Goal: Task Accomplishment & Management: Manage account settings

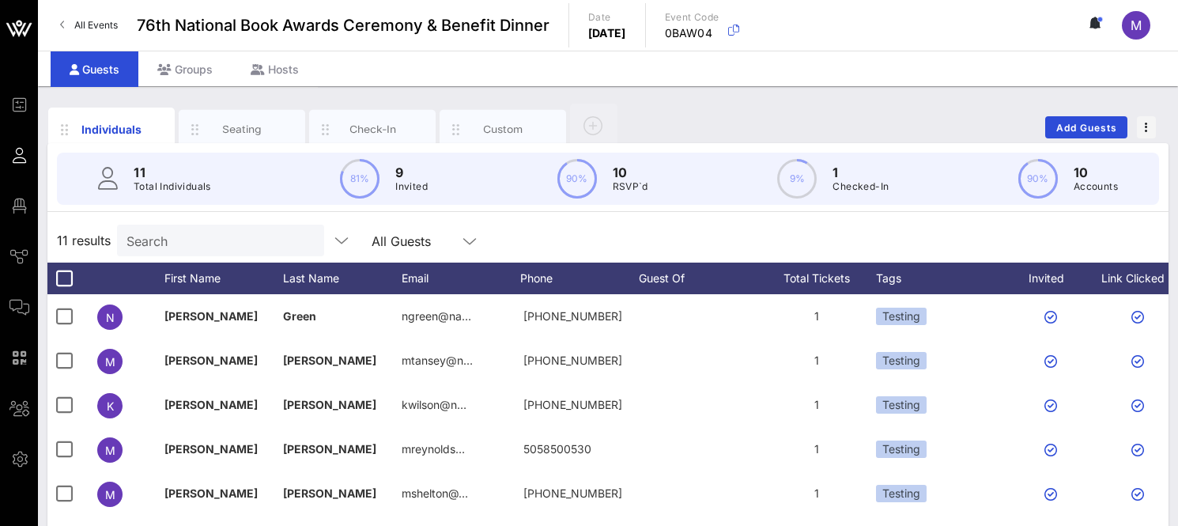
click at [673, 106] on div "Individuals Seating Check-In Custom Add Guests" at bounding box center [607, 127] width 1121 height 51
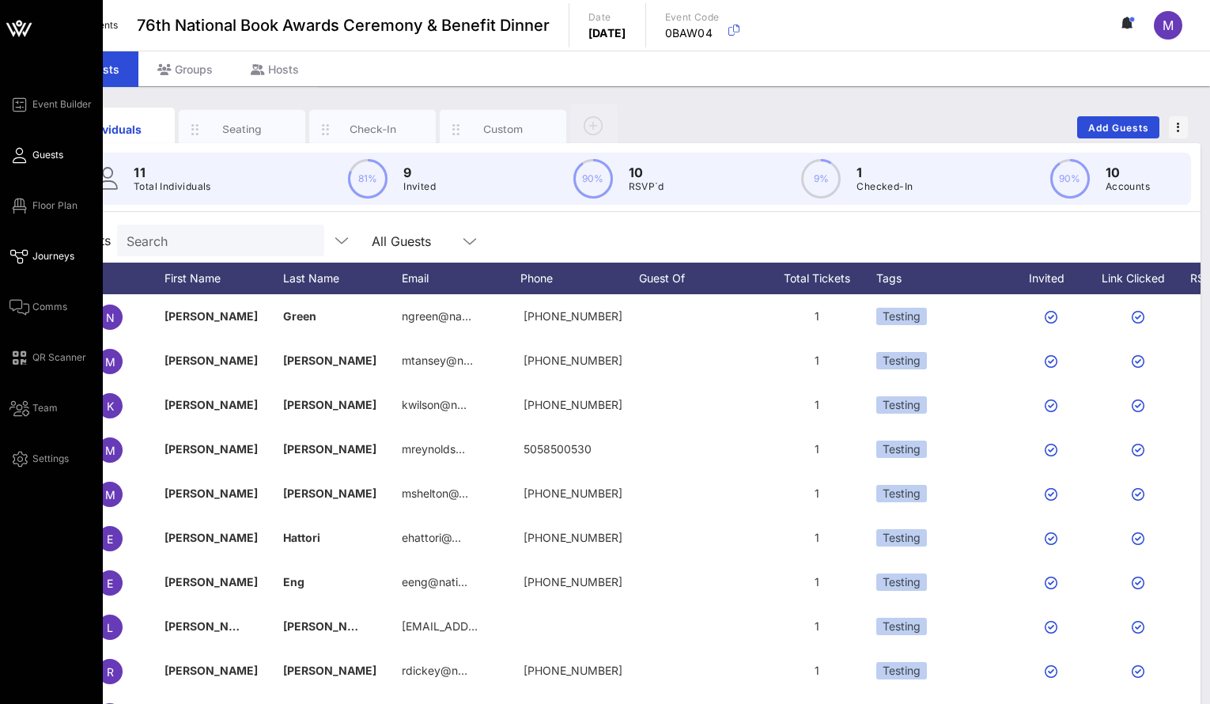
click at [28, 258] on icon at bounding box center [19, 256] width 20 height 2
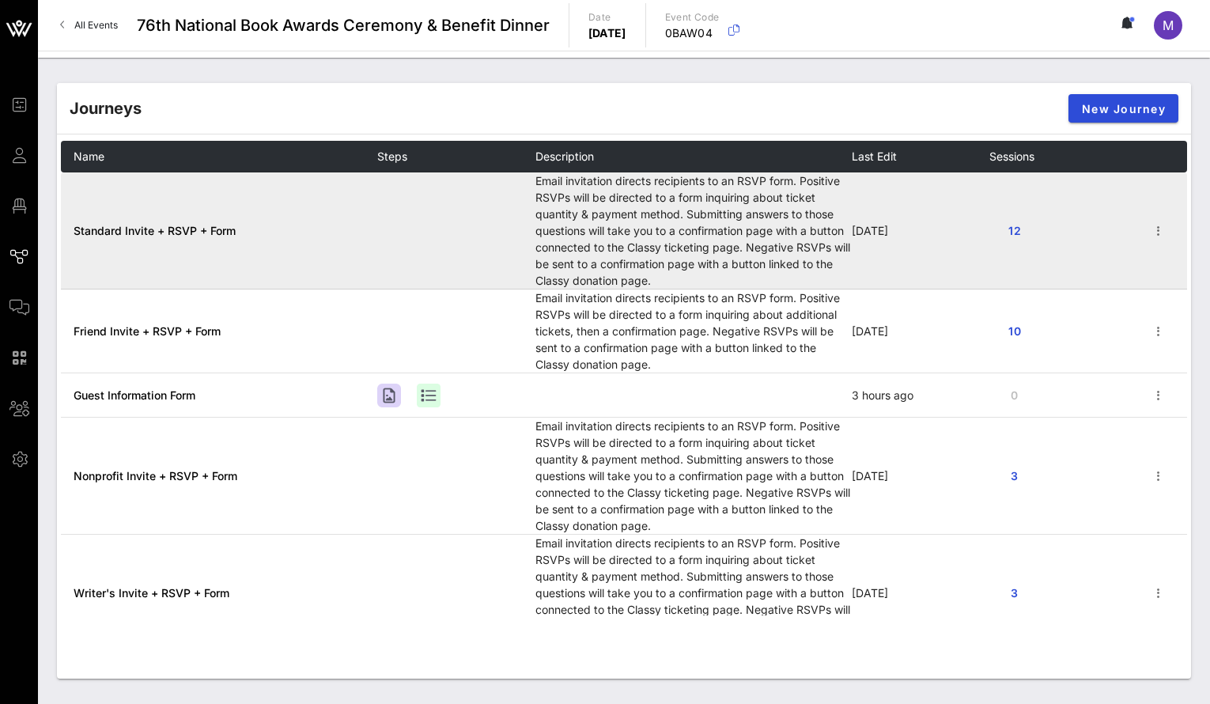
click at [156, 228] on span "Standard Invite + RSVP + Form" at bounding box center [155, 230] width 162 height 13
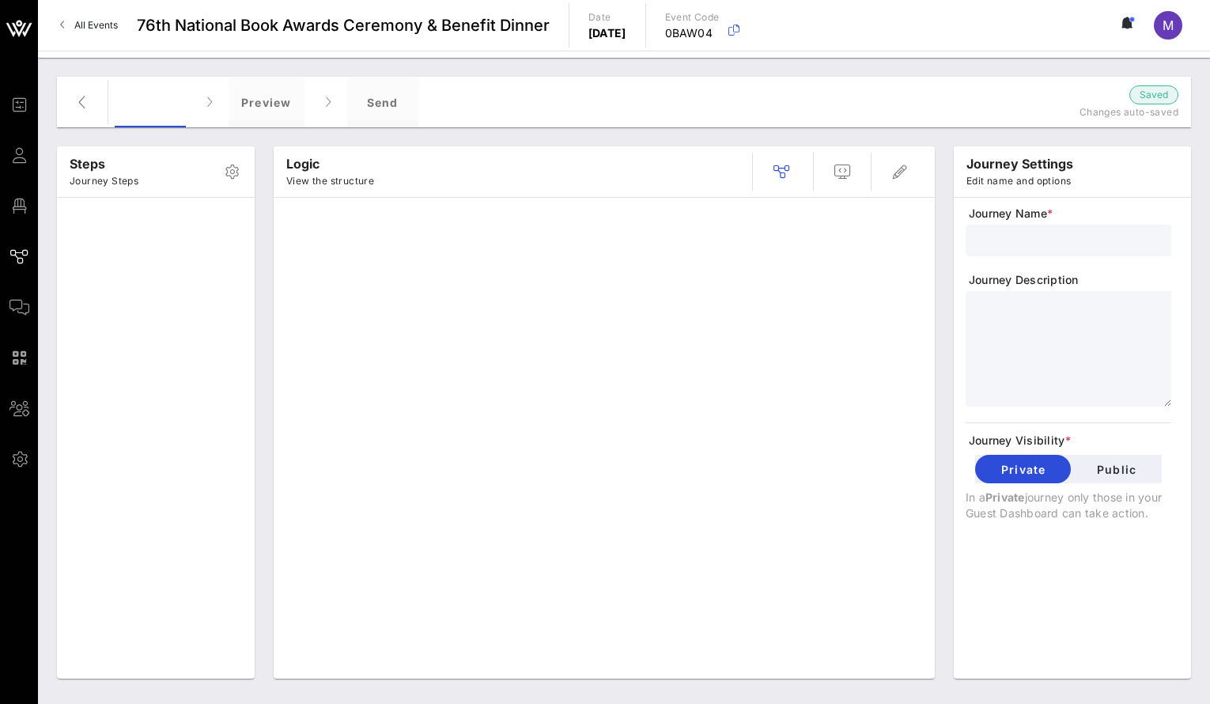
type input "Standard Invite + RSVP + Form"
type textarea "**********"
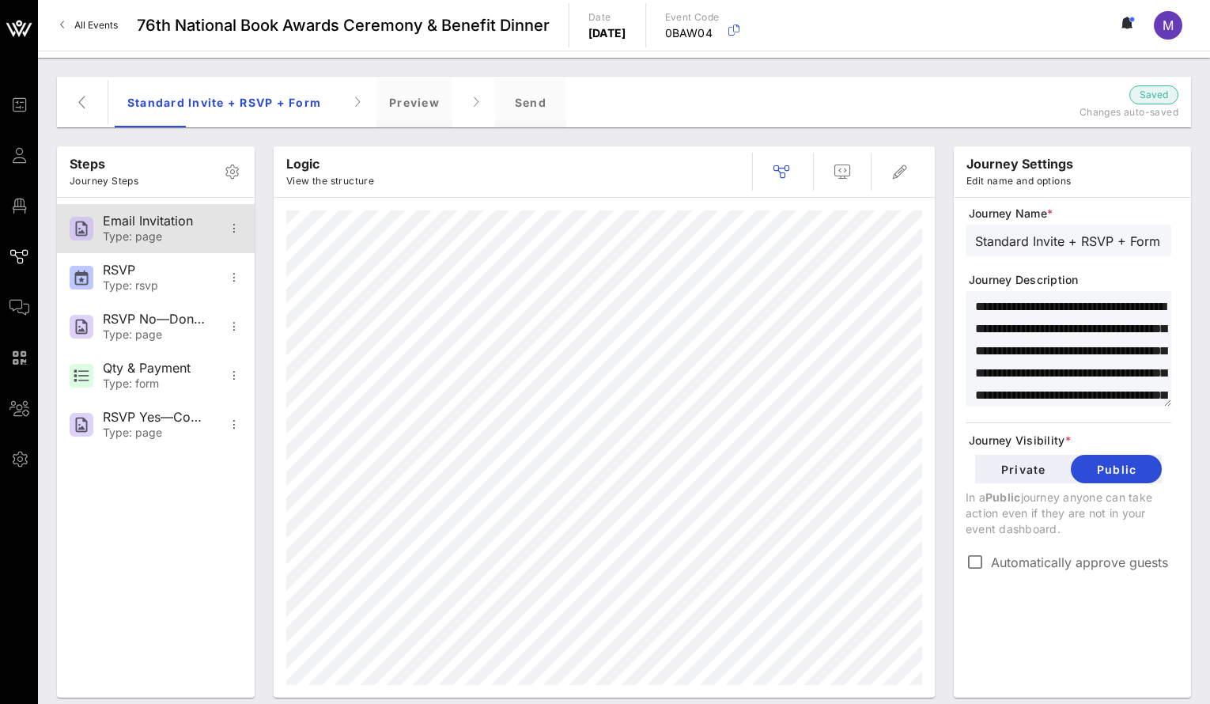
click at [123, 234] on div "Type: page" at bounding box center [155, 236] width 104 height 13
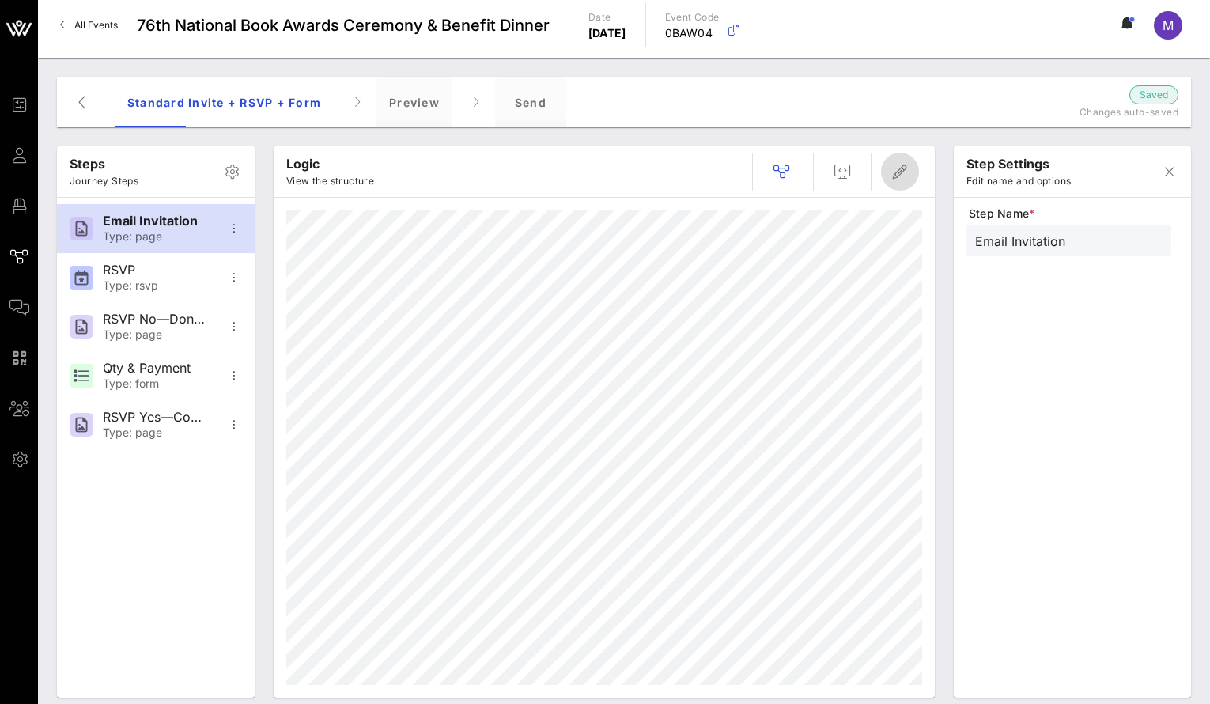
click at [899, 171] on icon "button" at bounding box center [899, 171] width 19 height 19
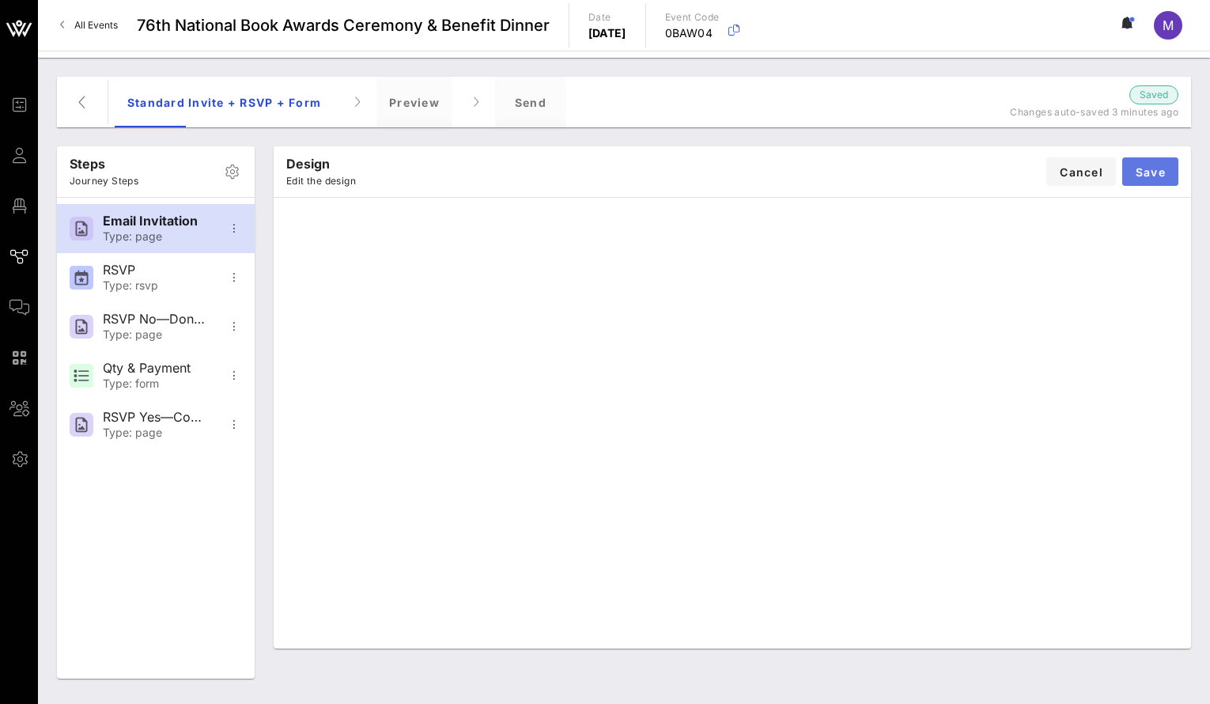
click at [1166, 165] on button "Save" at bounding box center [1150, 171] width 56 height 28
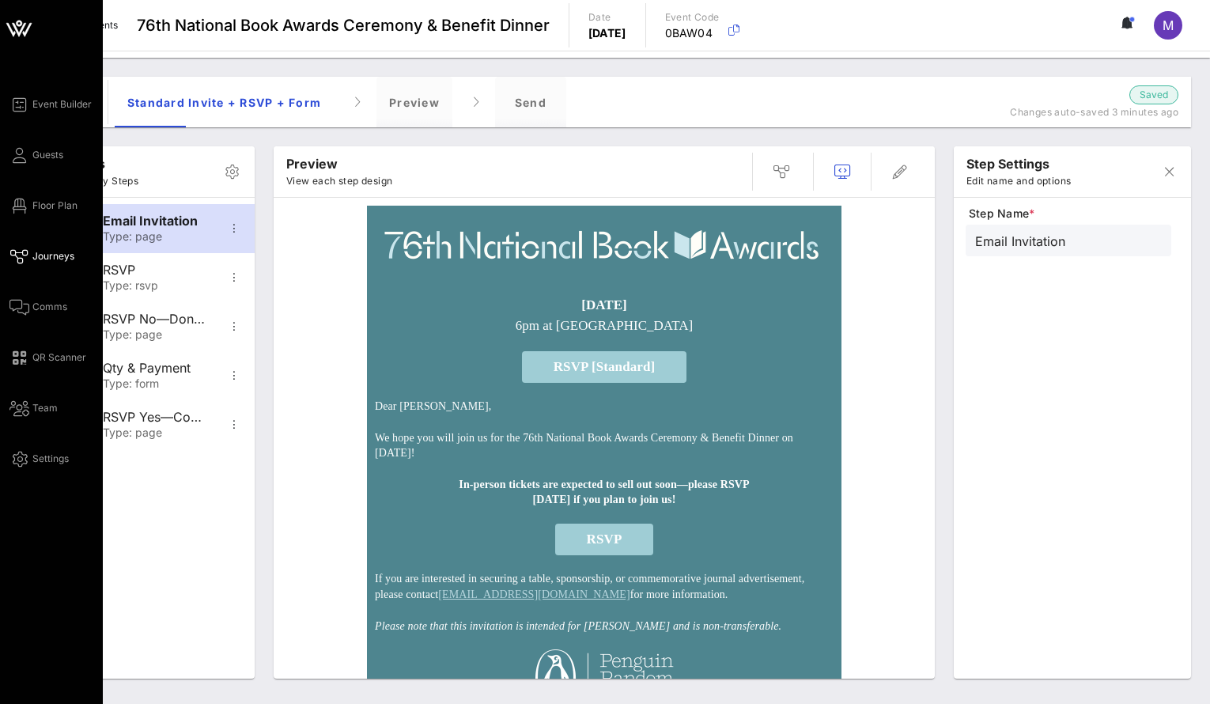
click at [38, 252] on span "Journeys" at bounding box center [53, 256] width 42 height 14
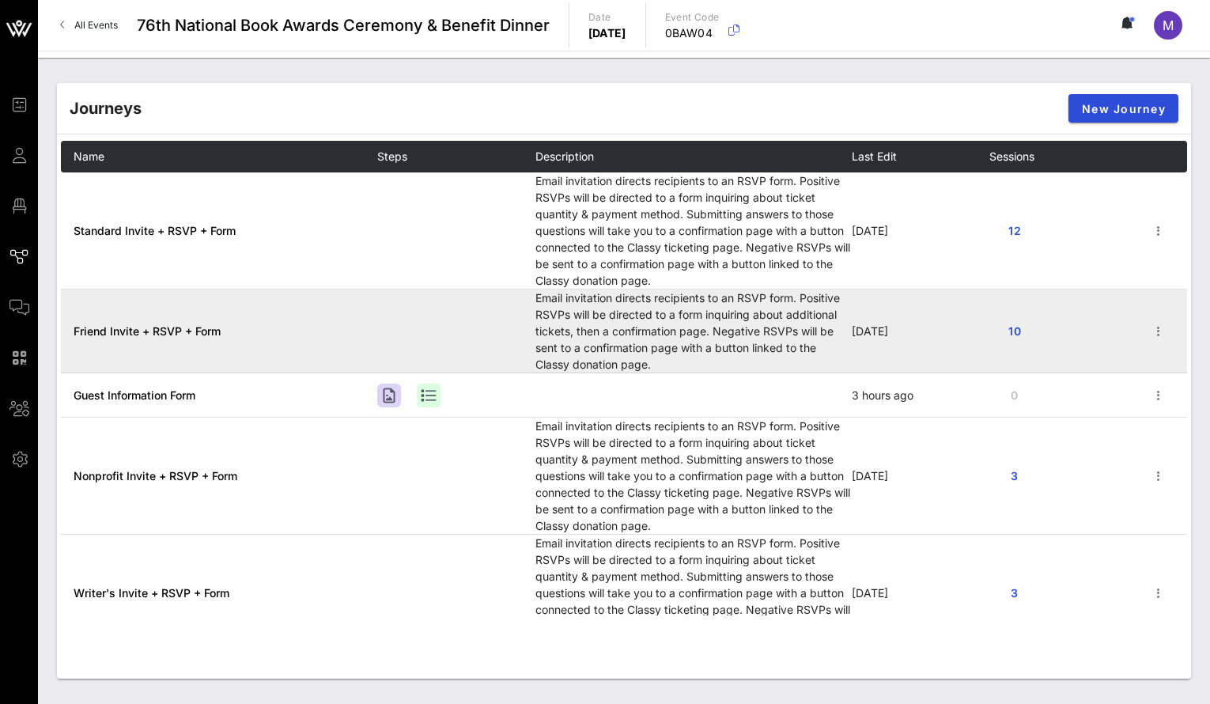
click at [181, 324] on span "Friend Invite + RSVP + Form" at bounding box center [147, 330] width 147 height 13
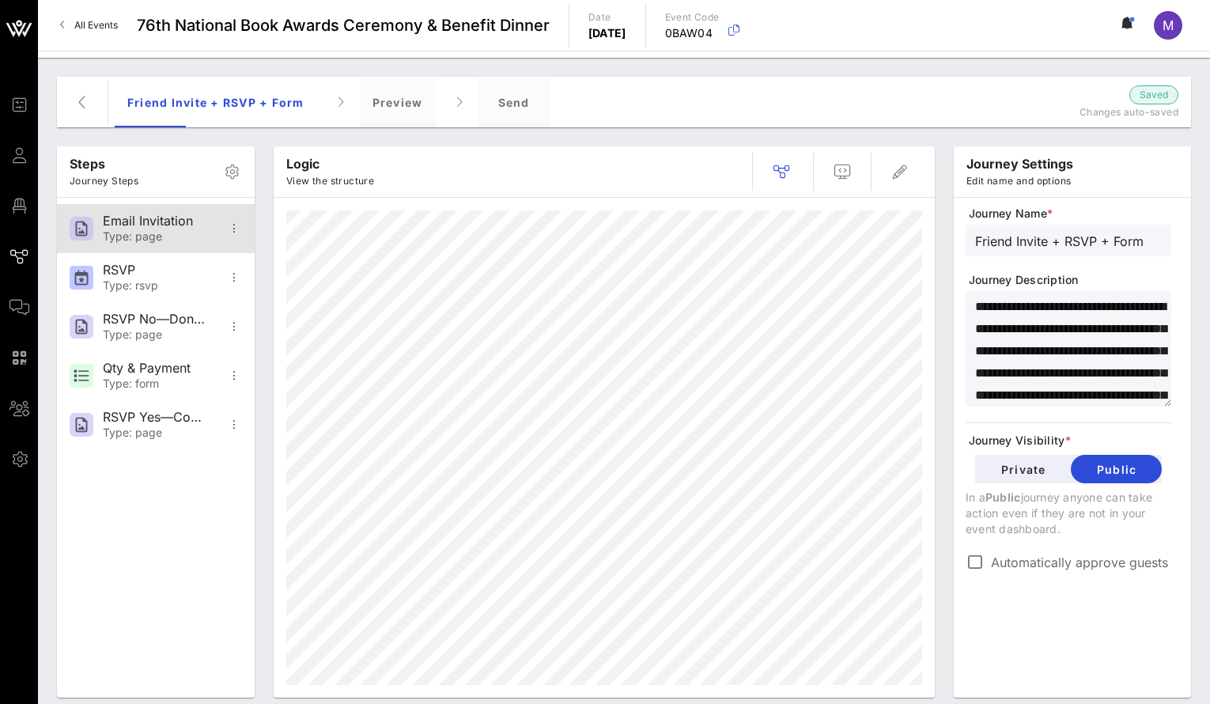
click at [142, 235] on div "Type: page" at bounding box center [155, 236] width 104 height 13
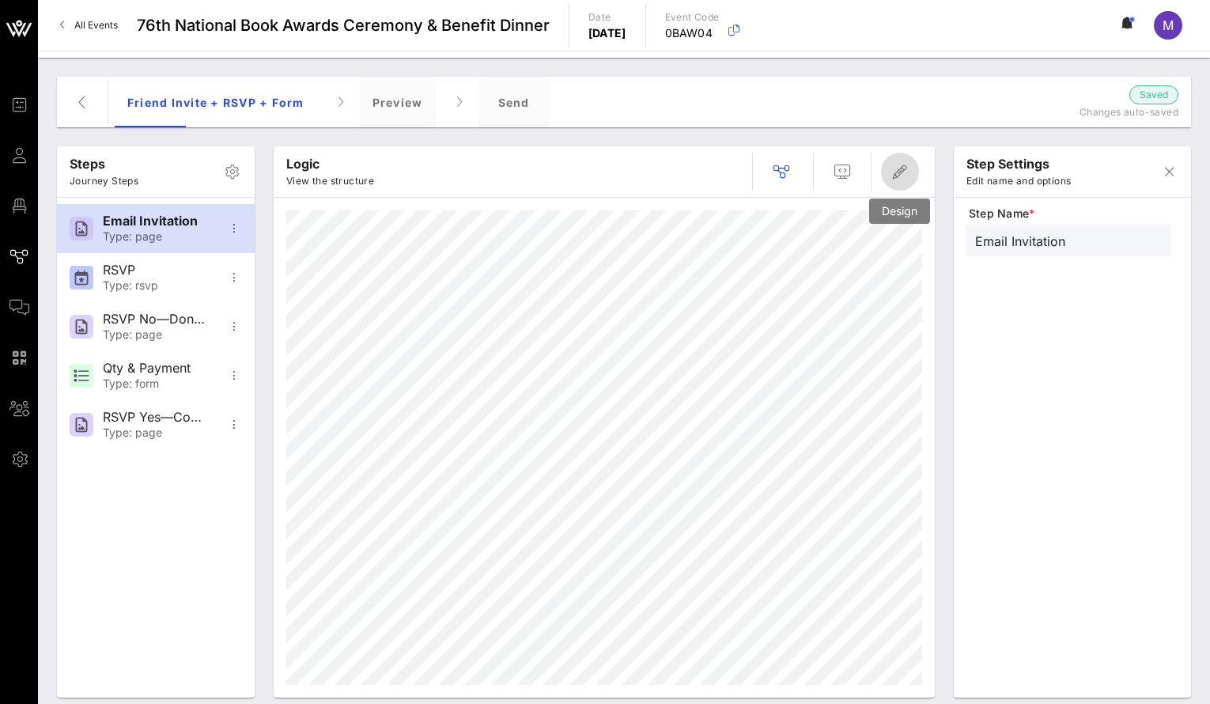
click at [905, 174] on icon "button" at bounding box center [899, 171] width 19 height 19
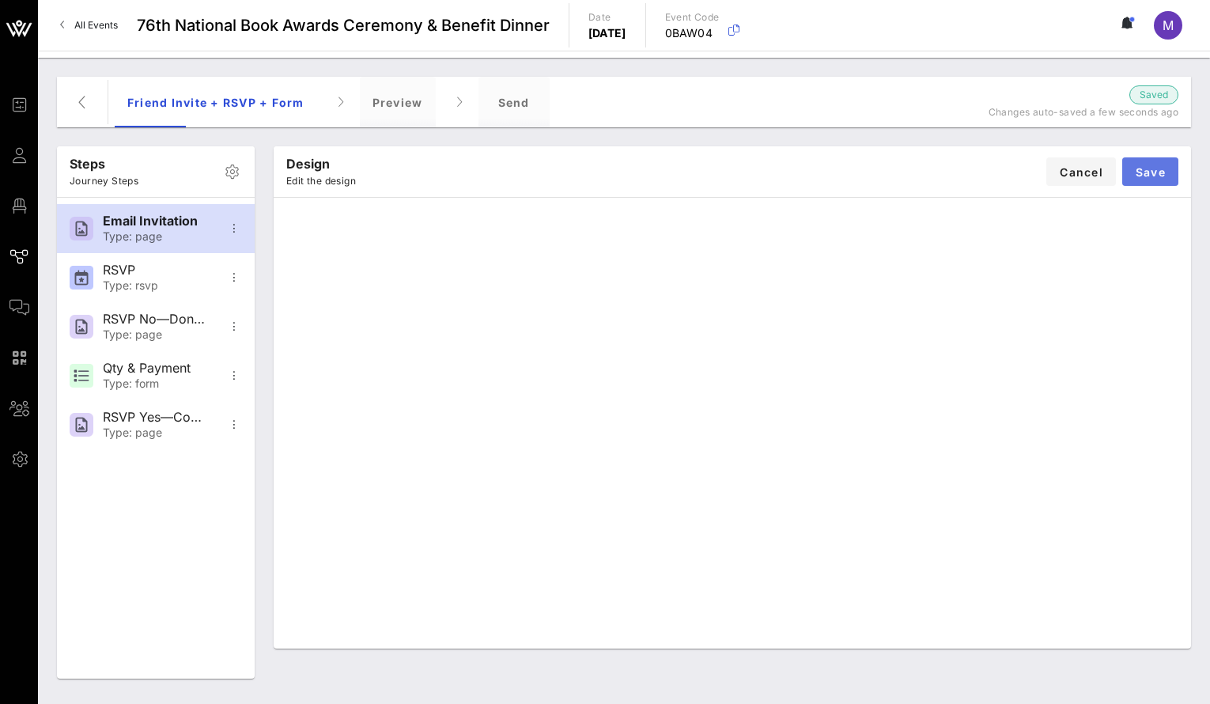
click at [1154, 172] on span "Save" at bounding box center [1150, 171] width 31 height 13
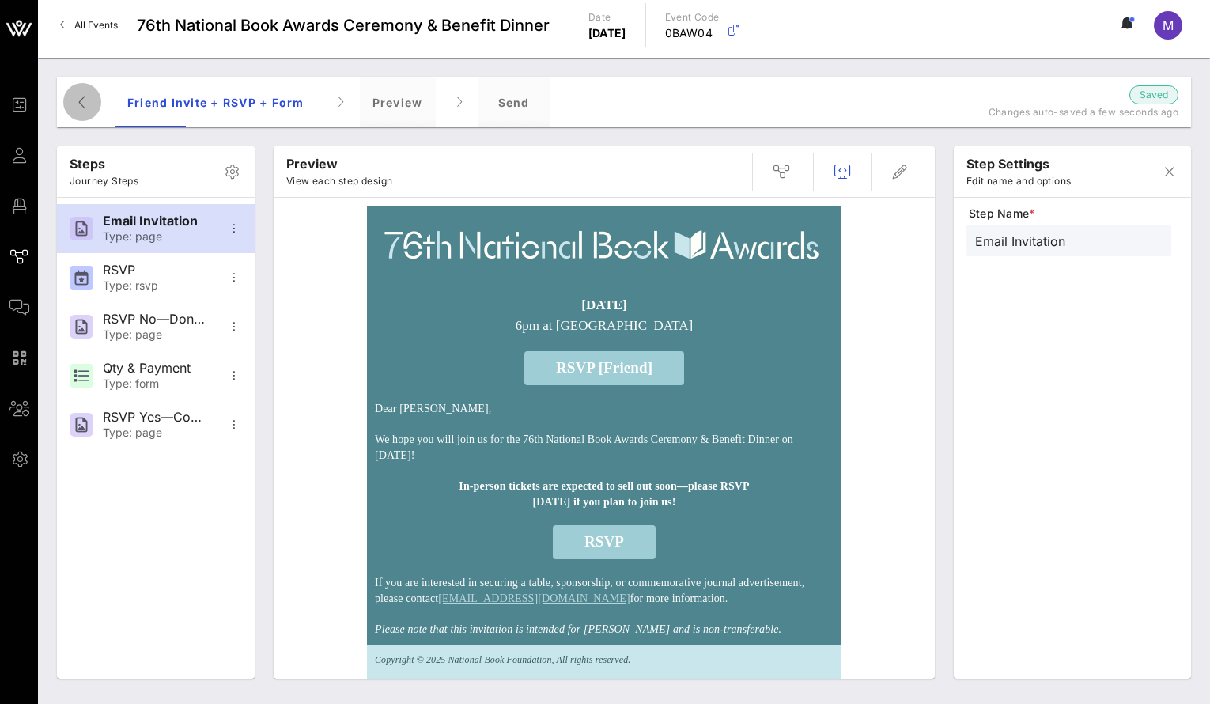
click at [93, 99] on span "button" at bounding box center [82, 102] width 38 height 19
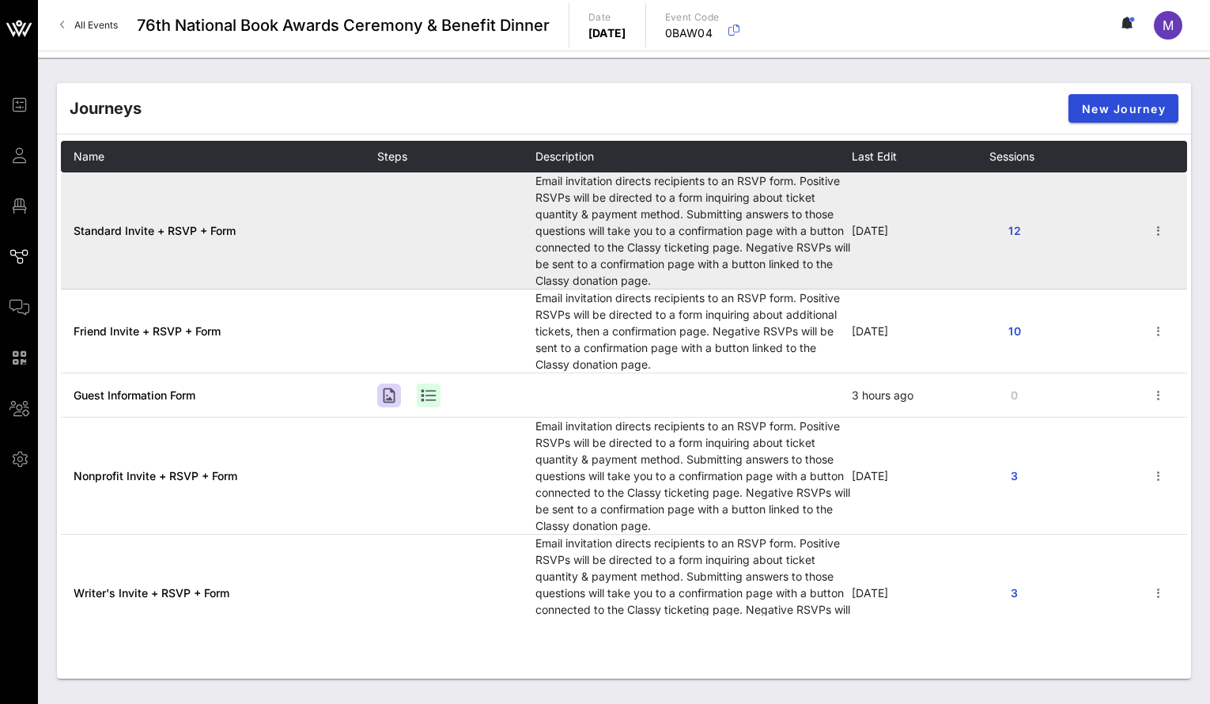
click at [194, 230] on span "Standard Invite + RSVP + Form" at bounding box center [155, 230] width 162 height 13
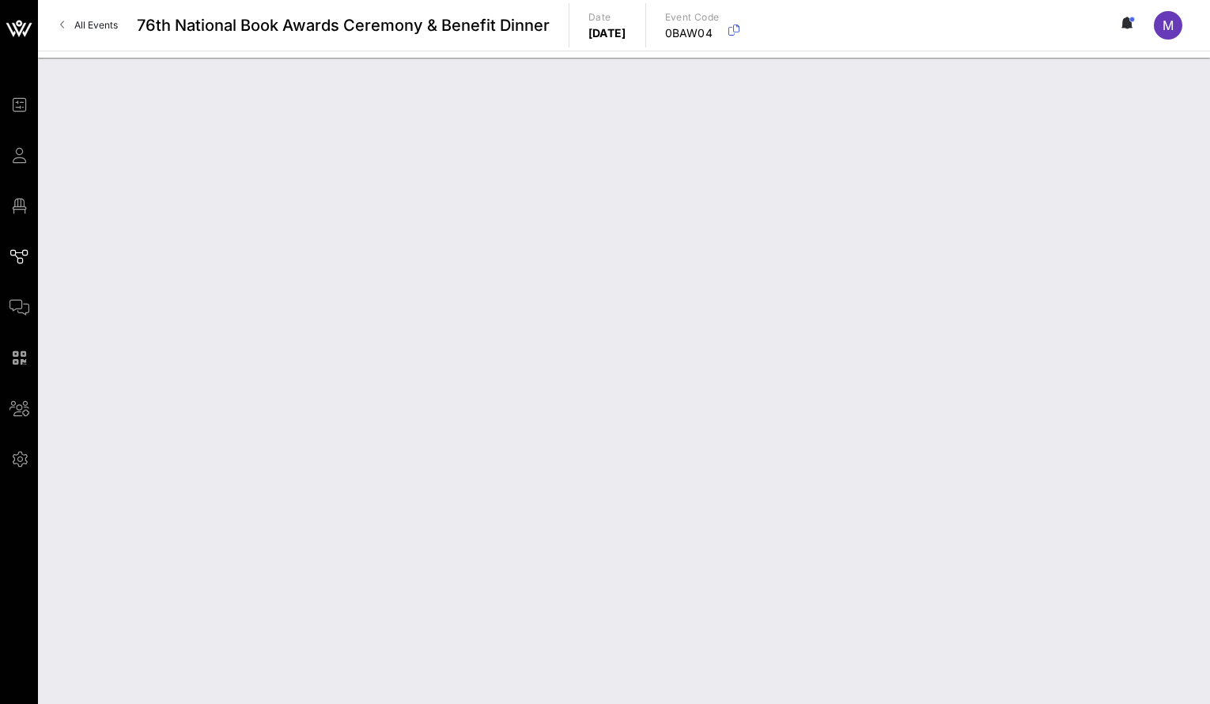
type input "Standard Invite + RSVP + Form"
type textarea "**********"
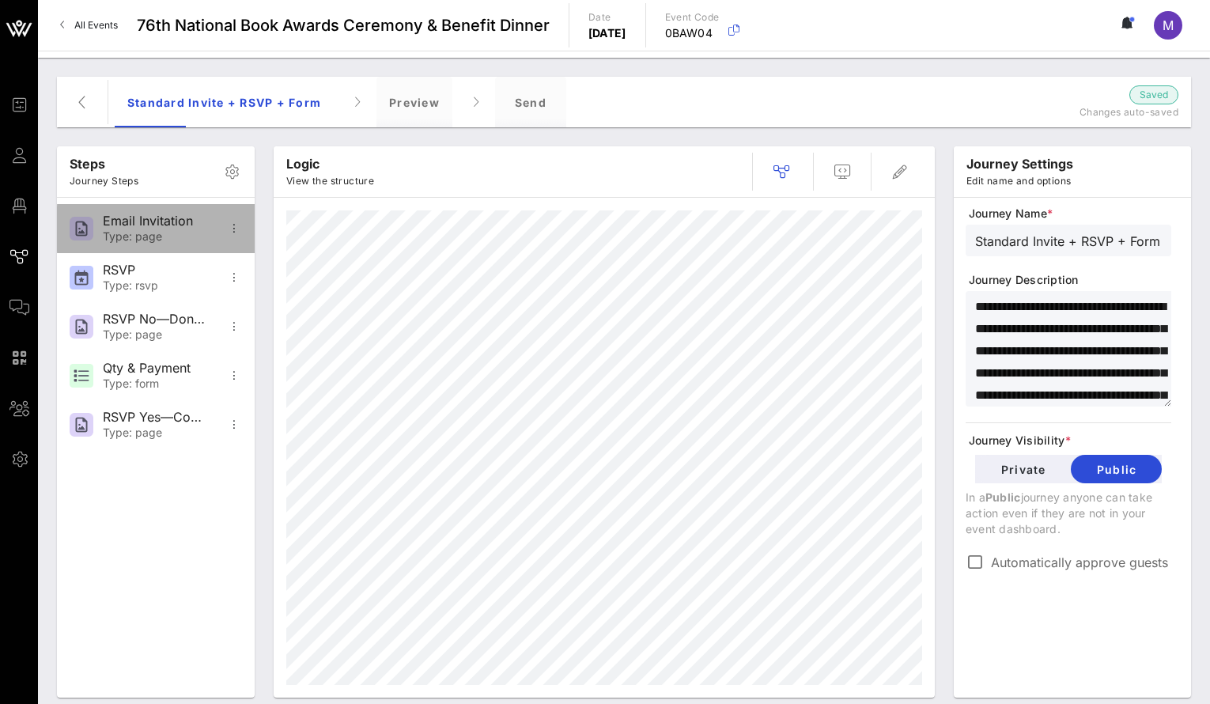
click at [193, 222] on div "Email Invitation" at bounding box center [155, 220] width 104 height 15
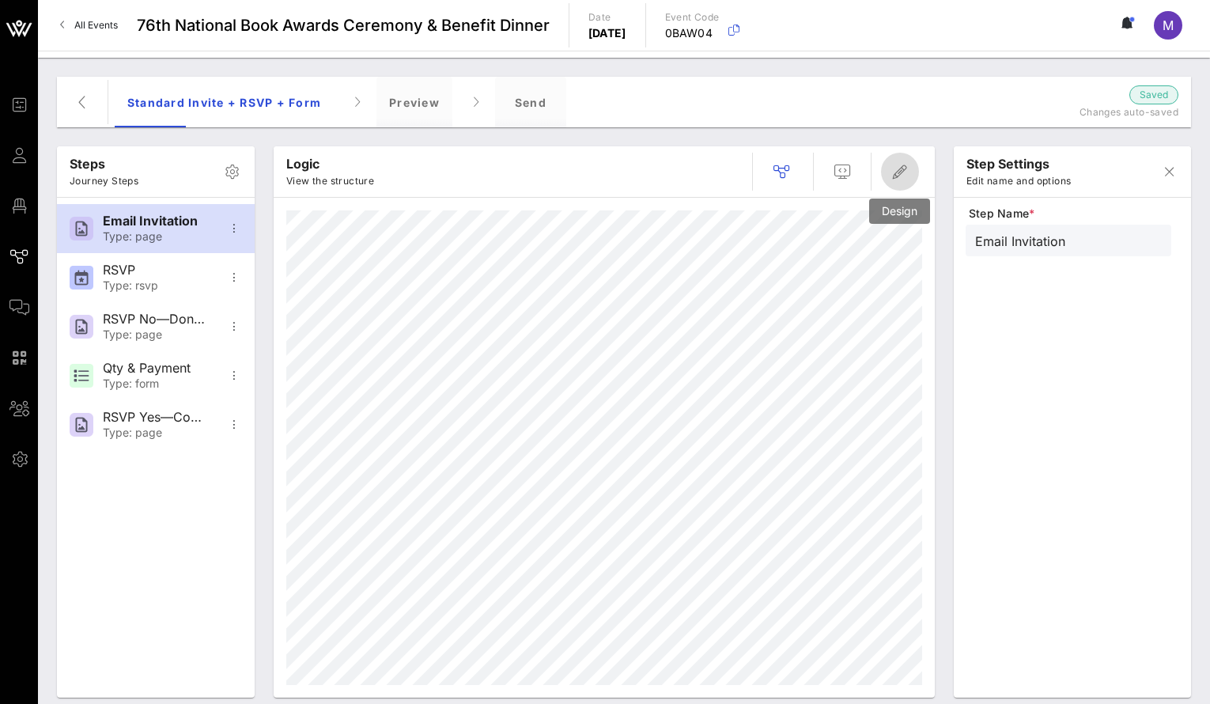
click at [898, 180] on icon "button" at bounding box center [899, 171] width 19 height 19
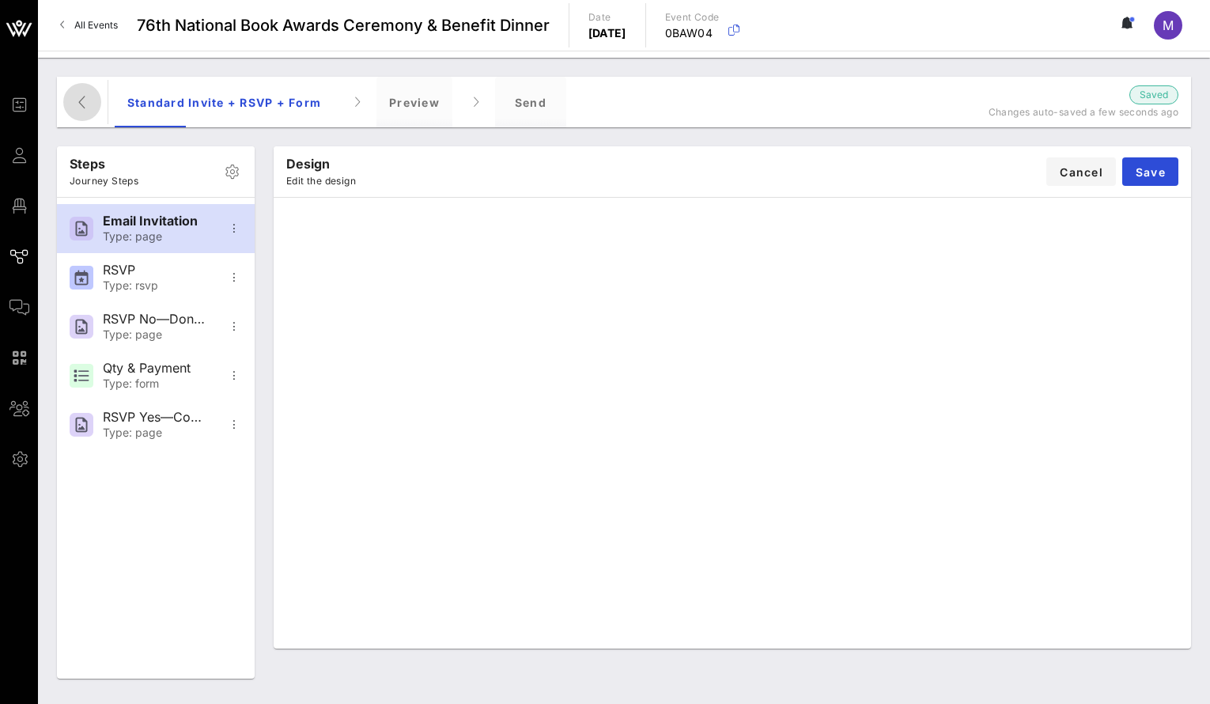
click at [85, 112] on button "button" at bounding box center [82, 102] width 38 height 38
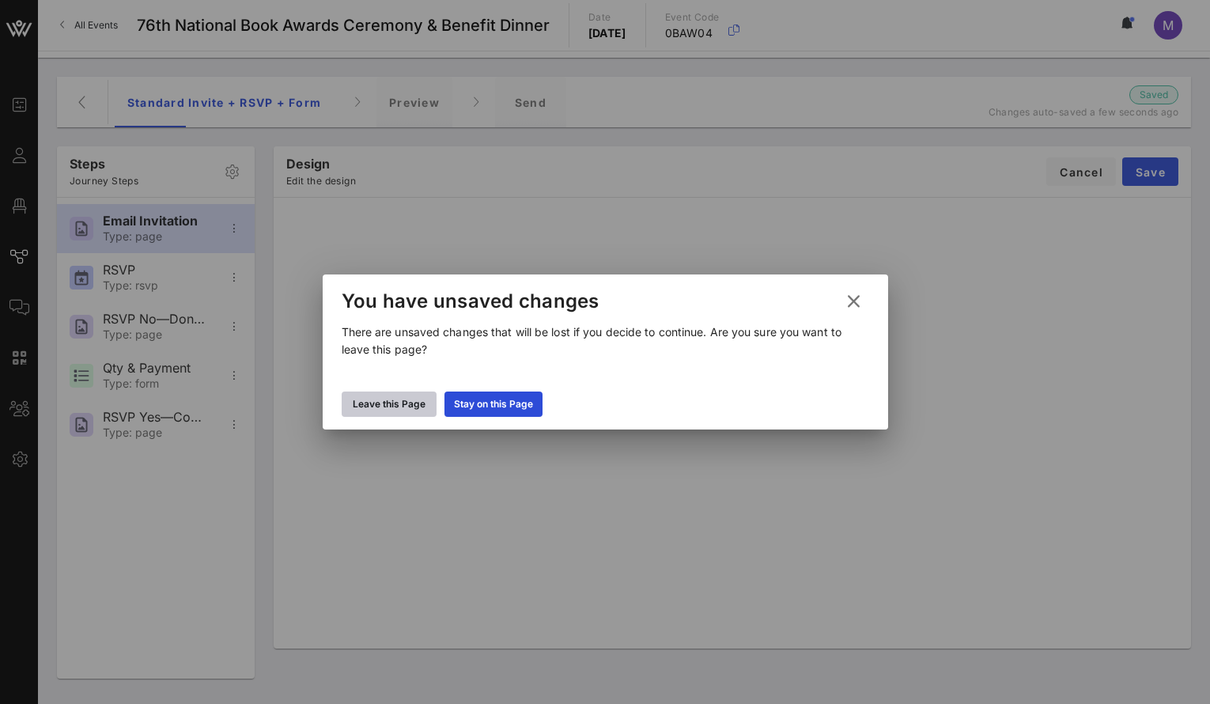
click at [411, 402] on div "Leave this Page" at bounding box center [389, 404] width 73 height 16
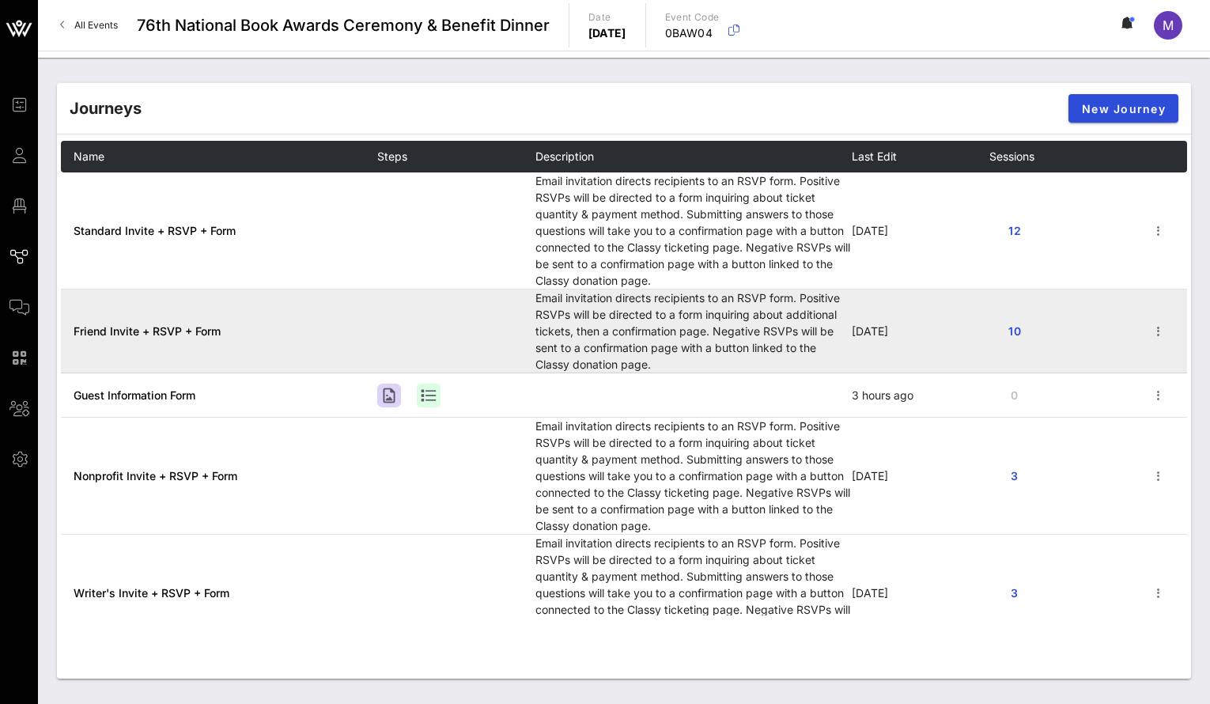
click at [187, 331] on span "Friend Invite + RSVP + Form" at bounding box center [147, 330] width 147 height 13
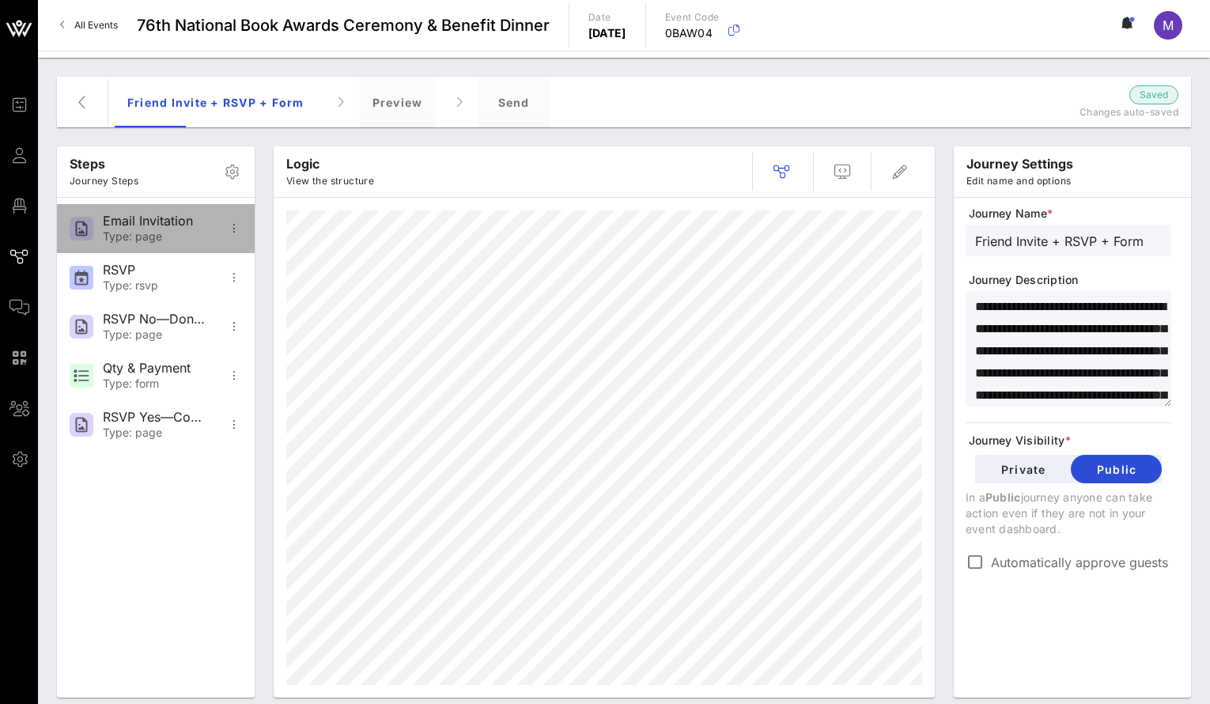
click at [182, 234] on div "Type: page" at bounding box center [155, 236] width 104 height 13
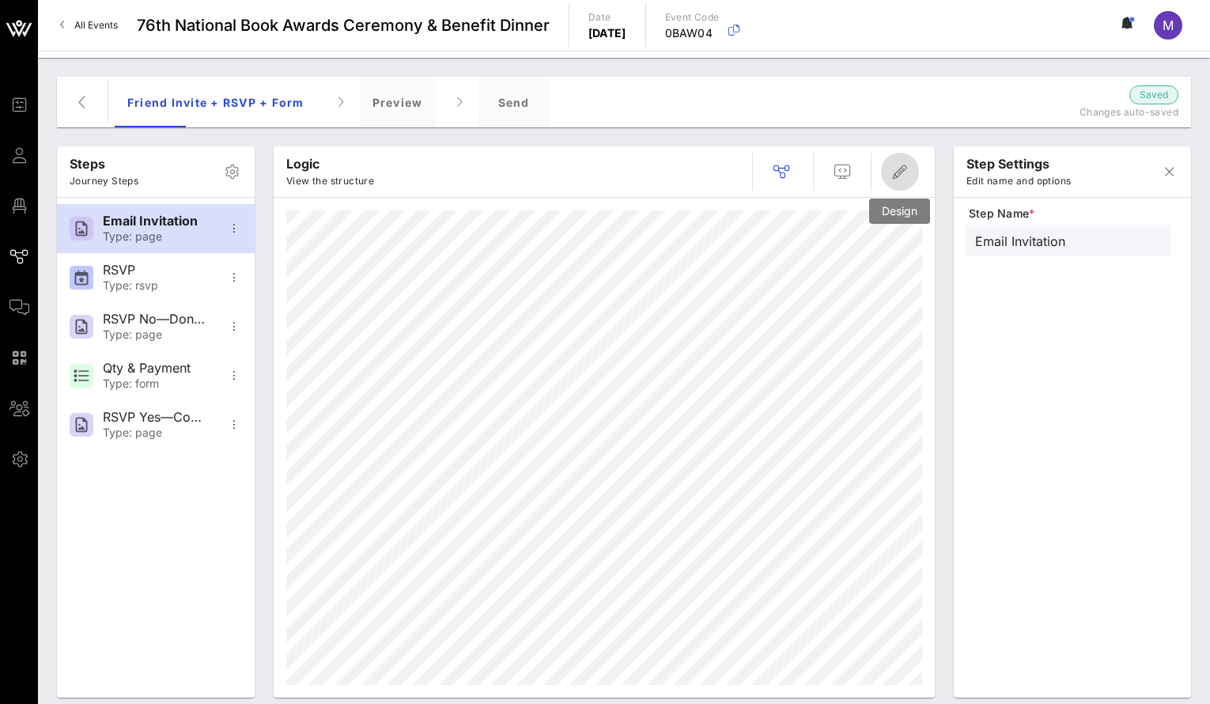
click at [910, 164] on span "button" at bounding box center [900, 171] width 38 height 19
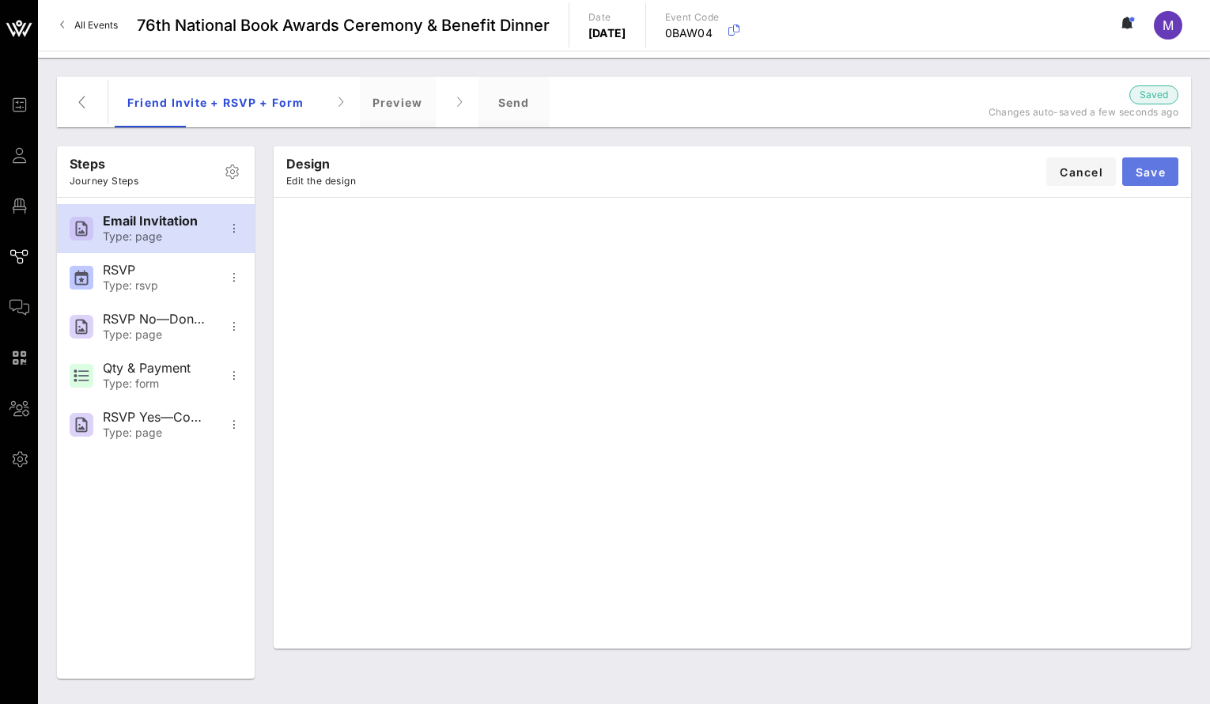
click at [1142, 161] on button "Save" at bounding box center [1150, 171] width 56 height 28
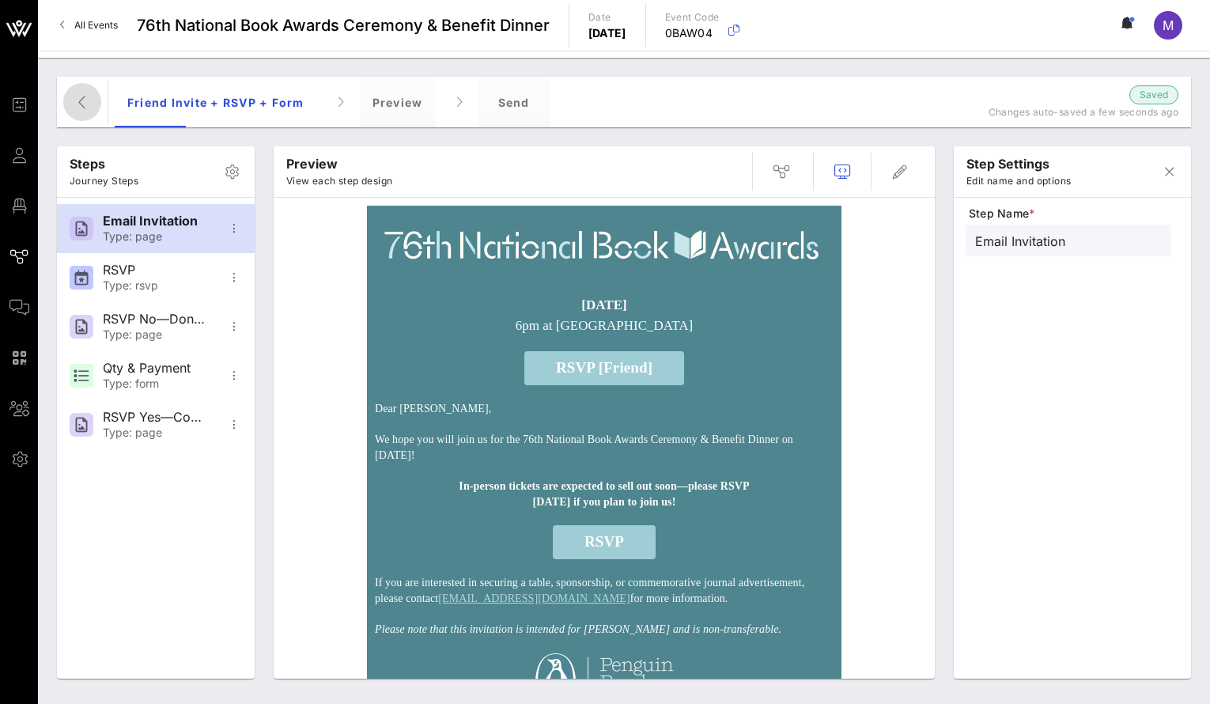
click at [81, 113] on button "button" at bounding box center [82, 102] width 38 height 38
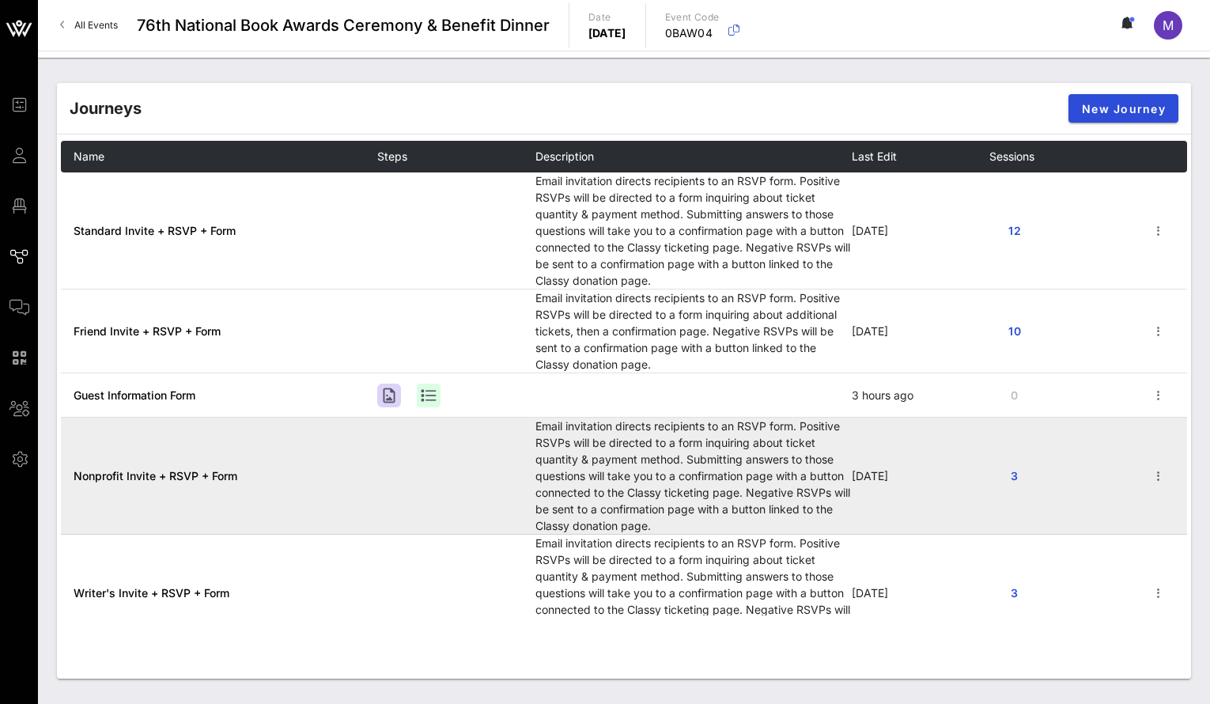
click at [195, 470] on span "Nonprofit Invite + RSVP + Form" at bounding box center [156, 475] width 164 height 13
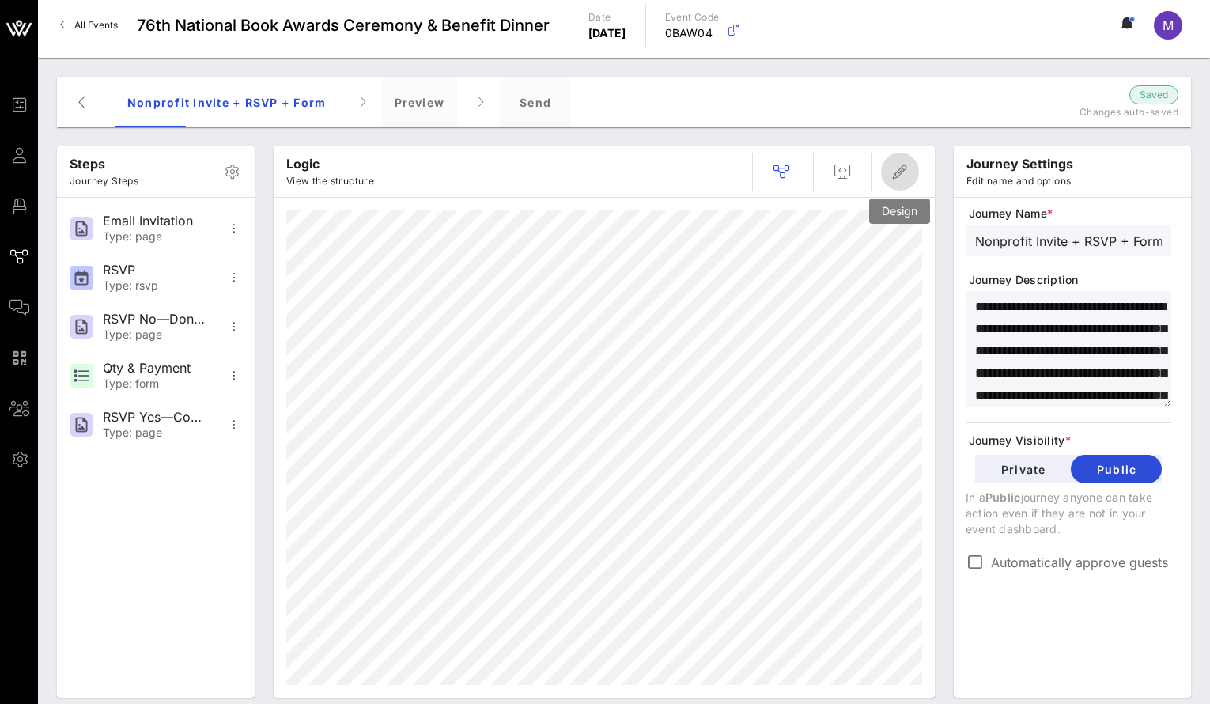
click at [899, 178] on icon "button" at bounding box center [899, 171] width 19 height 19
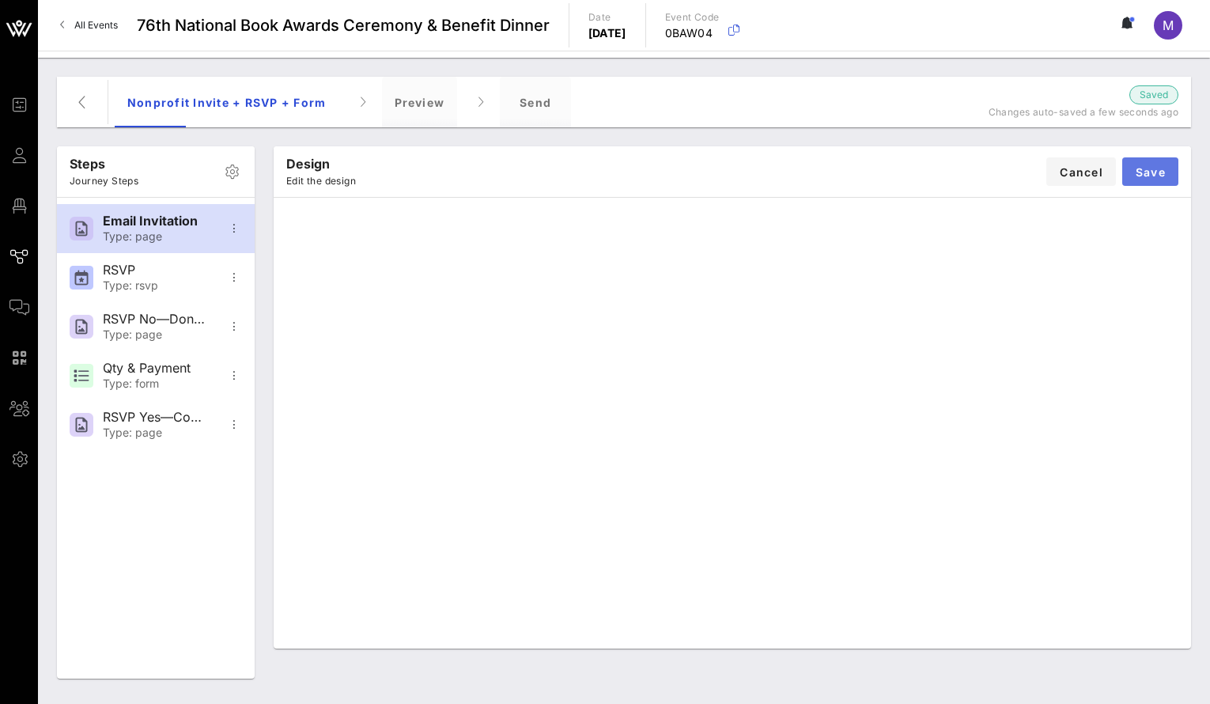
click at [1147, 168] on span "Save" at bounding box center [1150, 171] width 31 height 13
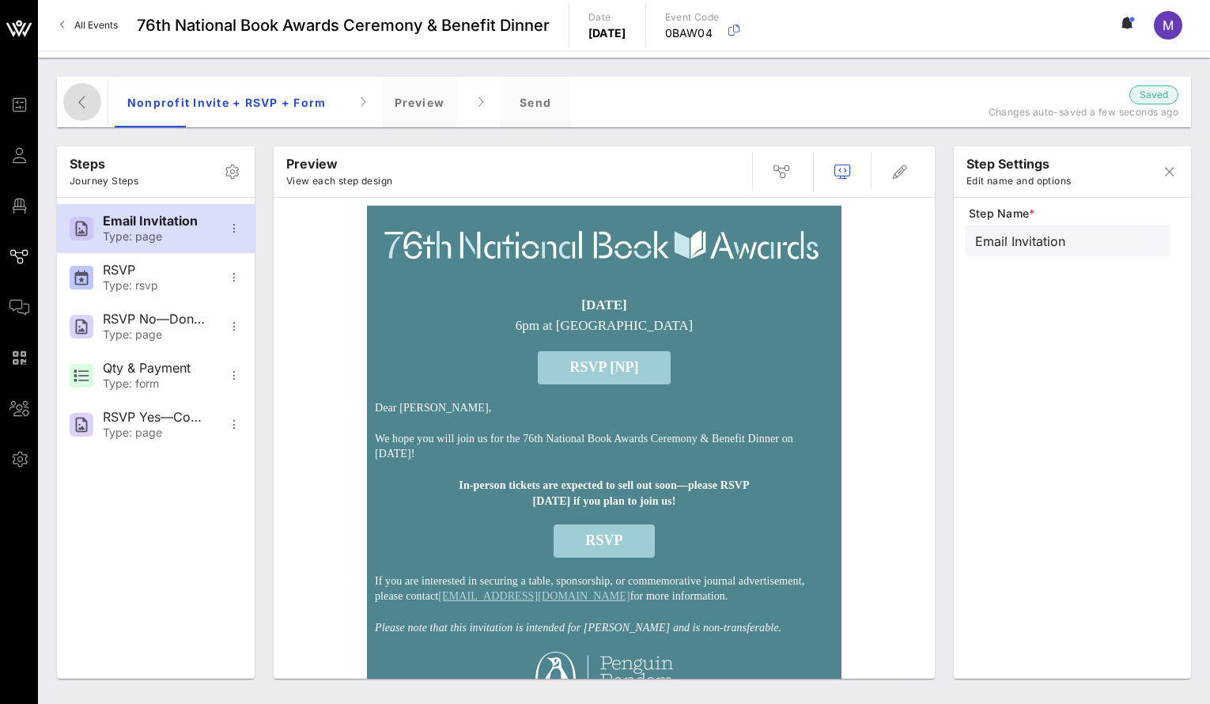
click at [90, 104] on icon "button" at bounding box center [82, 102] width 19 height 19
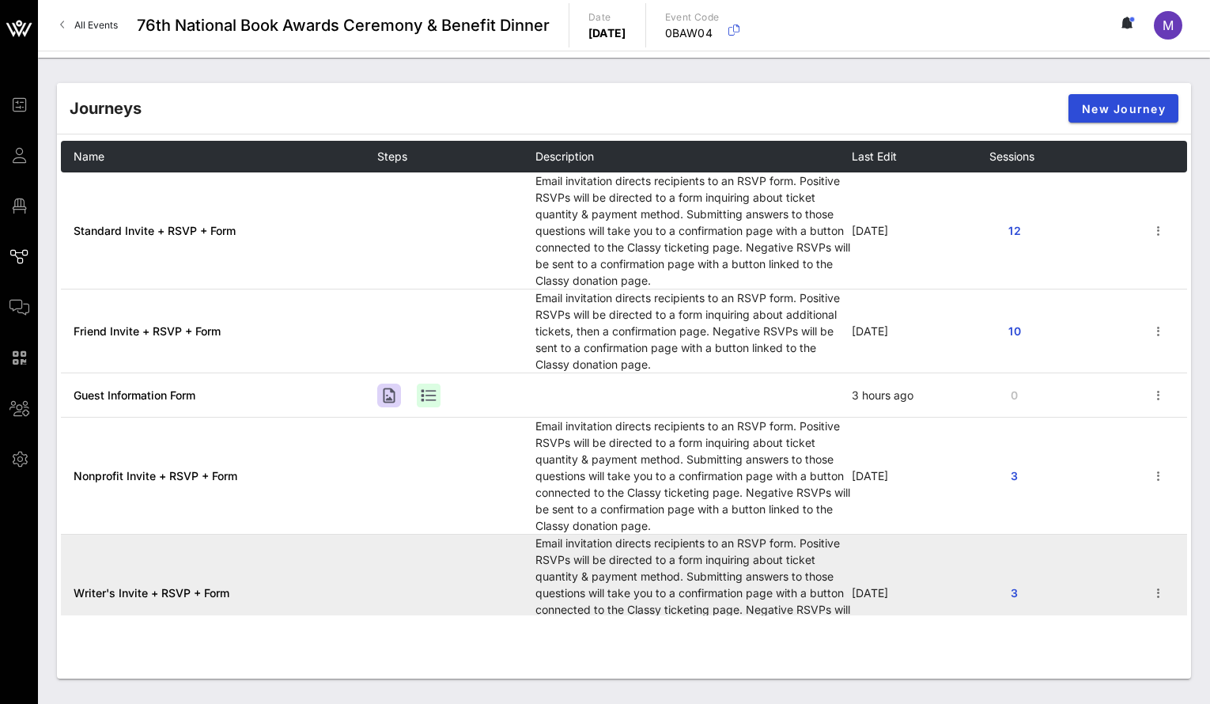
click at [179, 525] on span "Writer's Invite + RSVP + Form" at bounding box center [152, 592] width 156 height 13
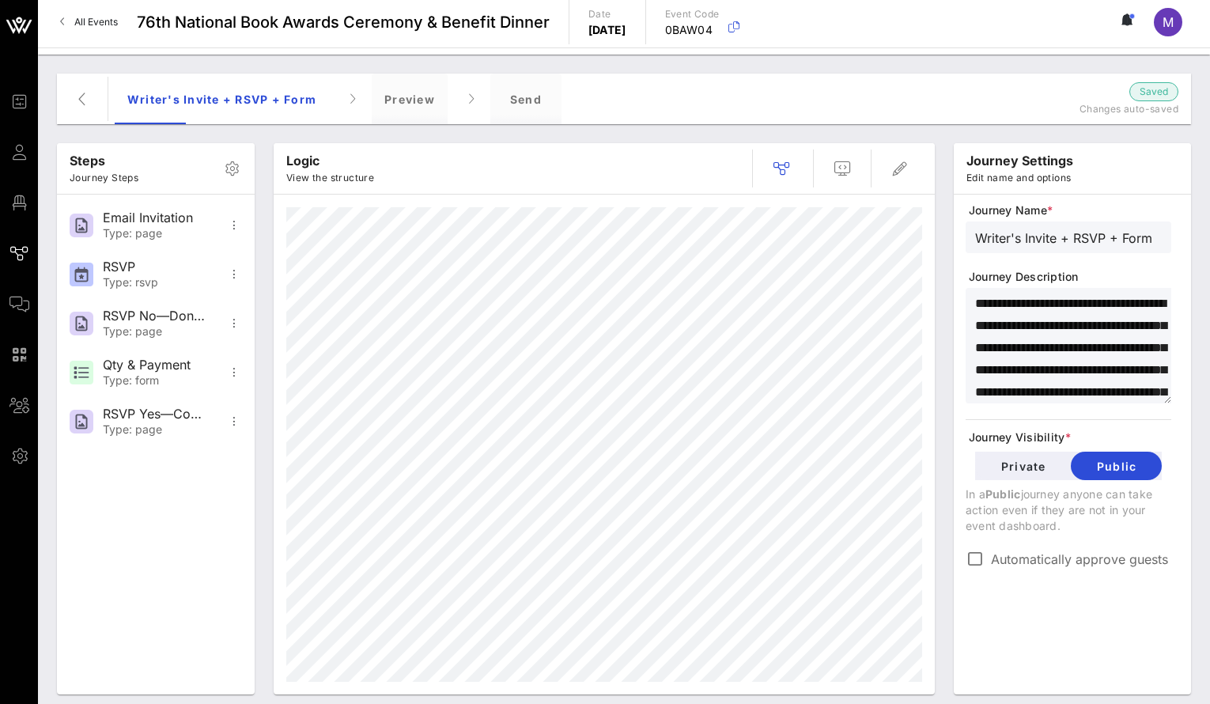
scroll to position [6, 0]
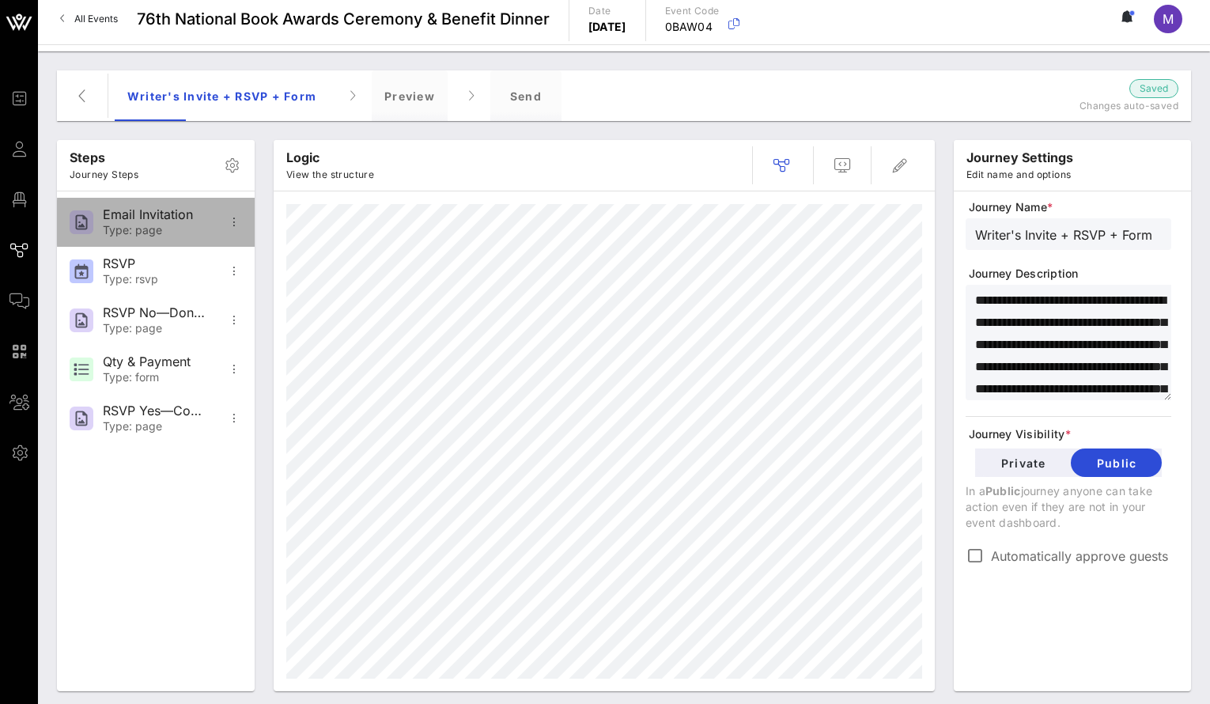
click at [170, 212] on div "Email Invitation" at bounding box center [155, 214] width 104 height 15
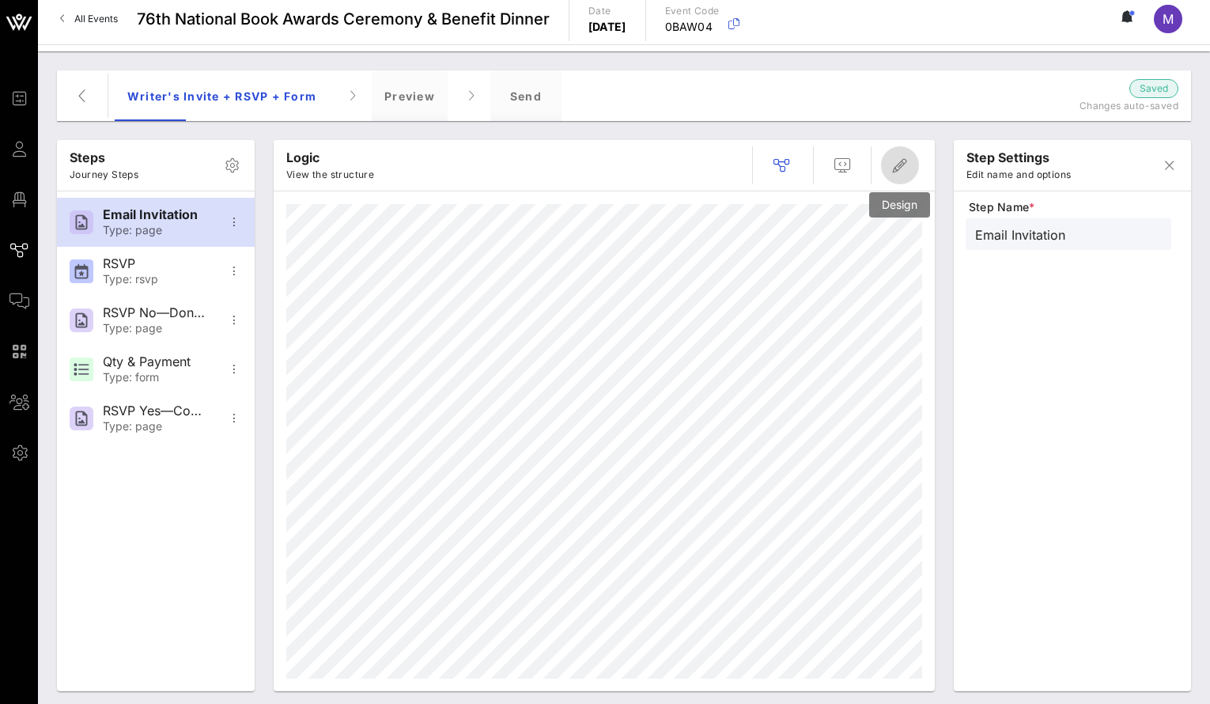
click at [913, 160] on span "button" at bounding box center [900, 165] width 38 height 19
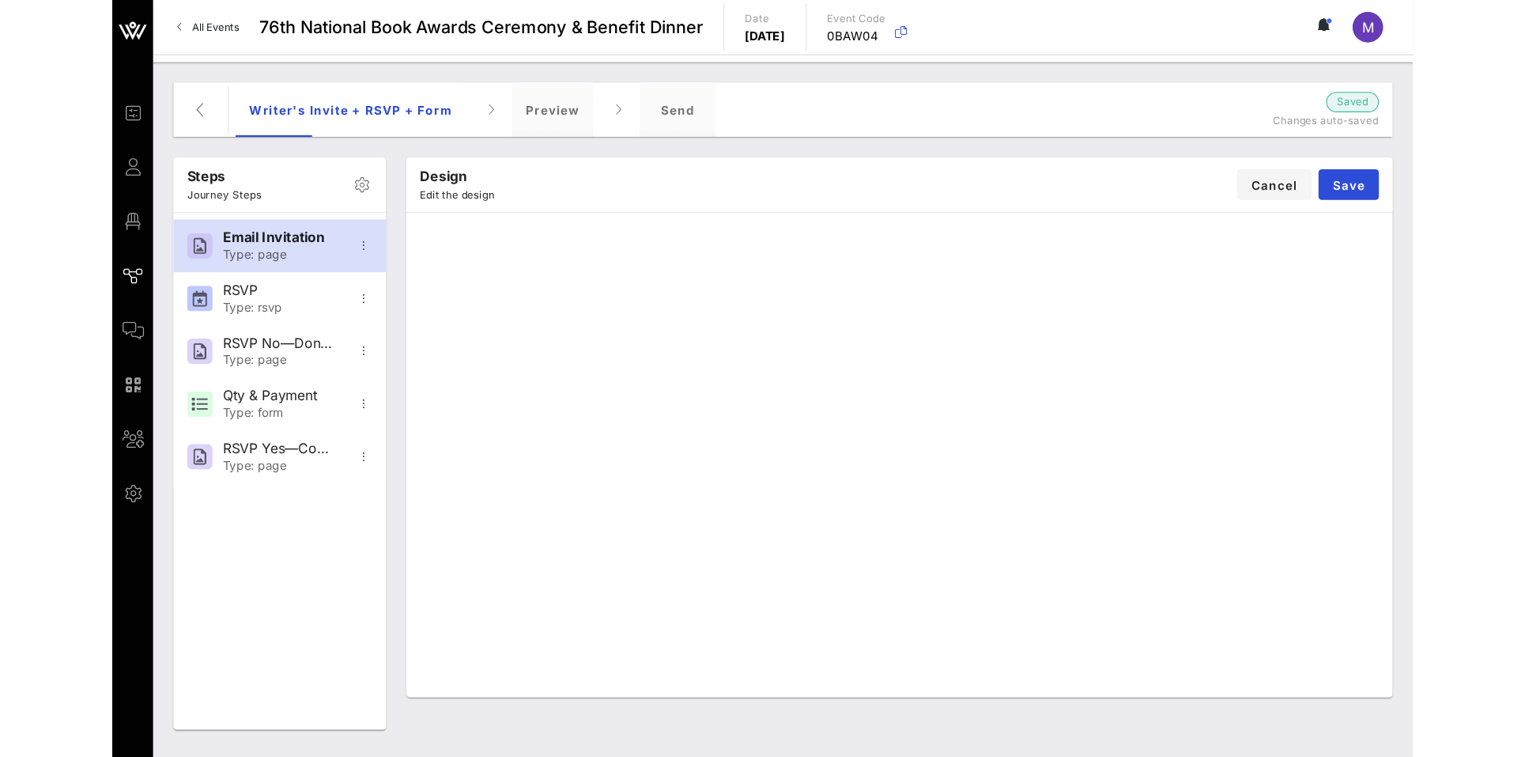
scroll to position [0, 0]
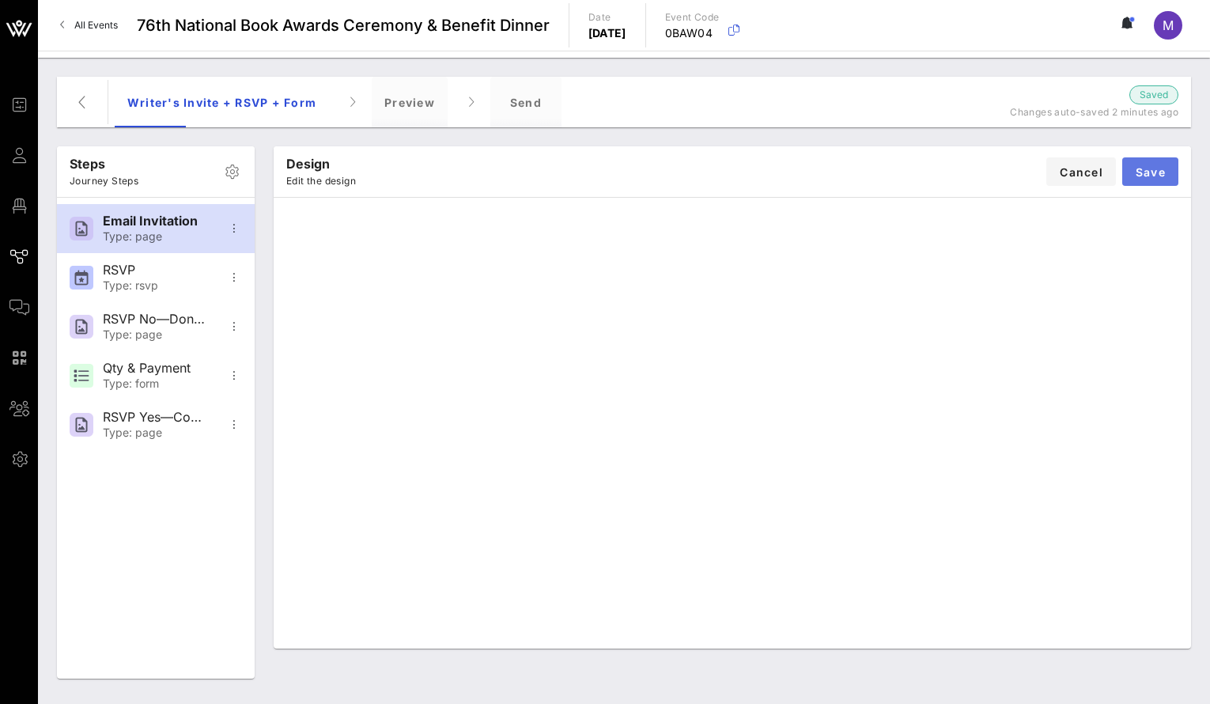
click at [1169, 167] on button "Save" at bounding box center [1150, 171] width 56 height 28
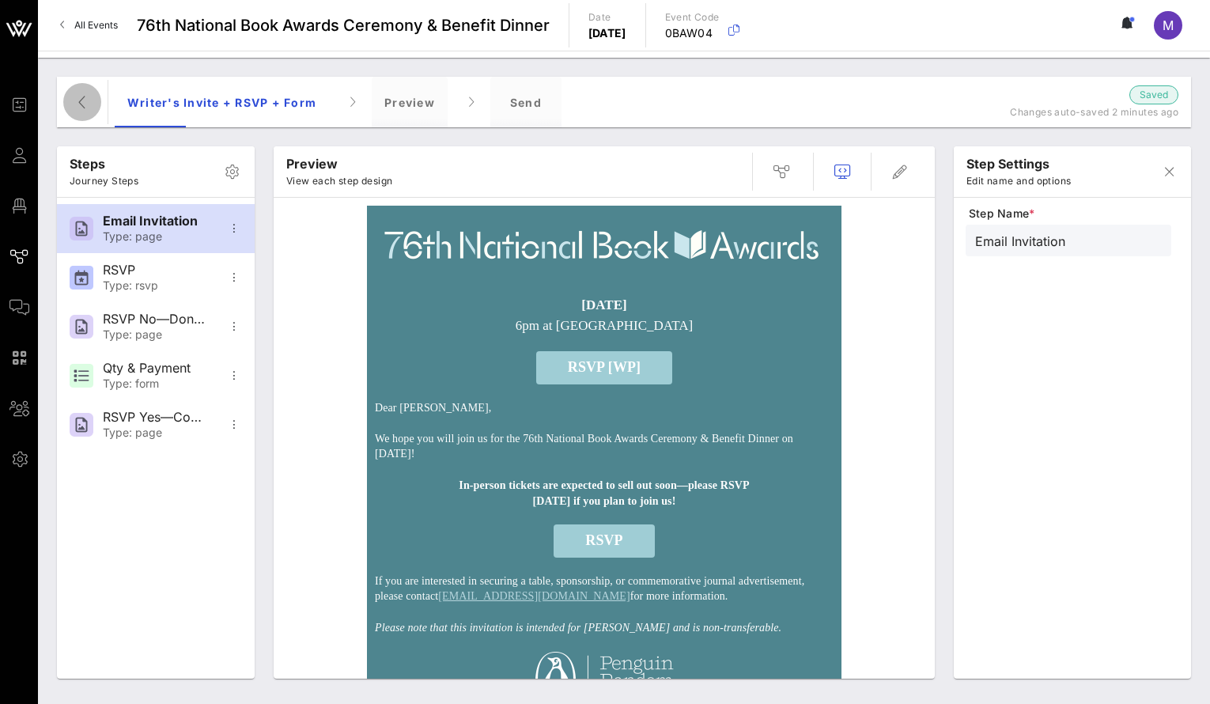
click at [88, 105] on icon "button" at bounding box center [82, 102] width 19 height 19
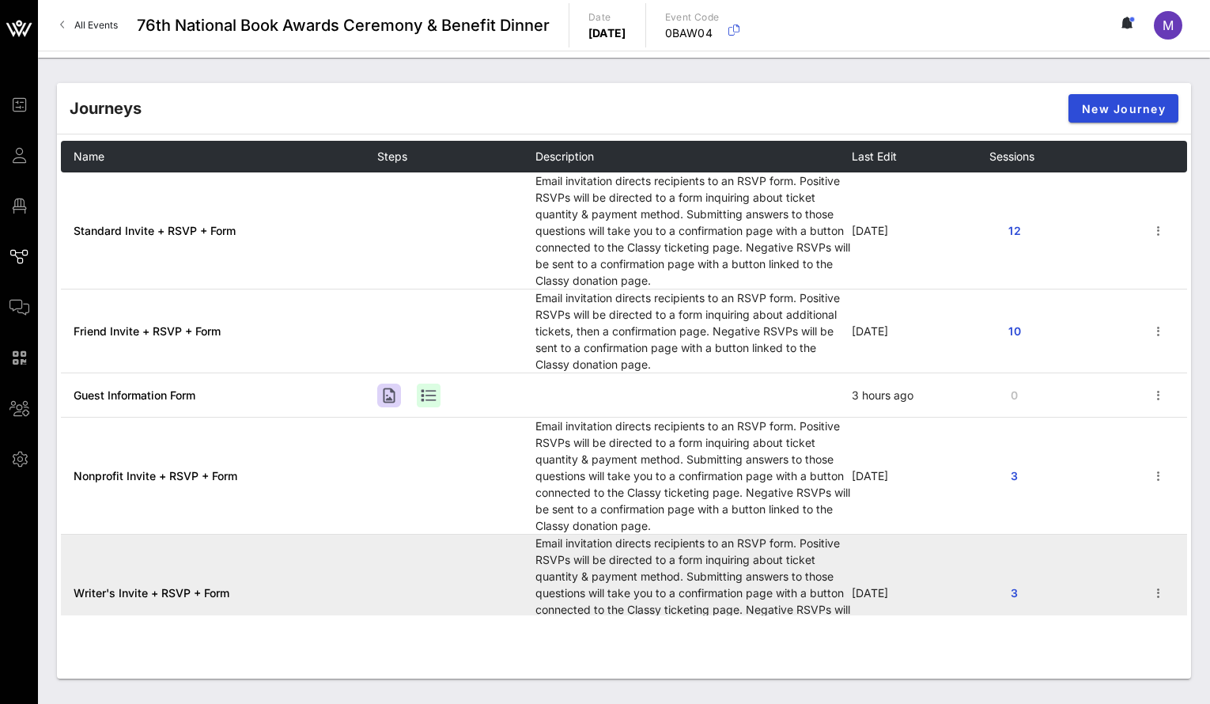
click at [191, 525] on span "Writer's Invite + RSVP + Form" at bounding box center [152, 592] width 156 height 13
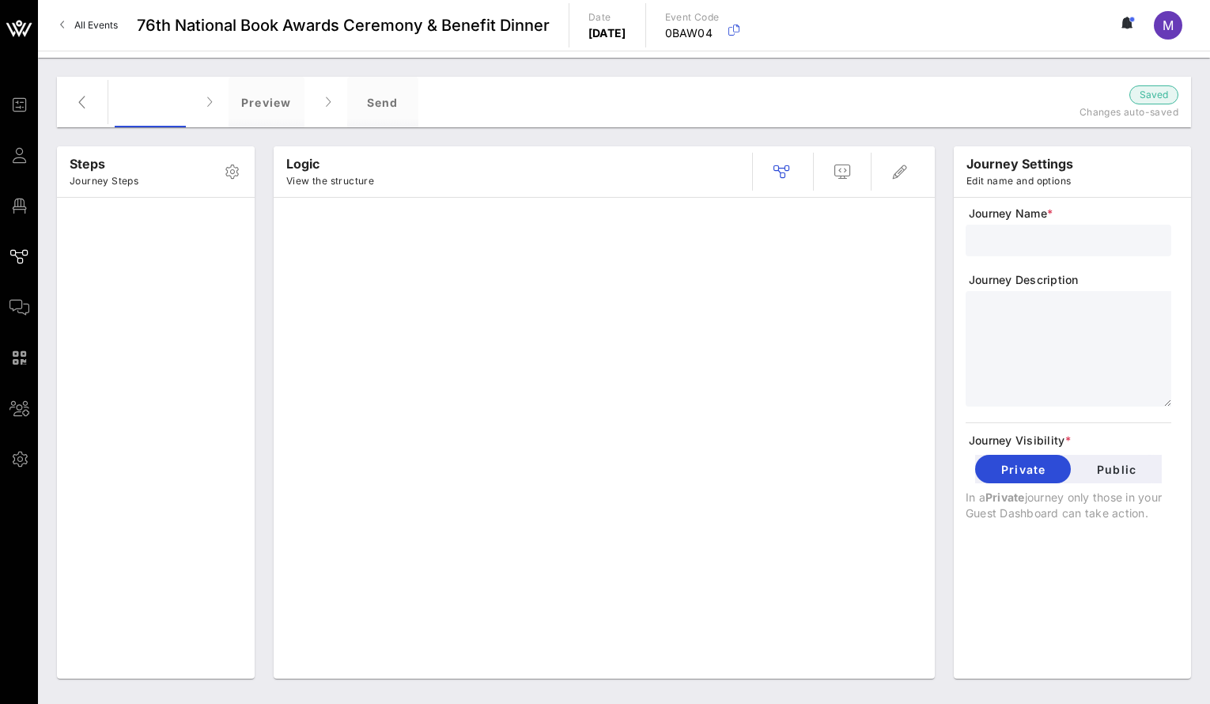
type input "Writer's Invite + RSVP + Form"
type textarea "**********"
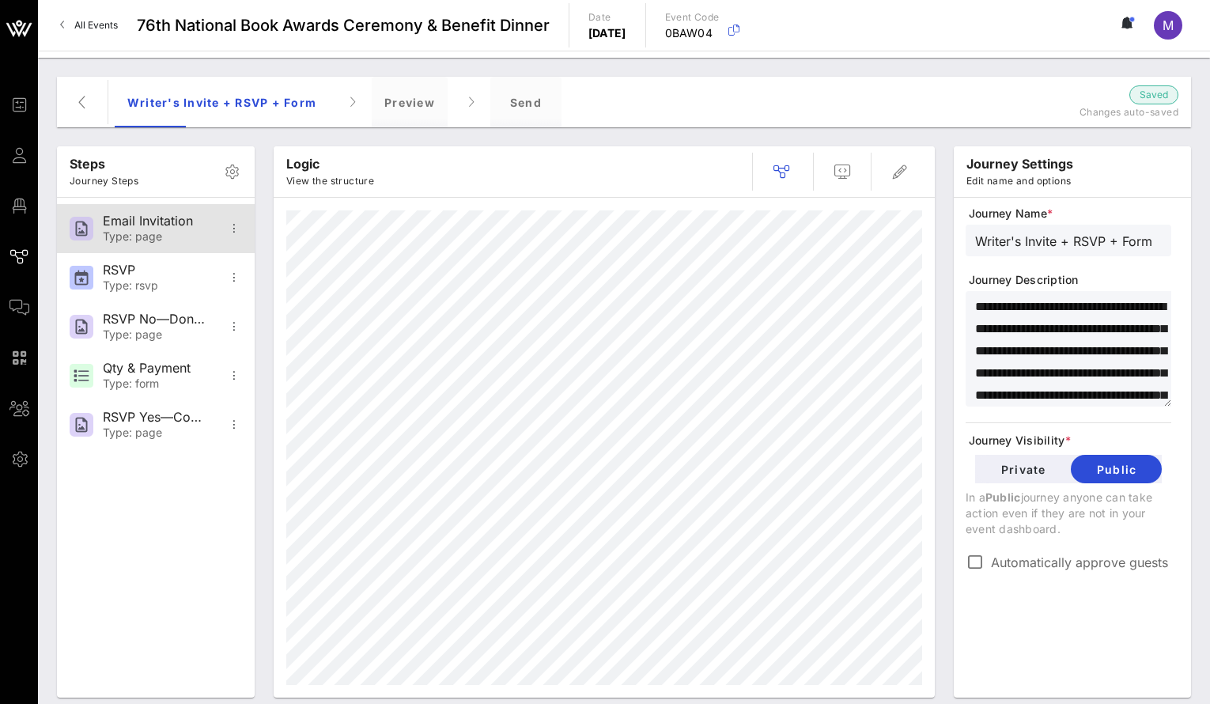
click at [140, 224] on div "Email Invitation" at bounding box center [155, 220] width 104 height 15
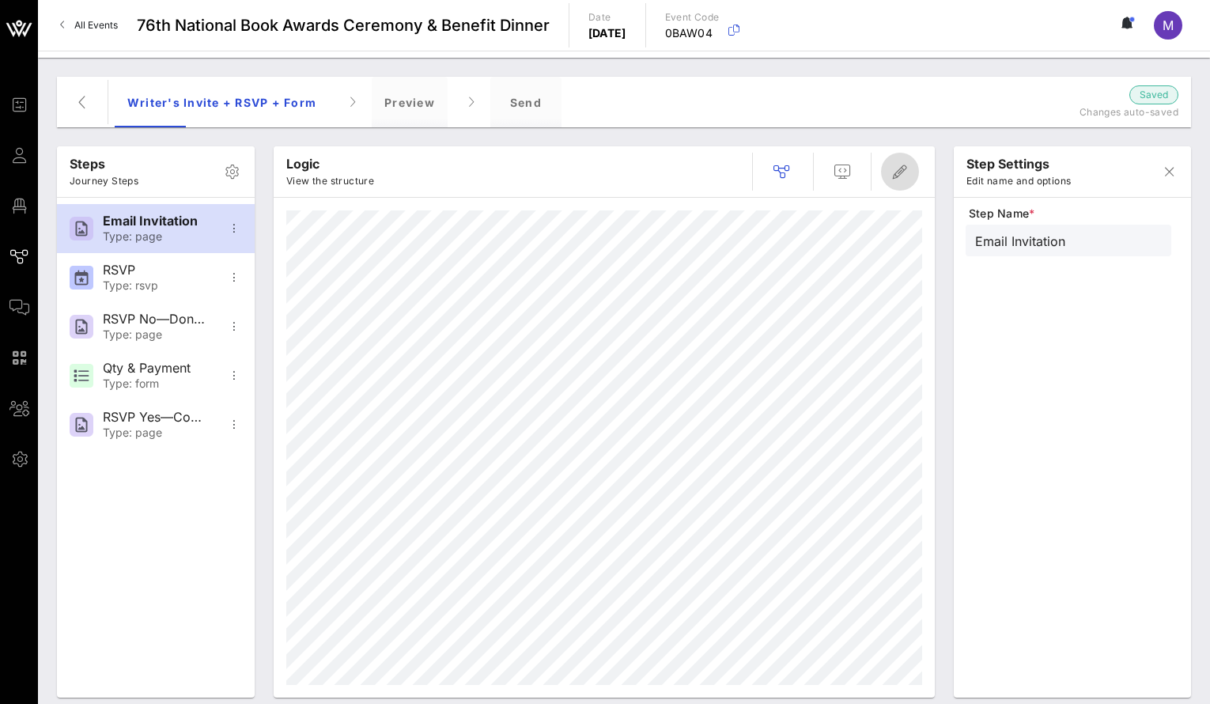
click at [901, 175] on icon "button" at bounding box center [899, 171] width 19 height 19
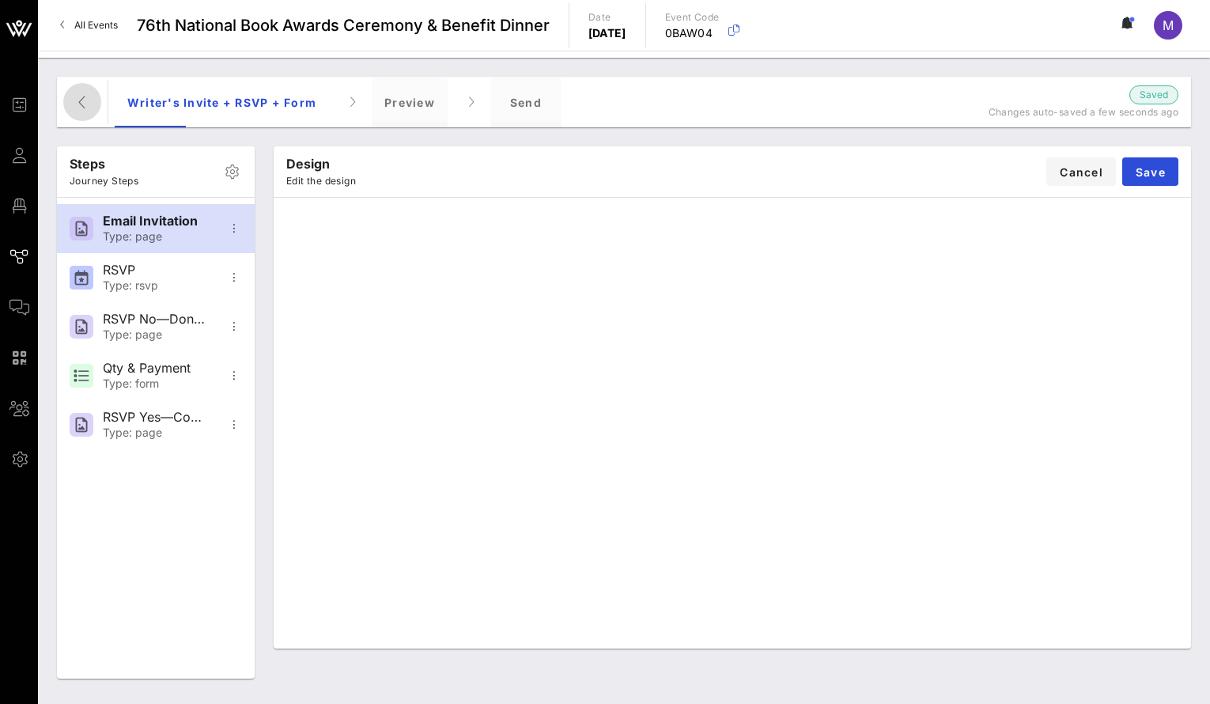
click at [99, 108] on span "button" at bounding box center [82, 102] width 38 height 19
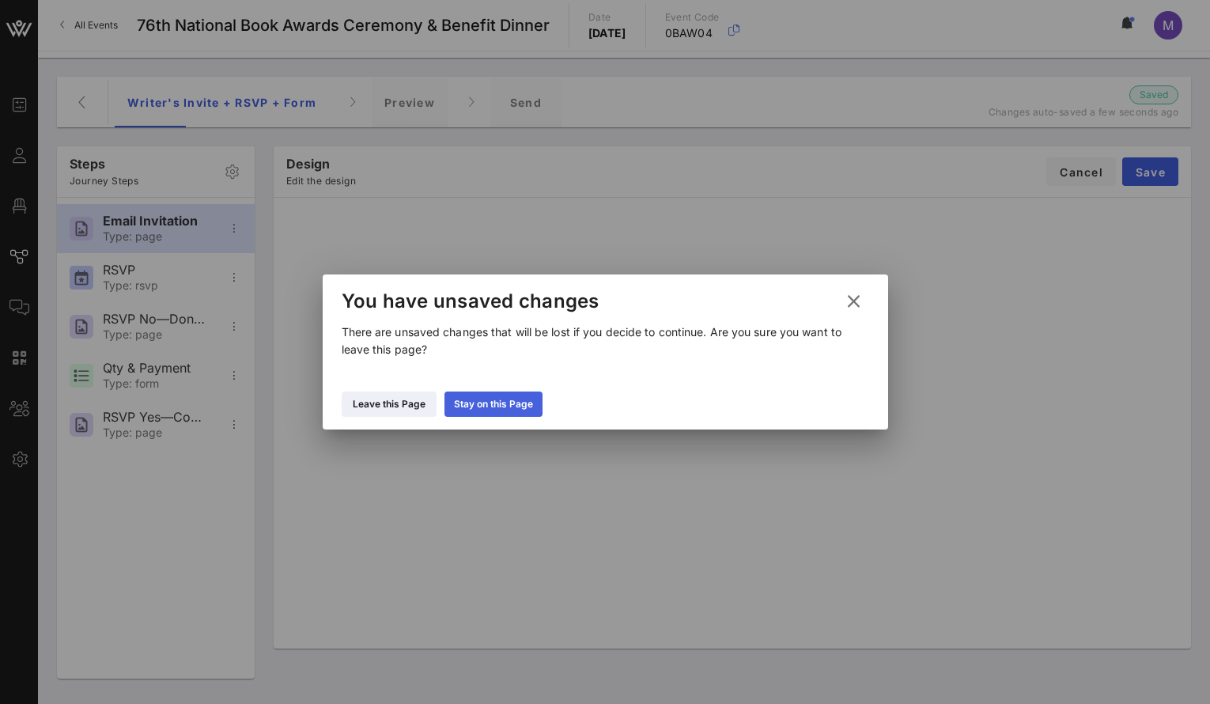
click at [469, 407] on div "Stay on this Page" at bounding box center [493, 404] width 79 height 16
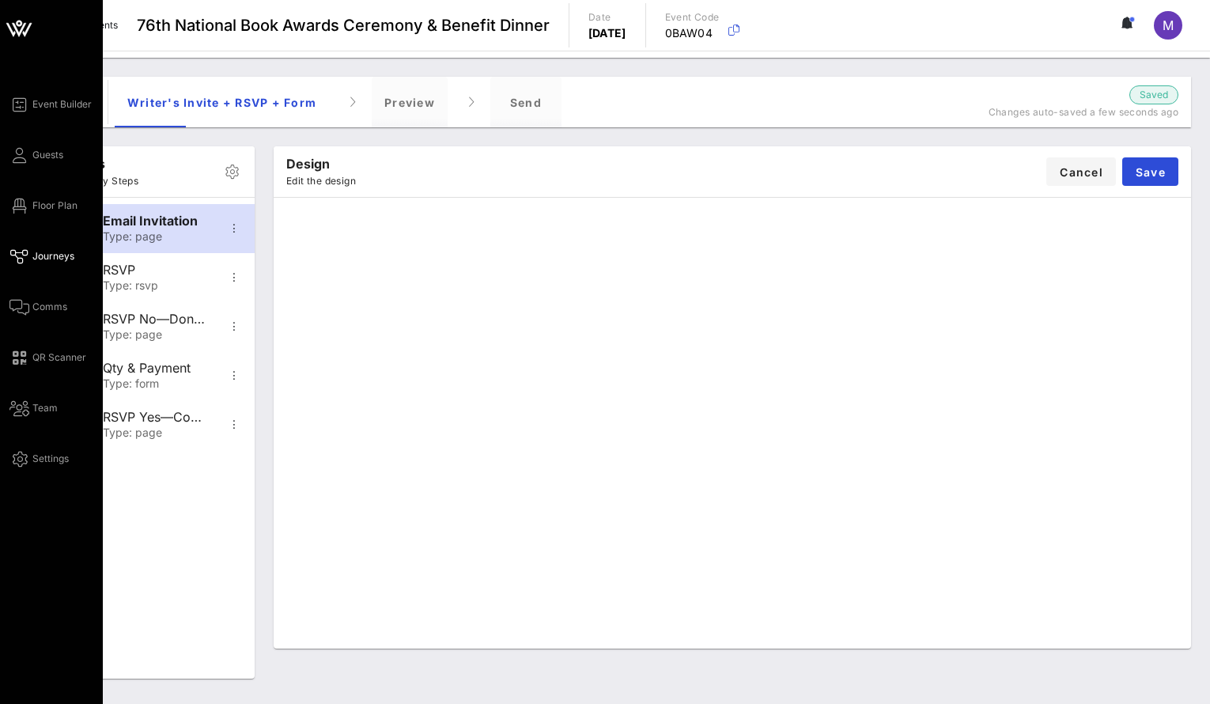
click at [33, 250] on span "Journeys" at bounding box center [53, 256] width 42 height 14
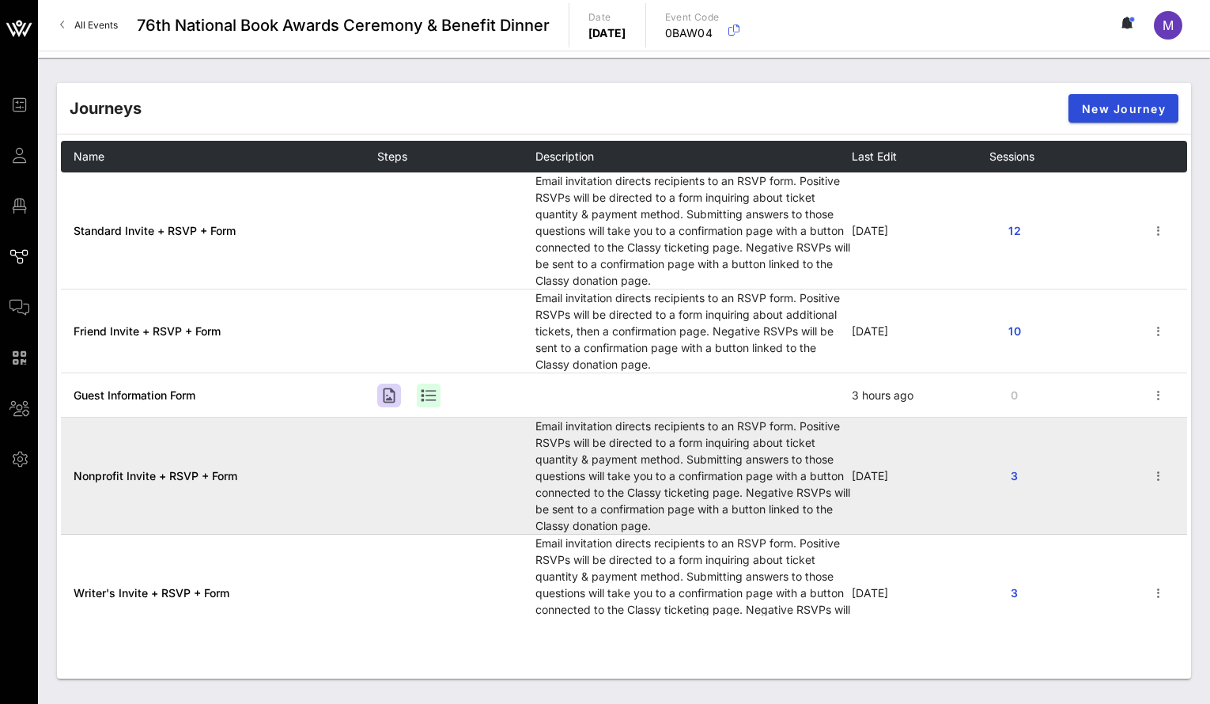
click at [179, 478] on span "Nonprofit Invite + RSVP + Form" at bounding box center [156, 475] width 164 height 13
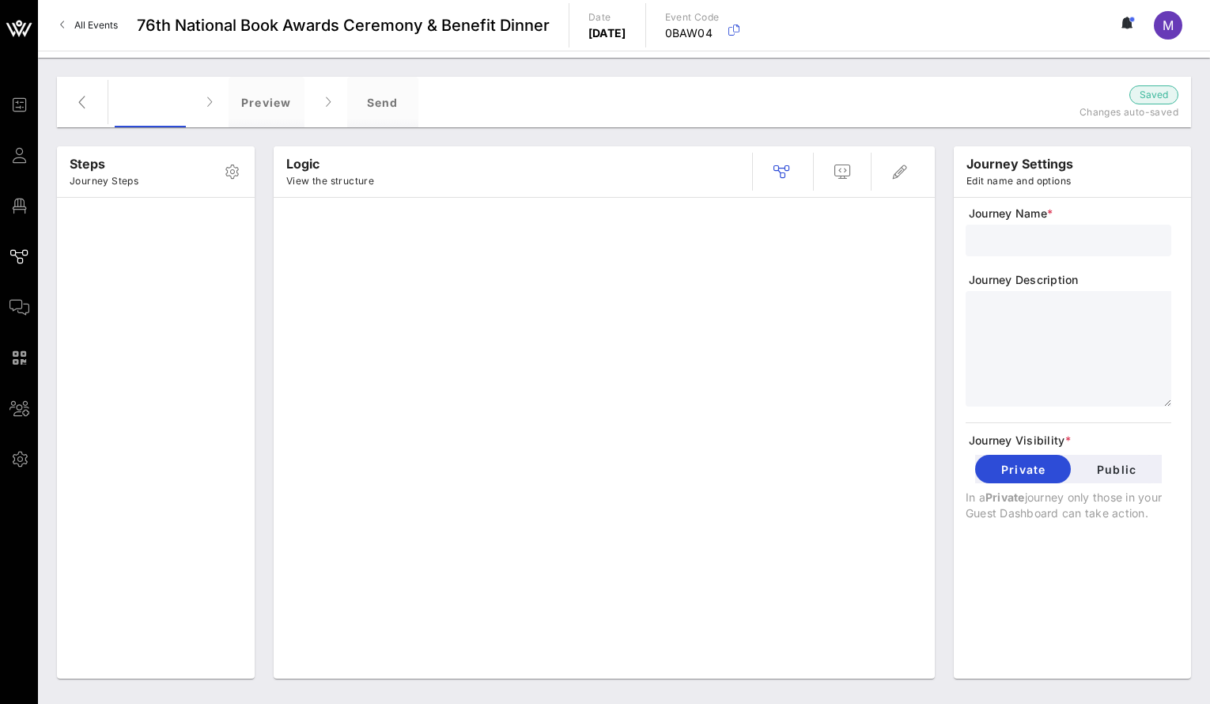
type input "Nonprofit Invite + RSVP + Form"
type textarea "**********"
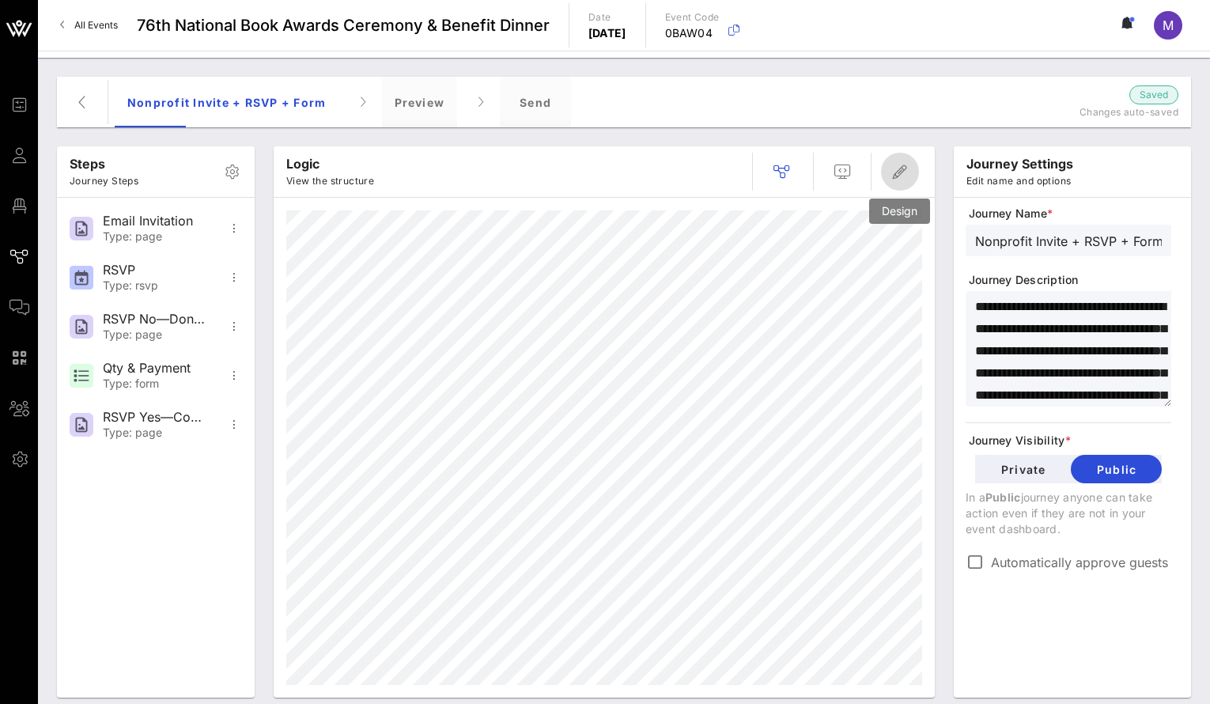
click at [894, 171] on icon "button" at bounding box center [899, 171] width 19 height 19
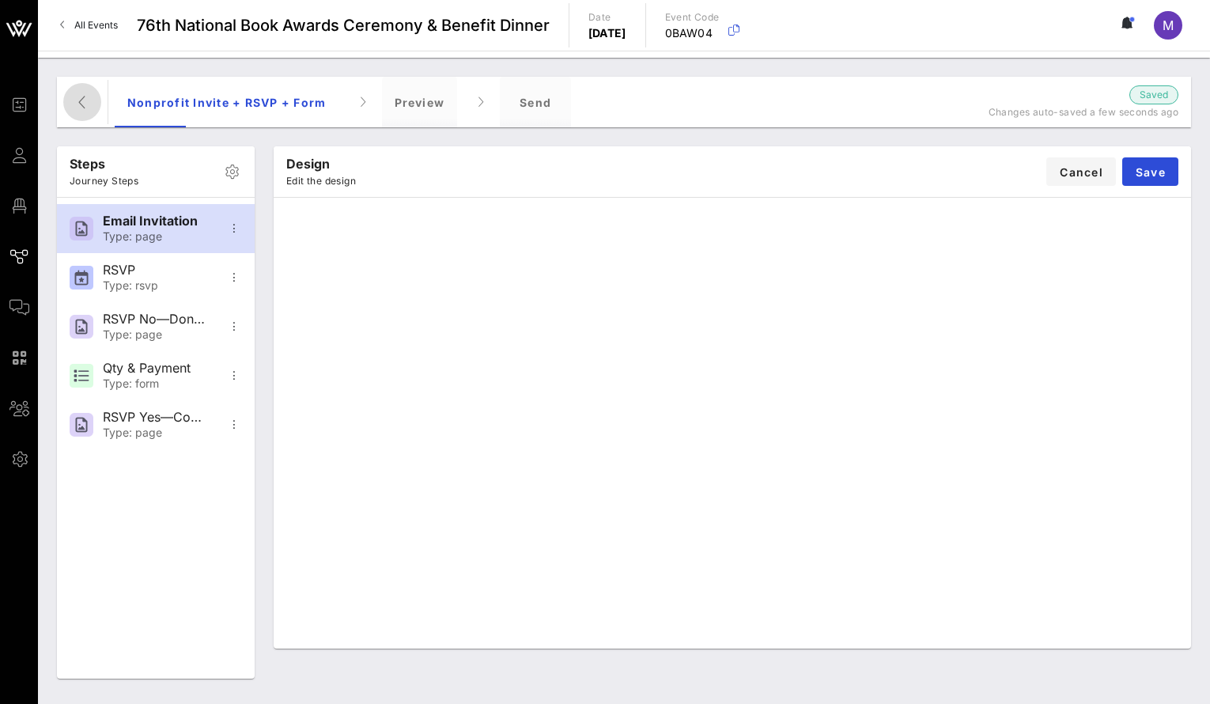
click at [85, 96] on icon "button" at bounding box center [82, 102] width 19 height 19
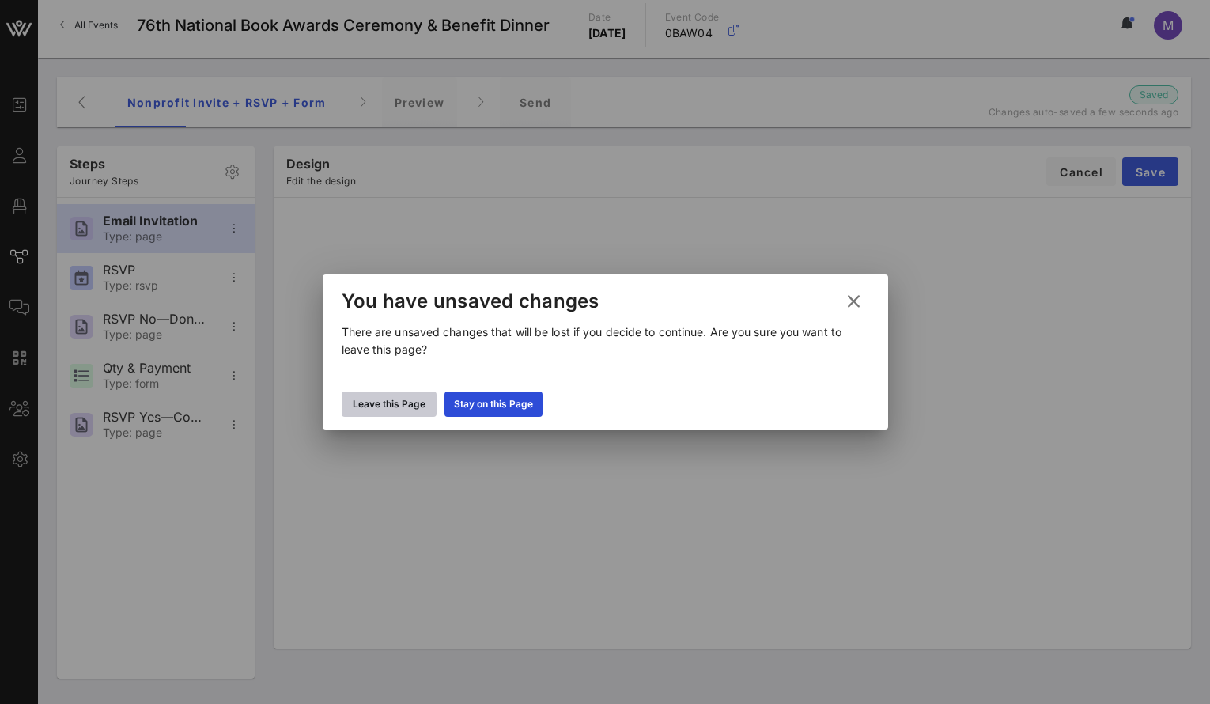
click at [399, 409] on div "Leave this Page" at bounding box center [389, 404] width 73 height 16
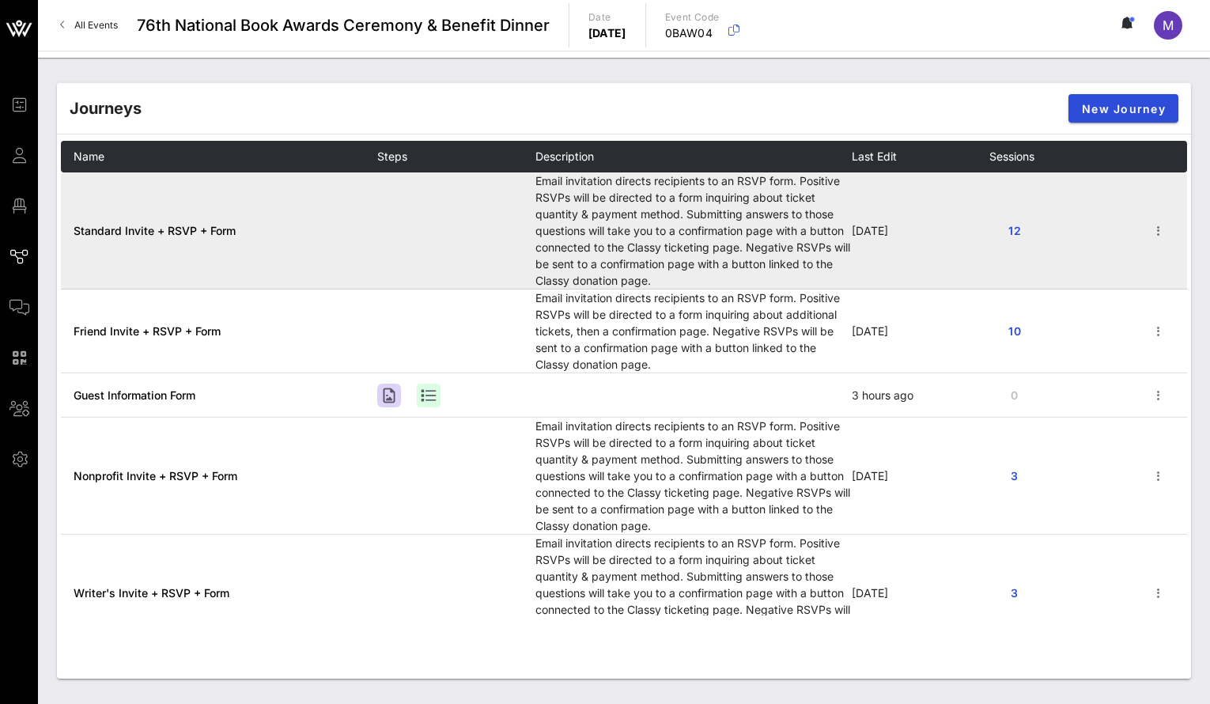
click at [212, 225] on span "Standard Invite + RSVP + Form" at bounding box center [155, 230] width 162 height 13
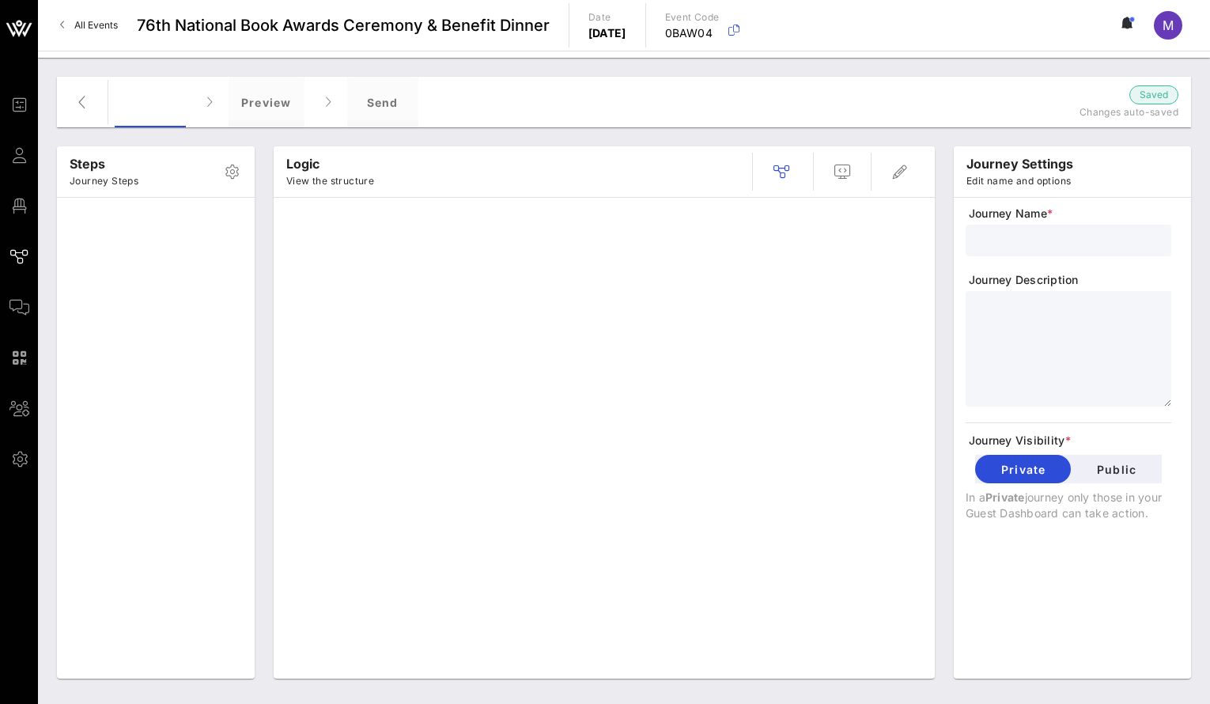
type input "Standard Invite + RSVP + Form"
type textarea "**********"
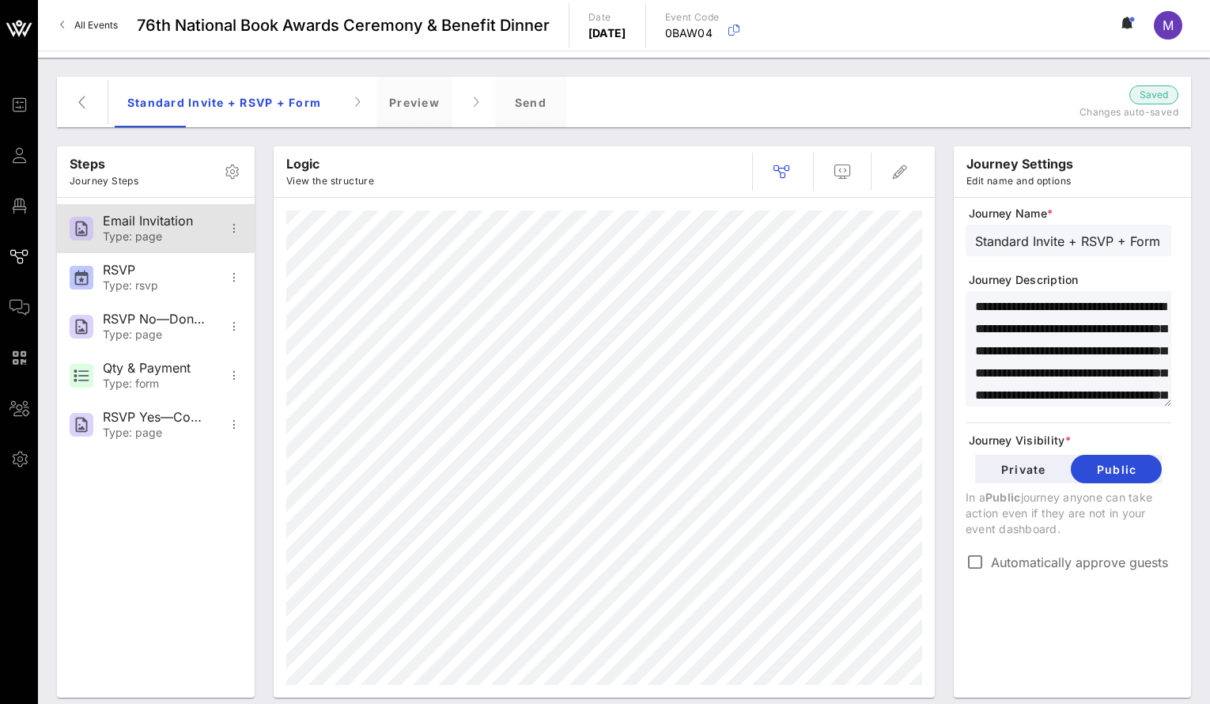
click at [113, 236] on div "Type: page" at bounding box center [155, 236] width 104 height 13
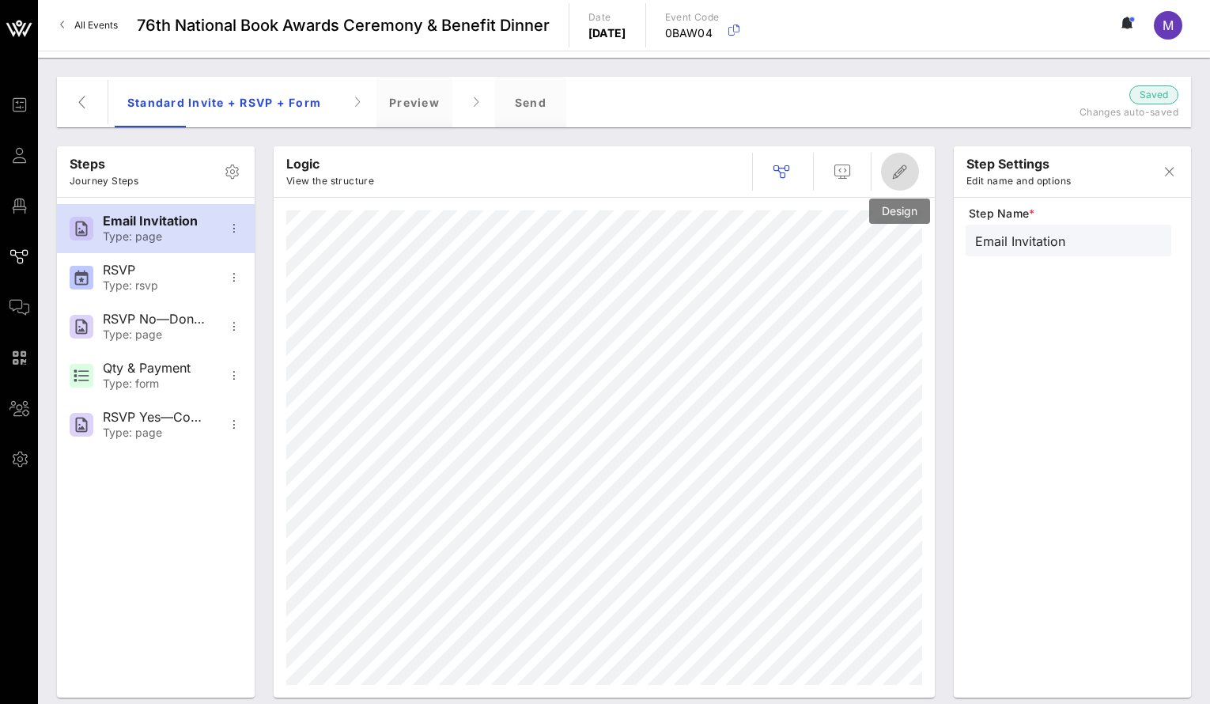
click at [895, 168] on icon "button" at bounding box center [899, 171] width 19 height 19
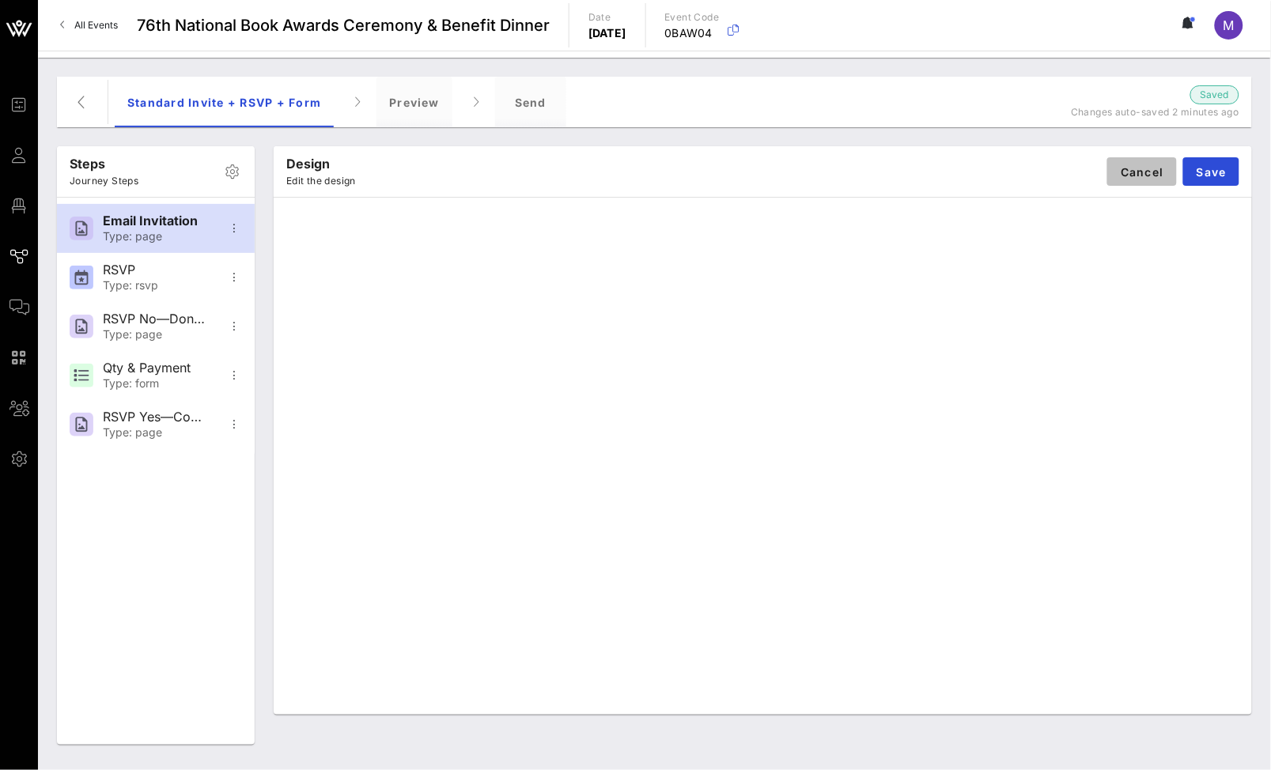
click at [1122, 169] on span "Cancel" at bounding box center [1142, 171] width 44 height 13
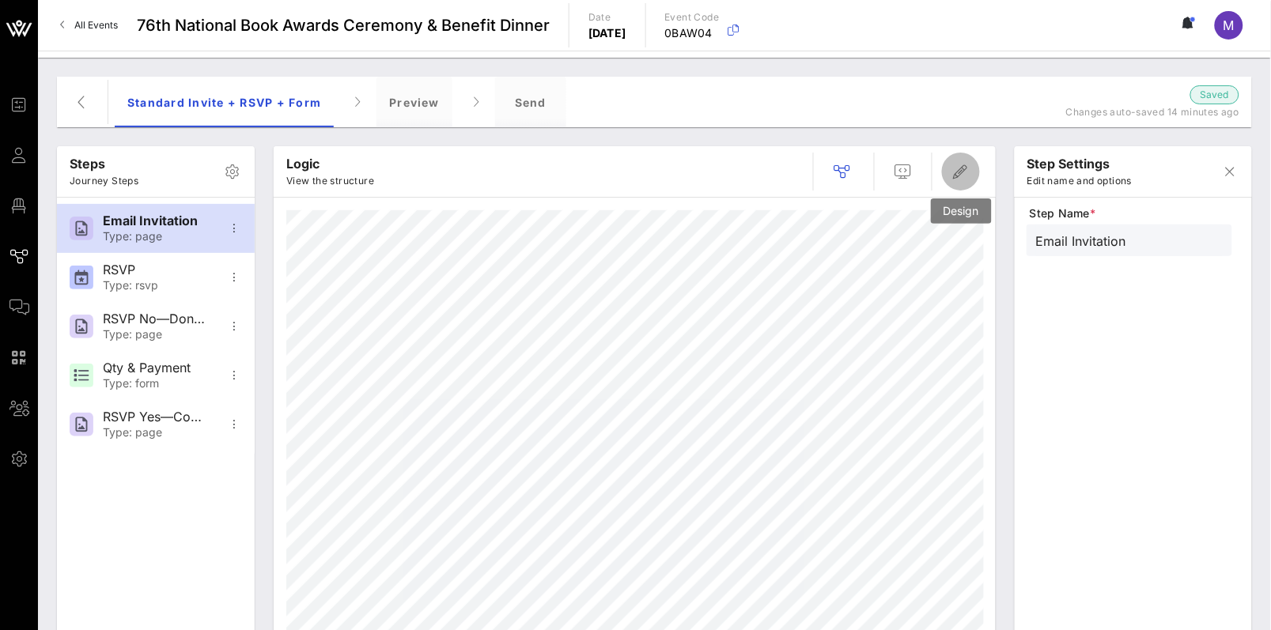
click at [973, 171] on span "button" at bounding box center [961, 171] width 38 height 19
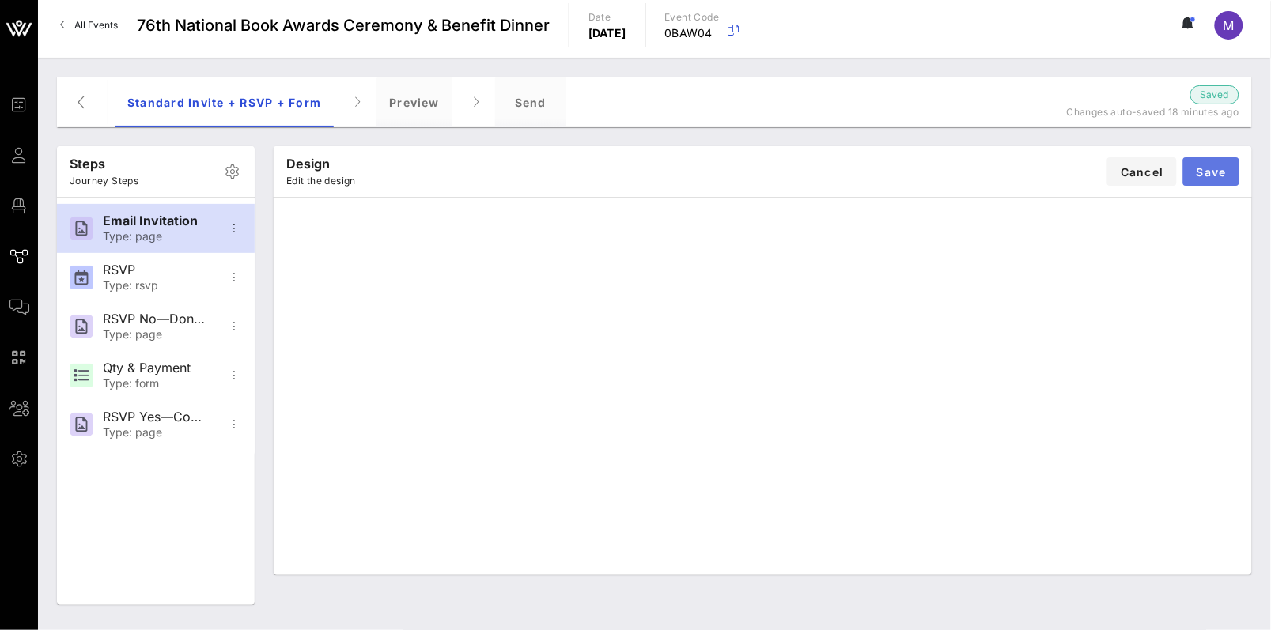
click at [1177, 172] on span "Save" at bounding box center [1211, 171] width 31 height 13
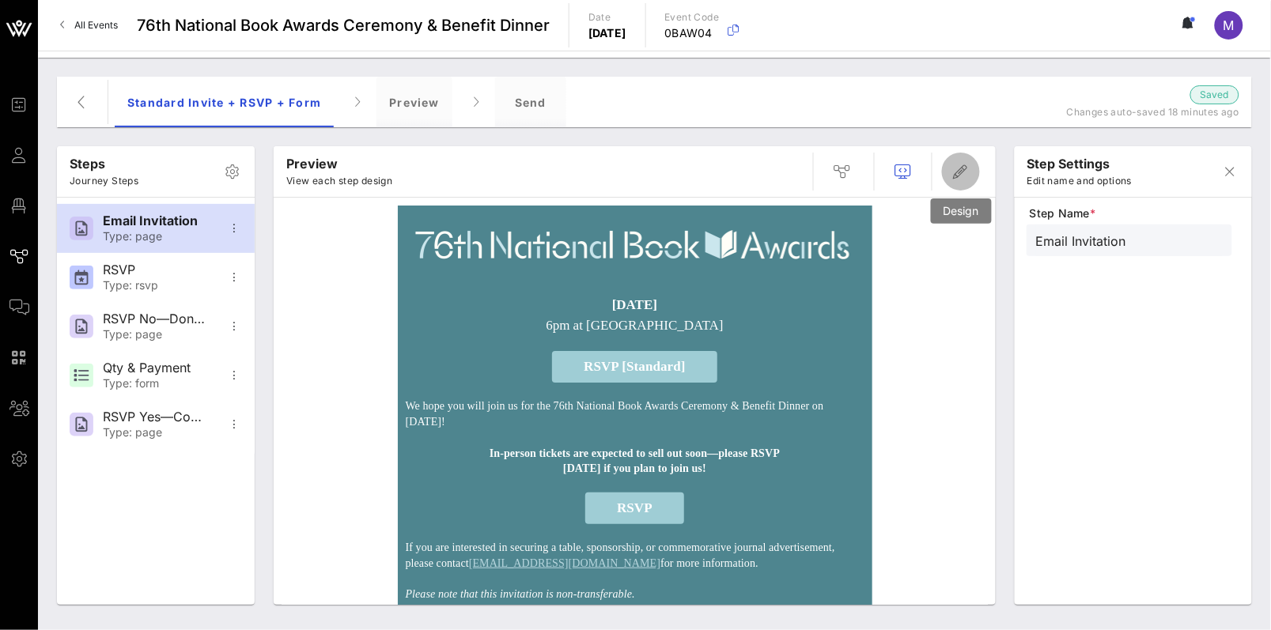
click at [964, 175] on icon "button" at bounding box center [960, 171] width 19 height 19
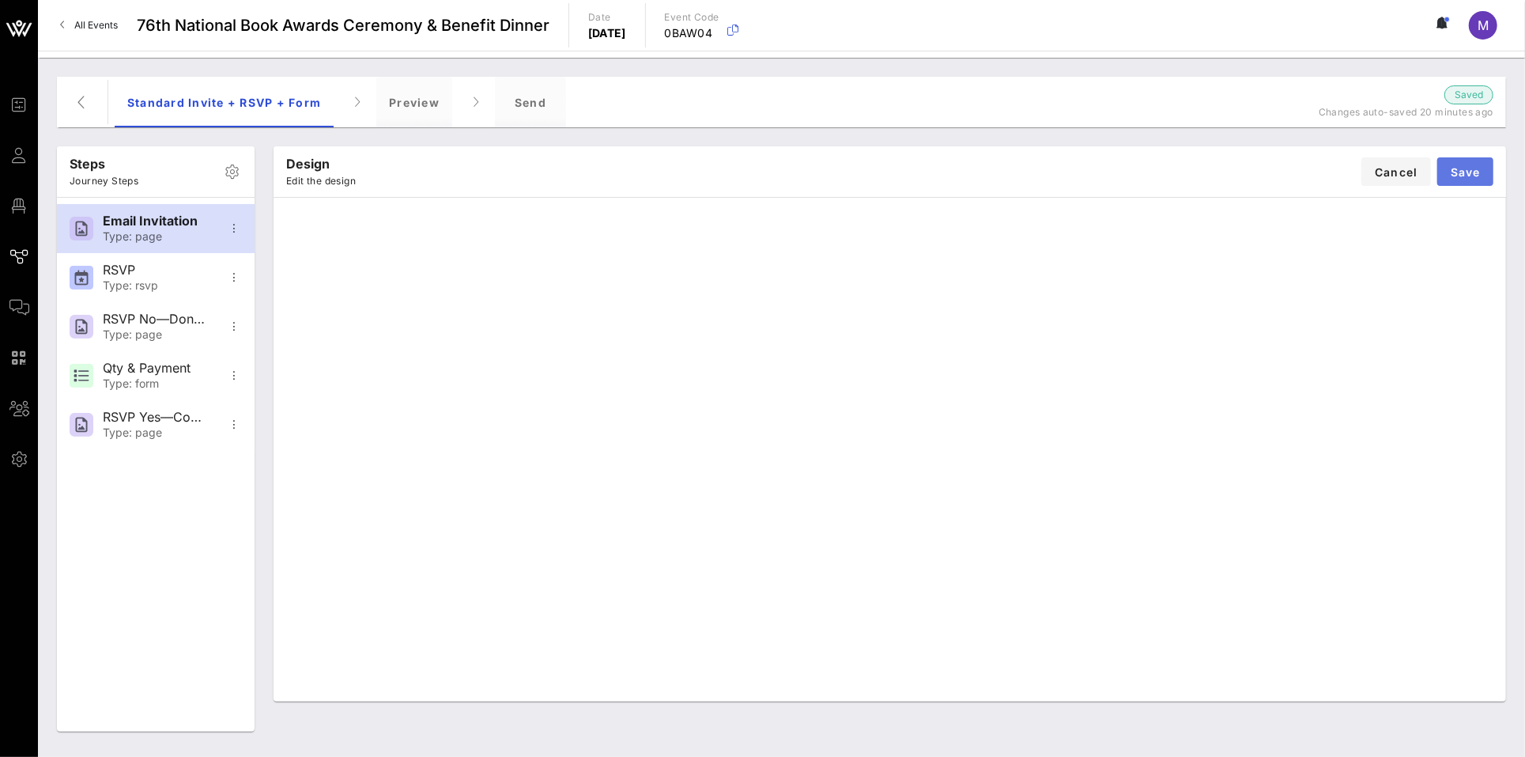
click at [1177, 177] on button "Save" at bounding box center [1465, 171] width 56 height 28
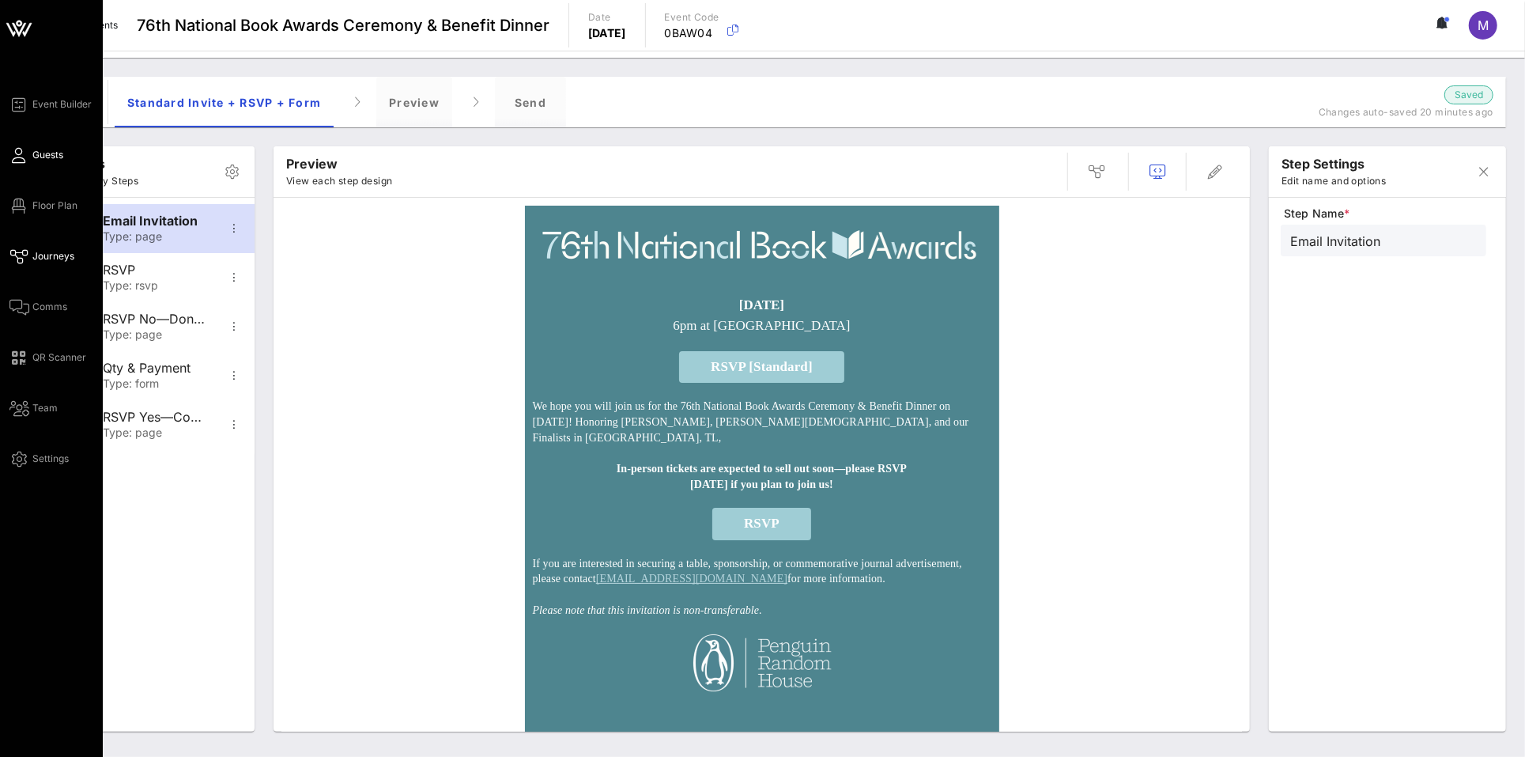
click at [33, 164] on link "Guests" at bounding box center [36, 154] width 54 height 19
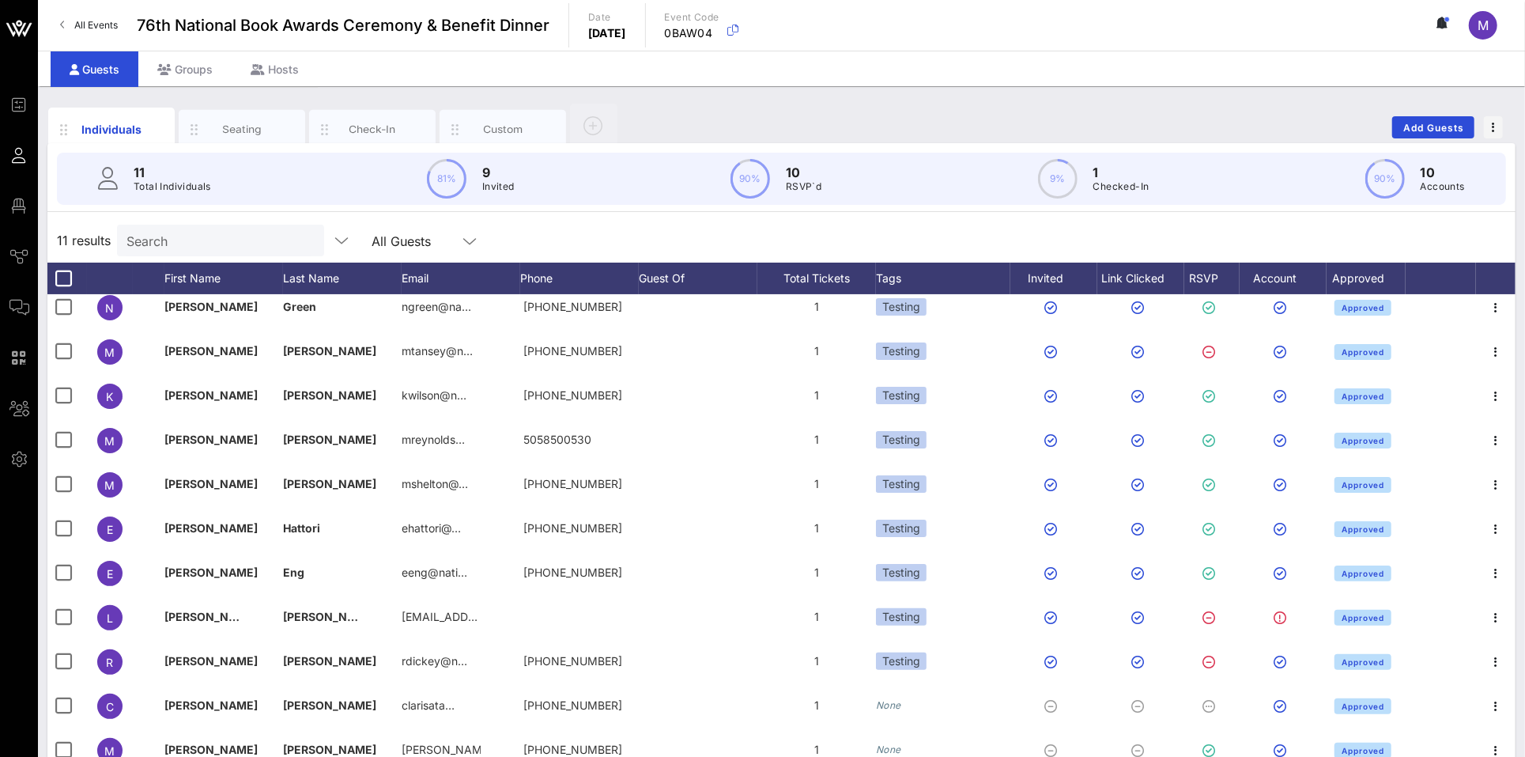
scroll to position [13, 0]
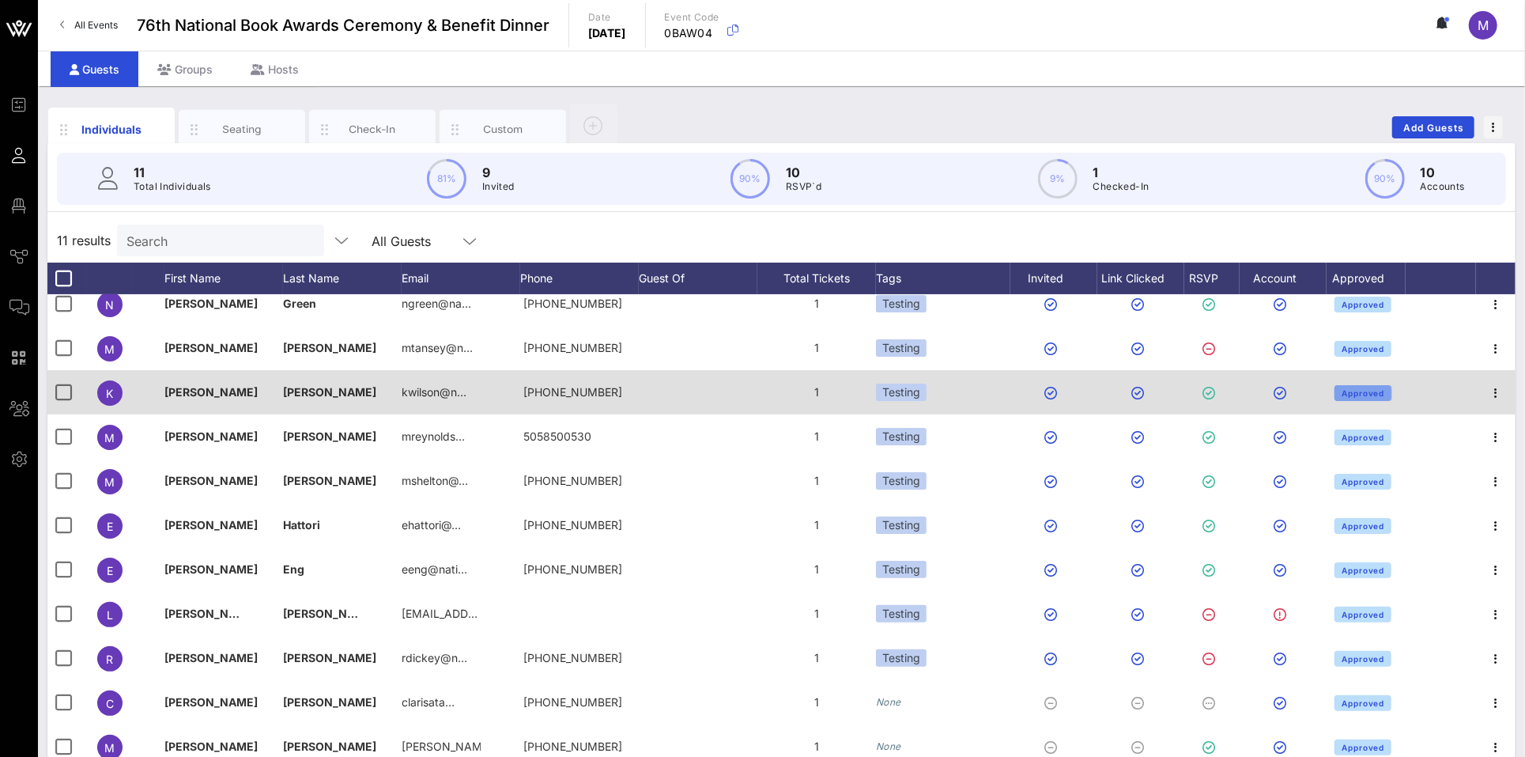
click at [1177, 393] on span "Approved" at bounding box center [1362, 392] width 43 height 9
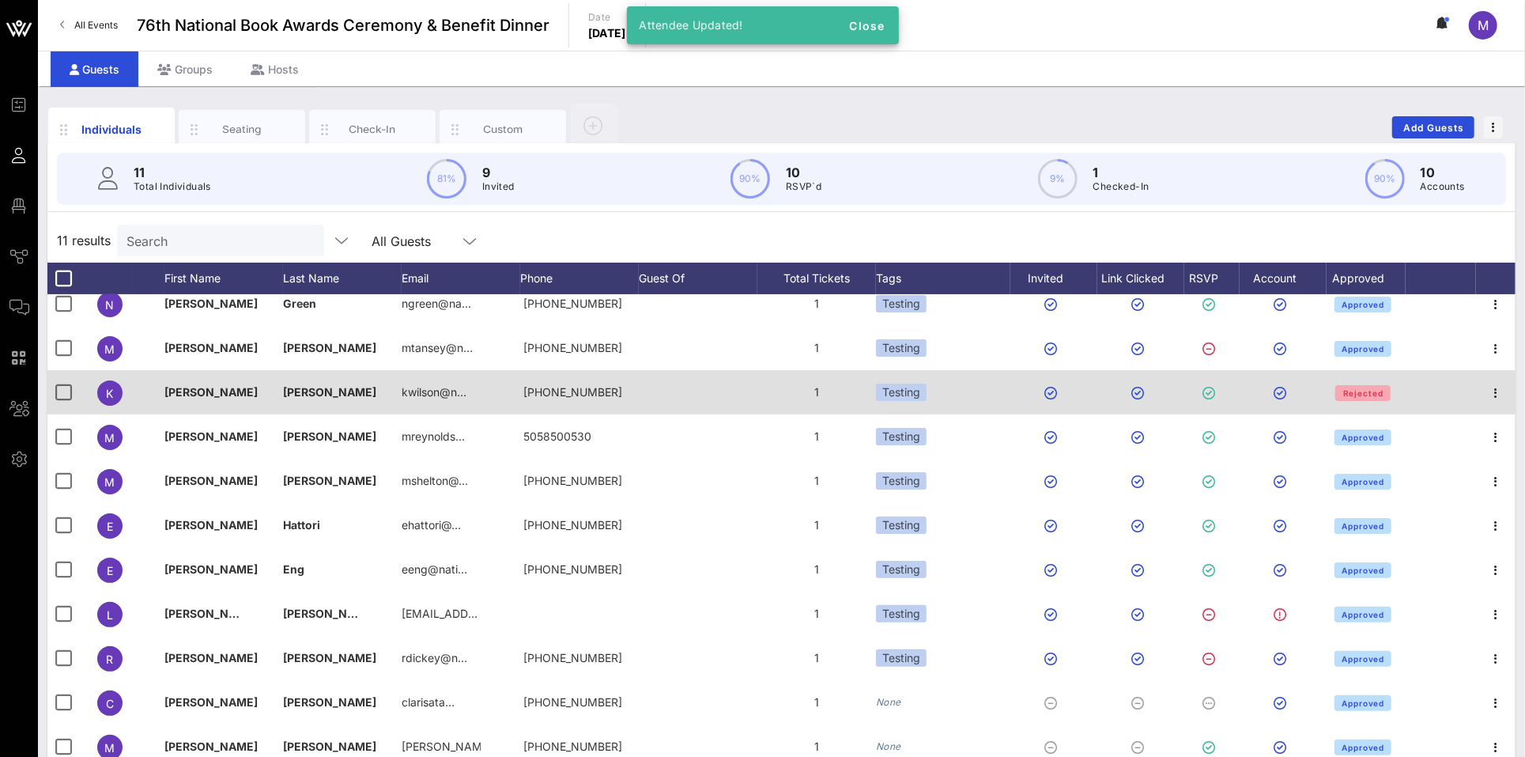
click at [1177, 395] on span "Rejected" at bounding box center [1363, 392] width 41 height 9
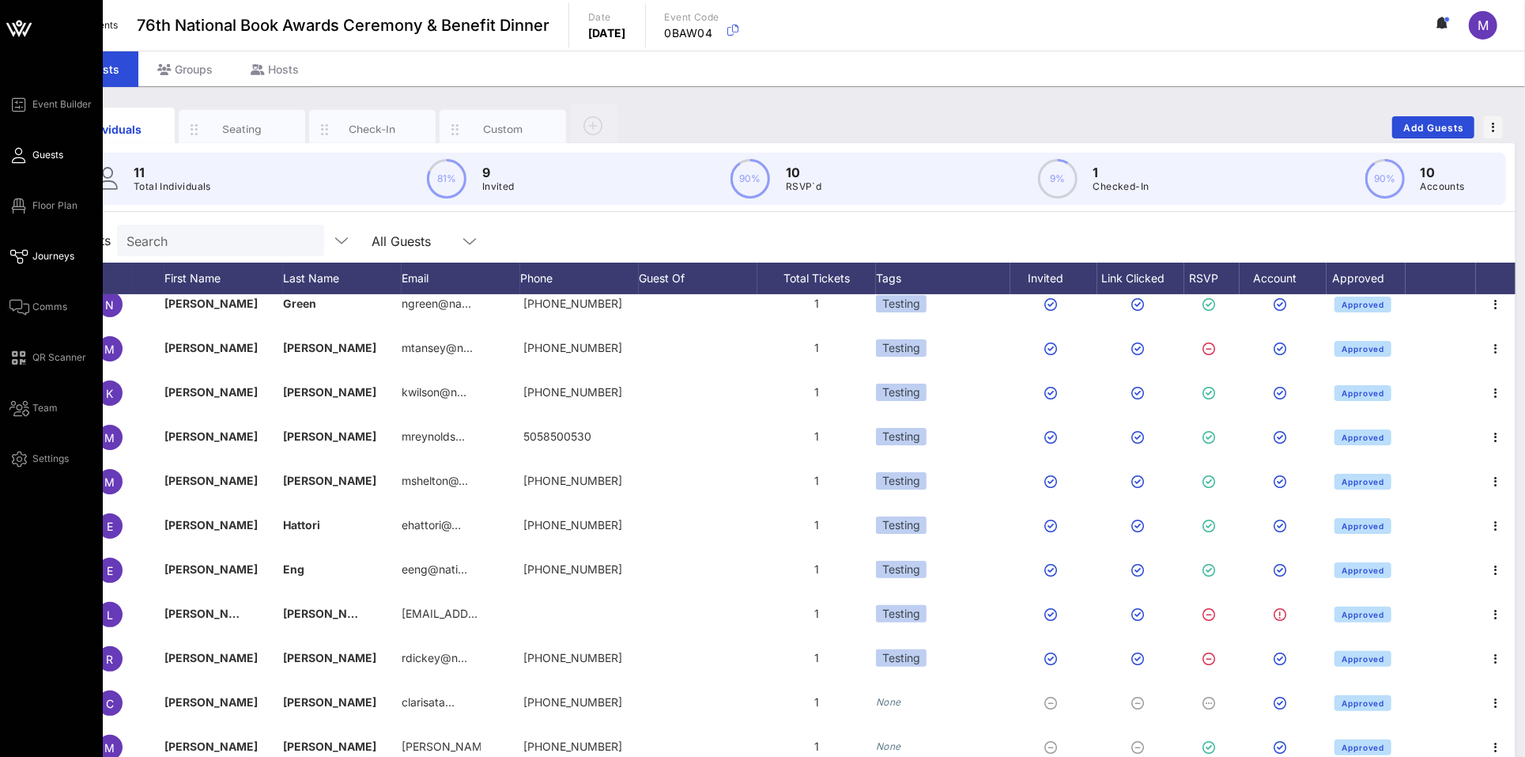
click at [35, 261] on span "Journeys" at bounding box center [53, 256] width 42 height 14
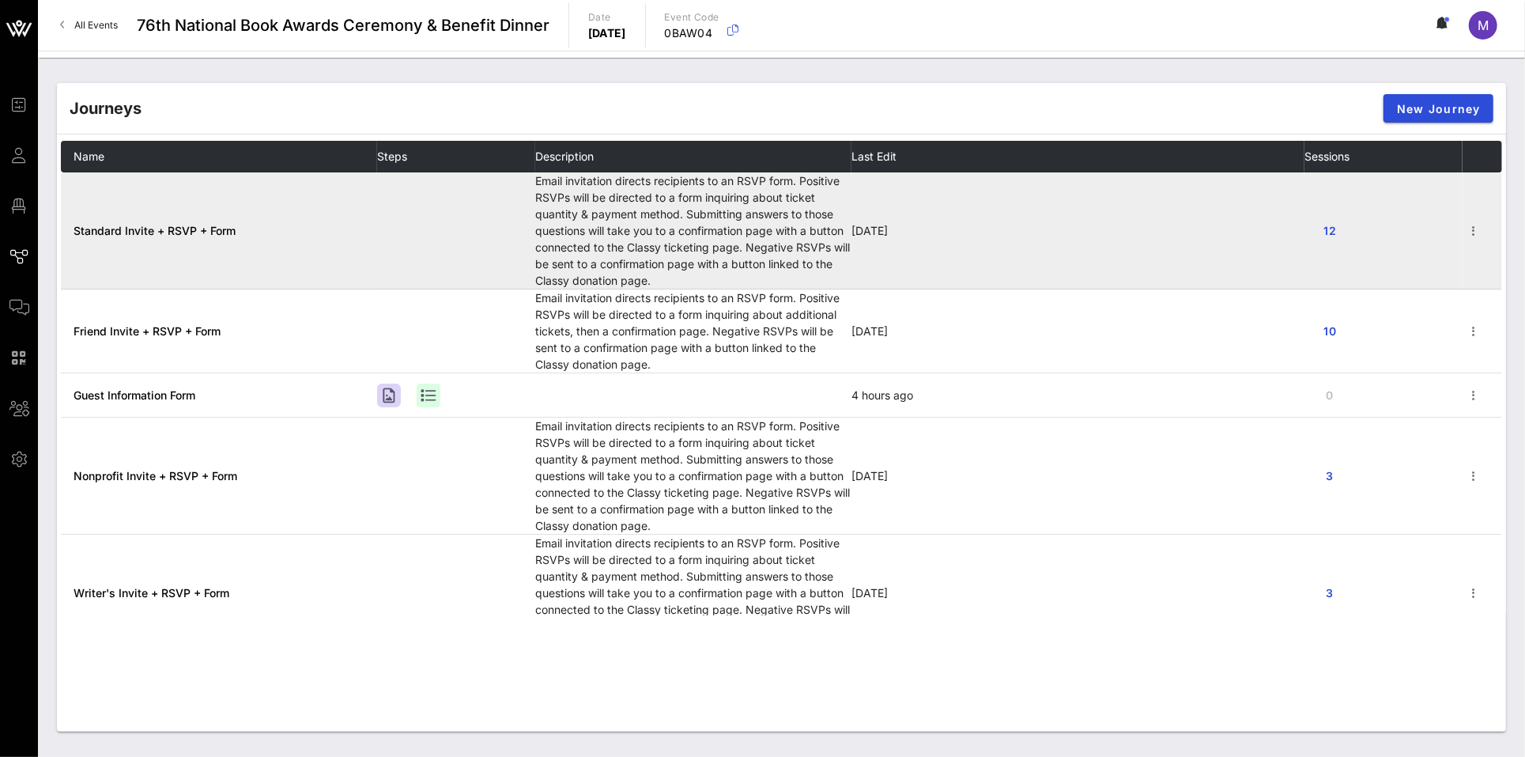
click at [181, 227] on span "Standard Invite + RSVP + Form" at bounding box center [155, 230] width 162 height 13
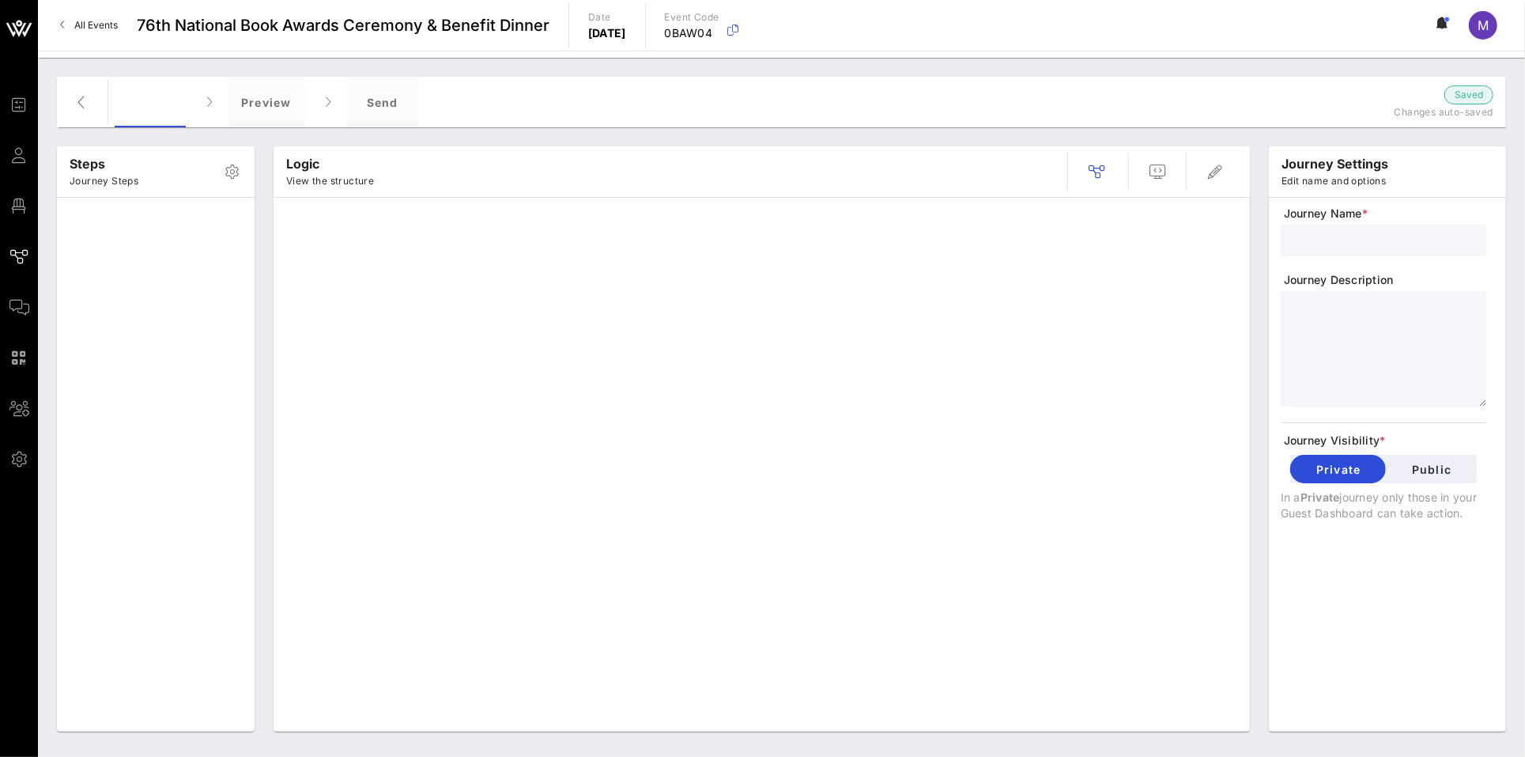
type input "Standard Invite + RSVP + Form"
type textarea "**********"
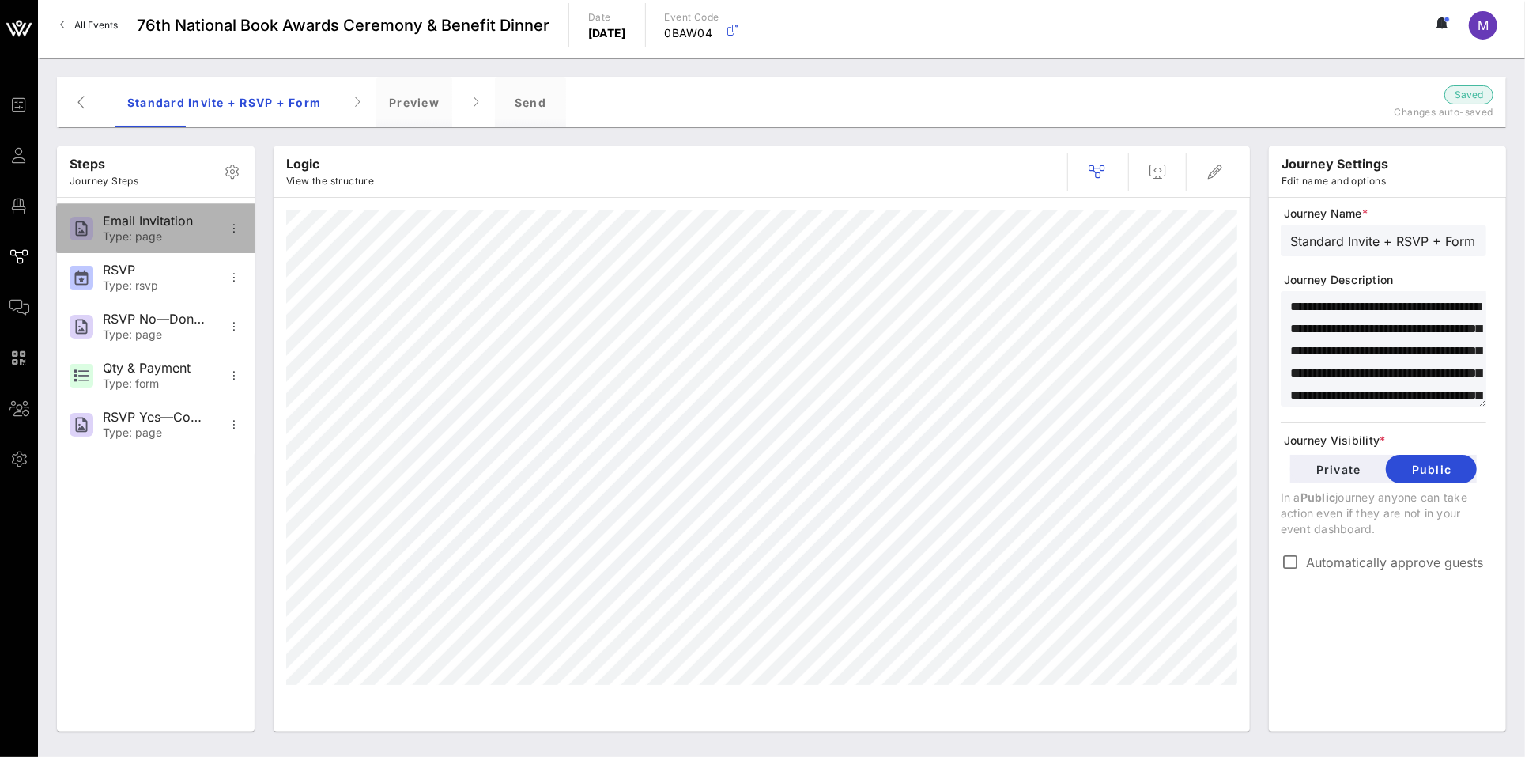
click at [154, 237] on div "Type: page" at bounding box center [155, 236] width 104 height 13
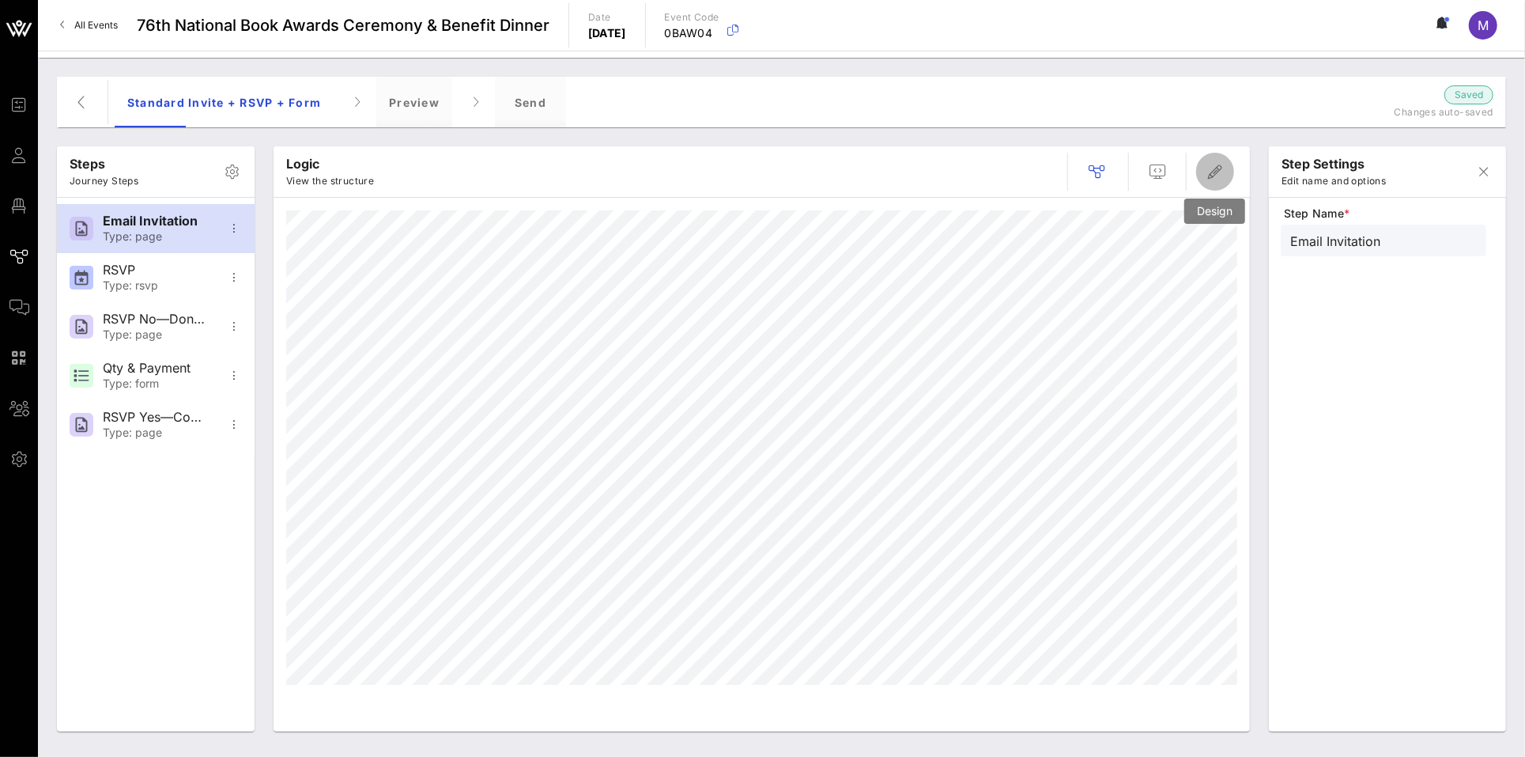
click at [1177, 175] on span "button" at bounding box center [1215, 171] width 38 height 19
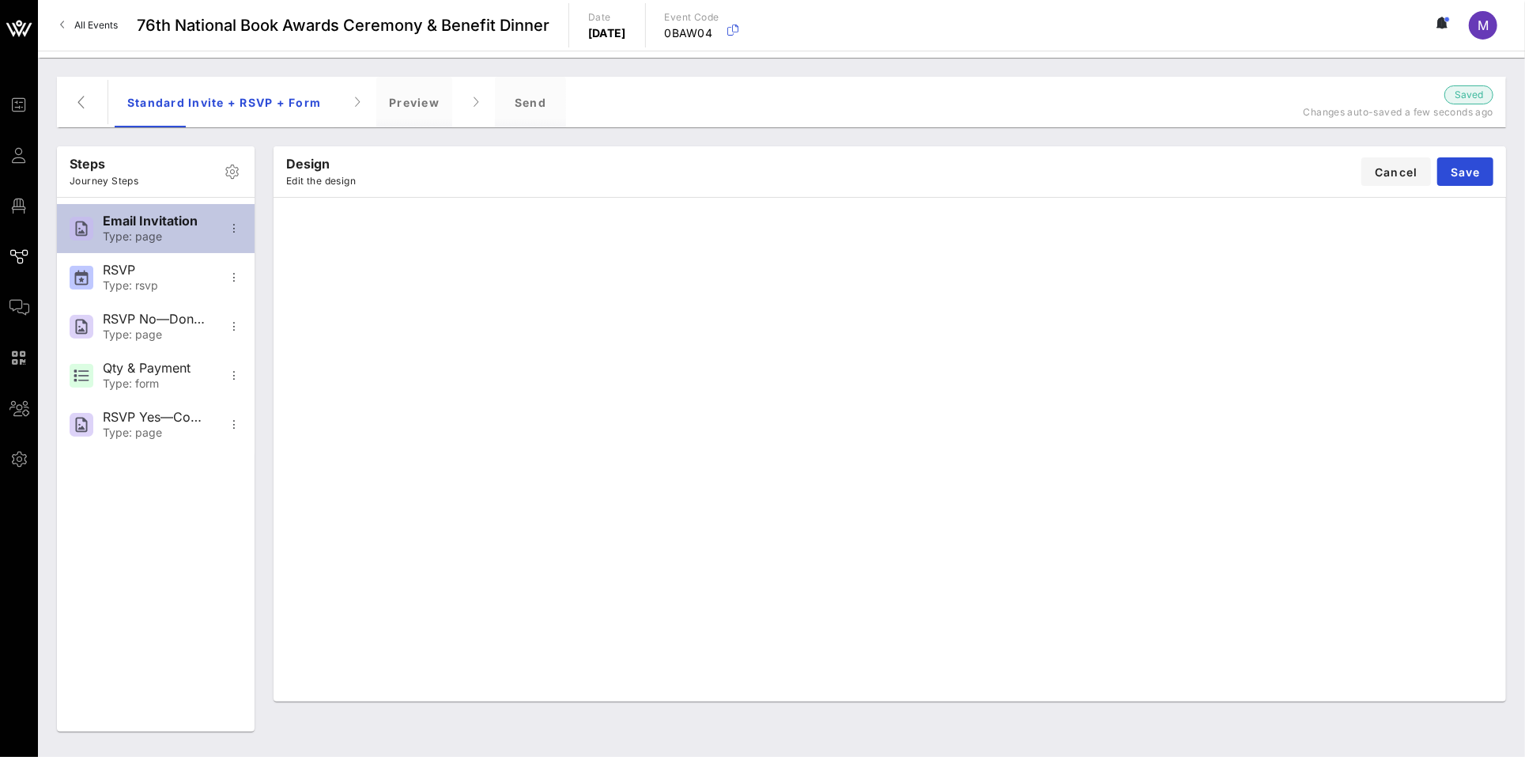
click at [149, 216] on div "Email Invitation" at bounding box center [155, 220] width 104 height 15
click at [248, 232] on div "Email Invitation Type: page" at bounding box center [156, 228] width 198 height 49
click at [233, 229] on icon "button" at bounding box center [234, 228] width 19 height 19
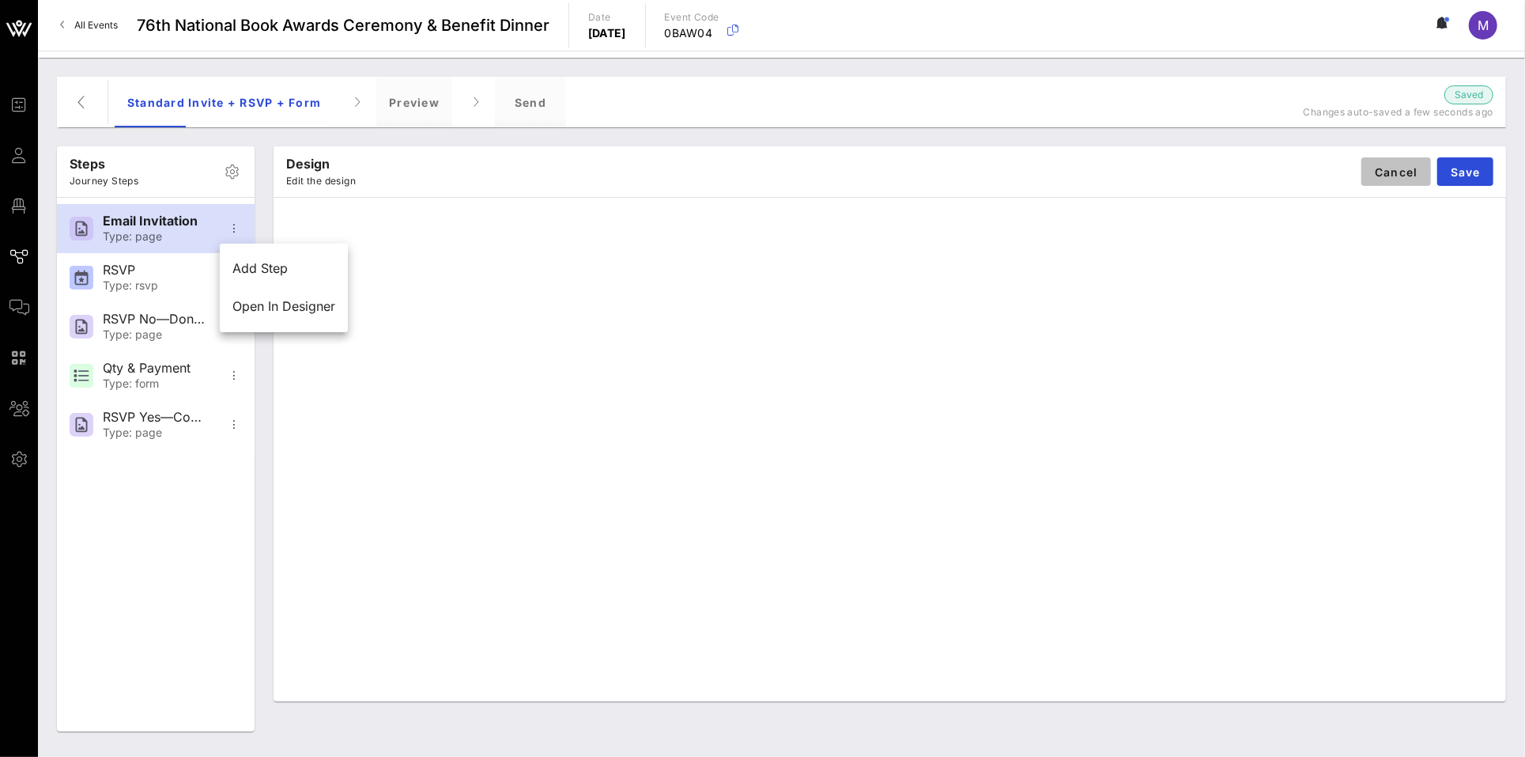
click at [1177, 174] on span "Cancel" at bounding box center [1396, 171] width 44 height 13
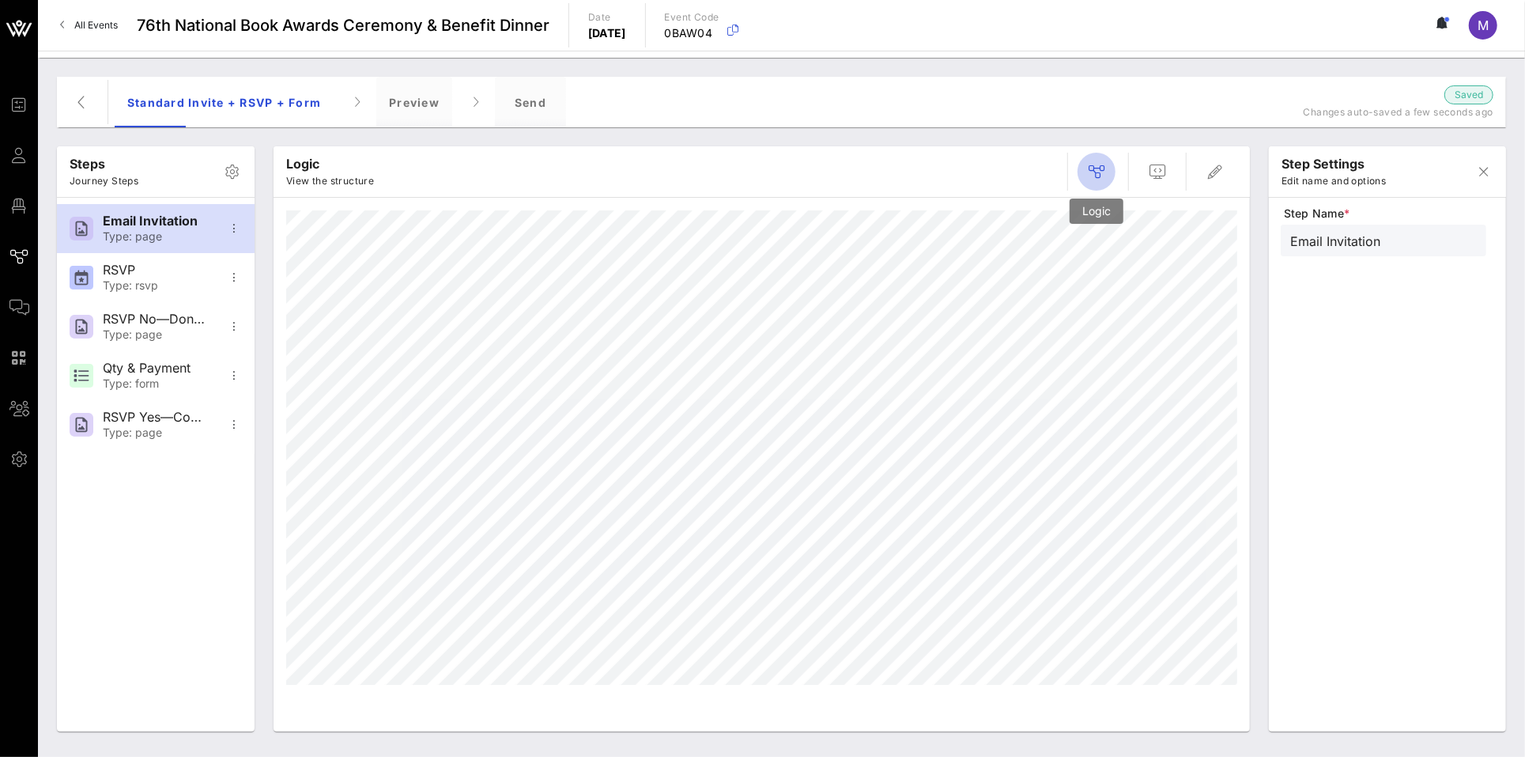
click at [1104, 166] on icon "button" at bounding box center [1096, 171] width 19 height 19
click at [145, 230] on div "Type: page" at bounding box center [155, 236] width 104 height 13
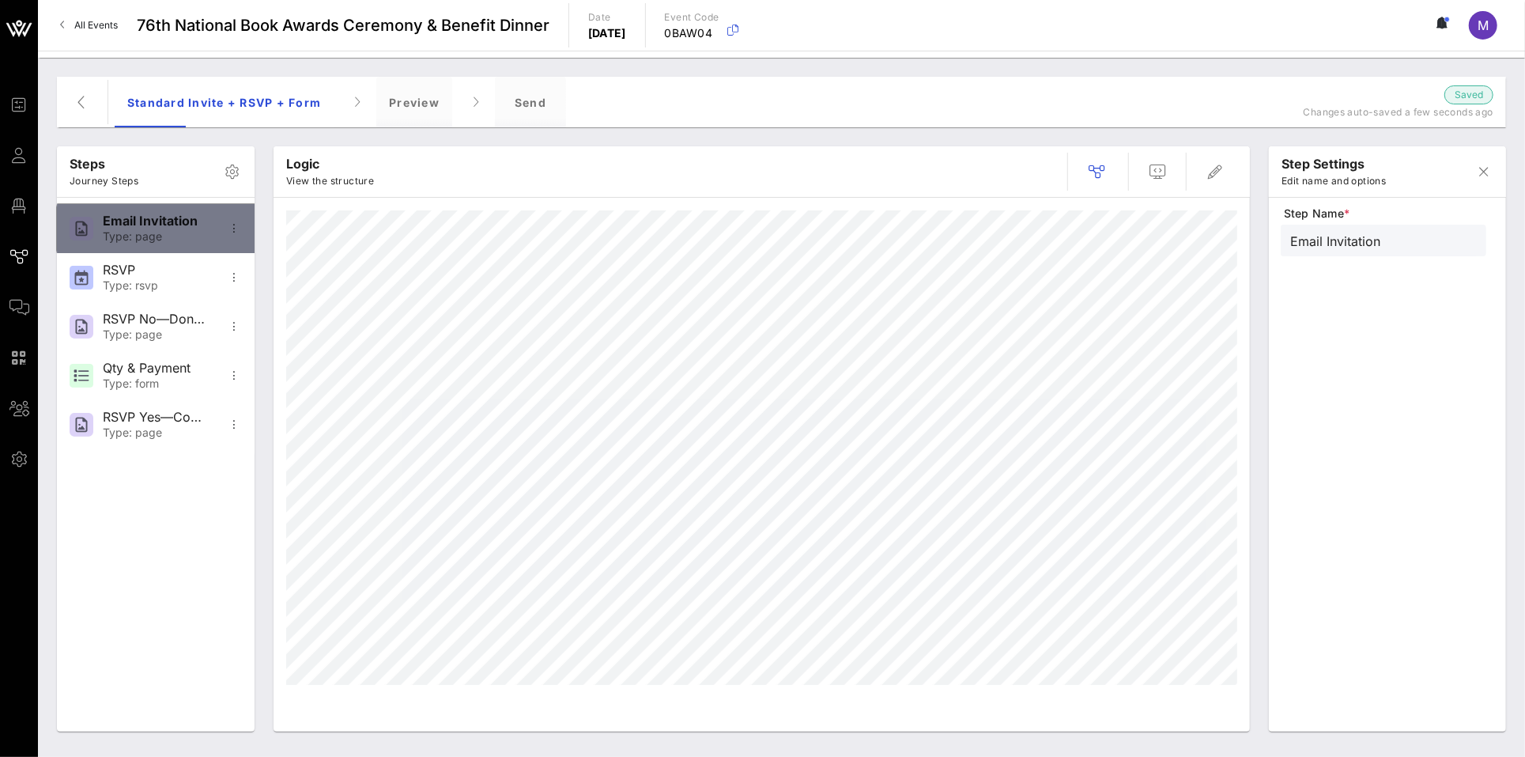
click at [145, 230] on div "Type: page" at bounding box center [155, 236] width 104 height 13
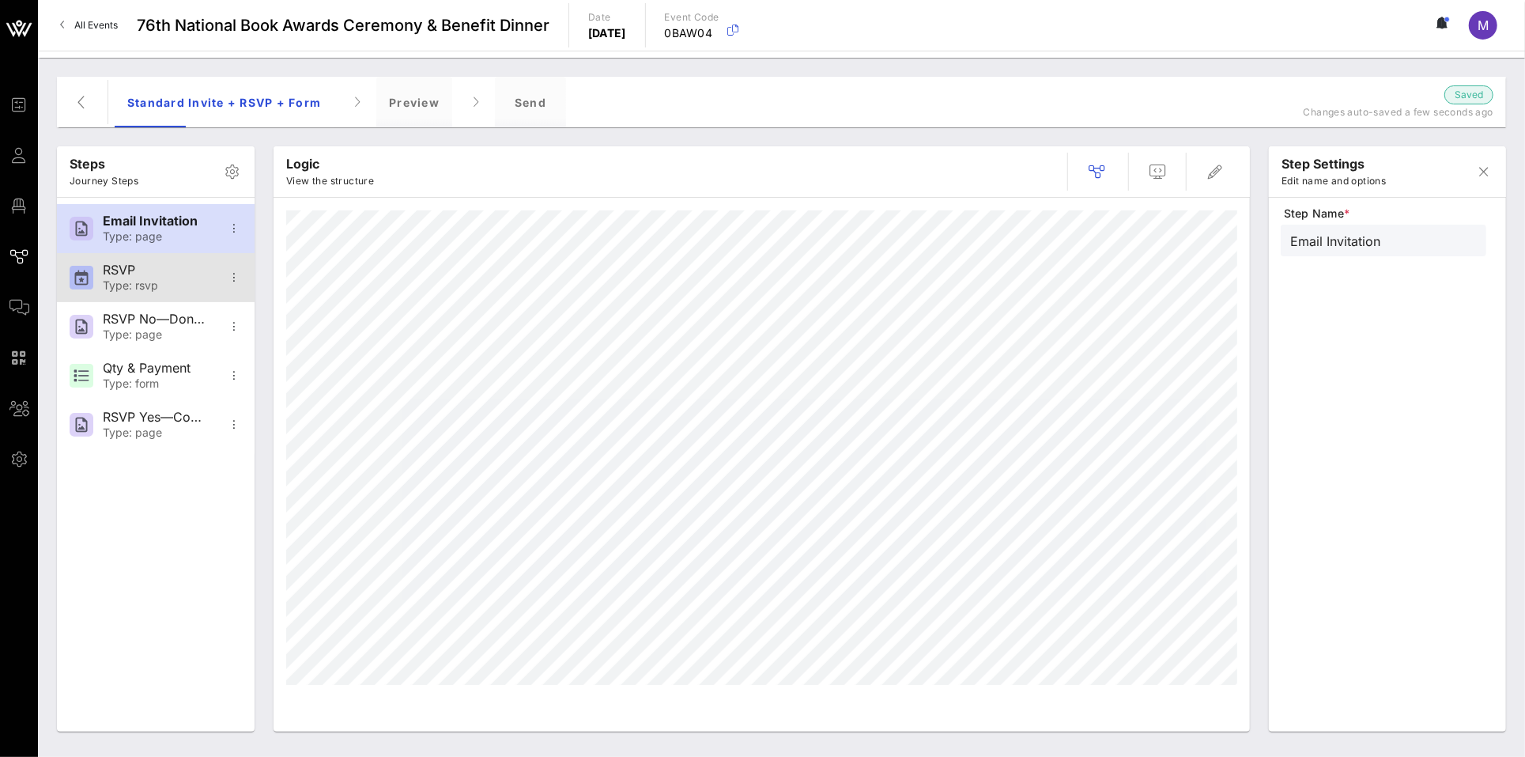
click at [188, 267] on div "RSVP" at bounding box center [155, 270] width 104 height 15
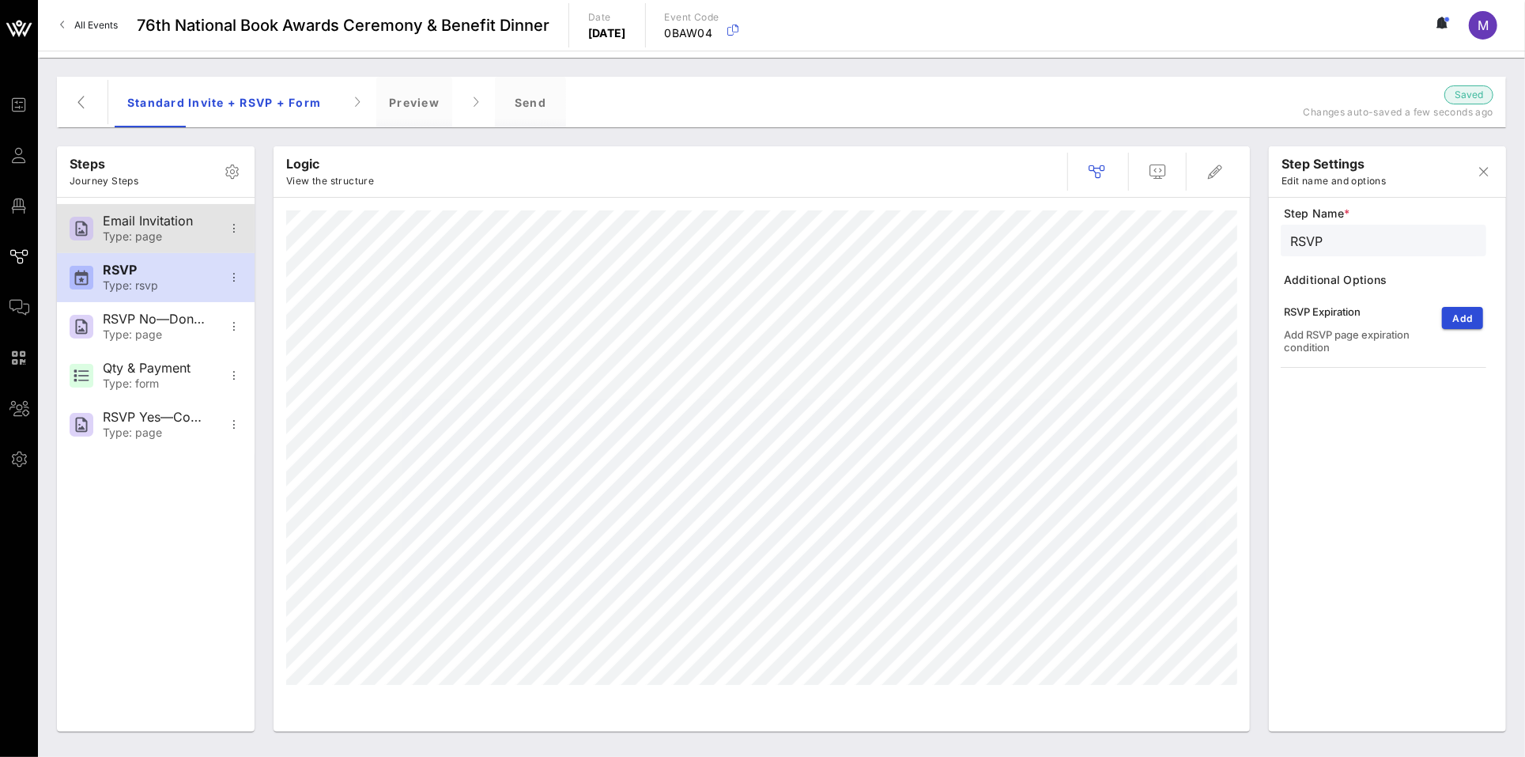
click at [179, 224] on div "Email Invitation" at bounding box center [155, 220] width 104 height 15
type input "Email Invitation"
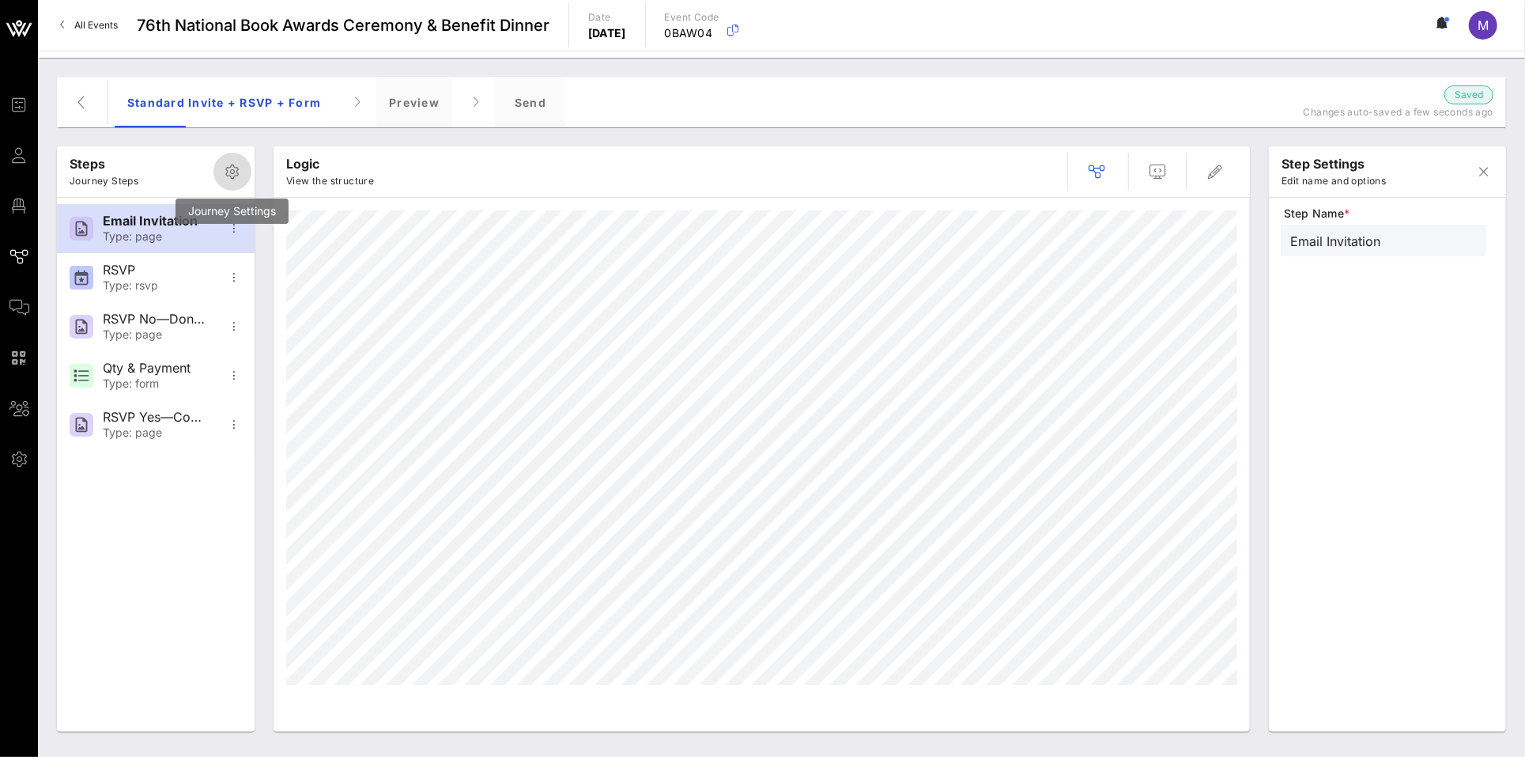
click at [229, 168] on icon "button" at bounding box center [232, 171] width 19 height 19
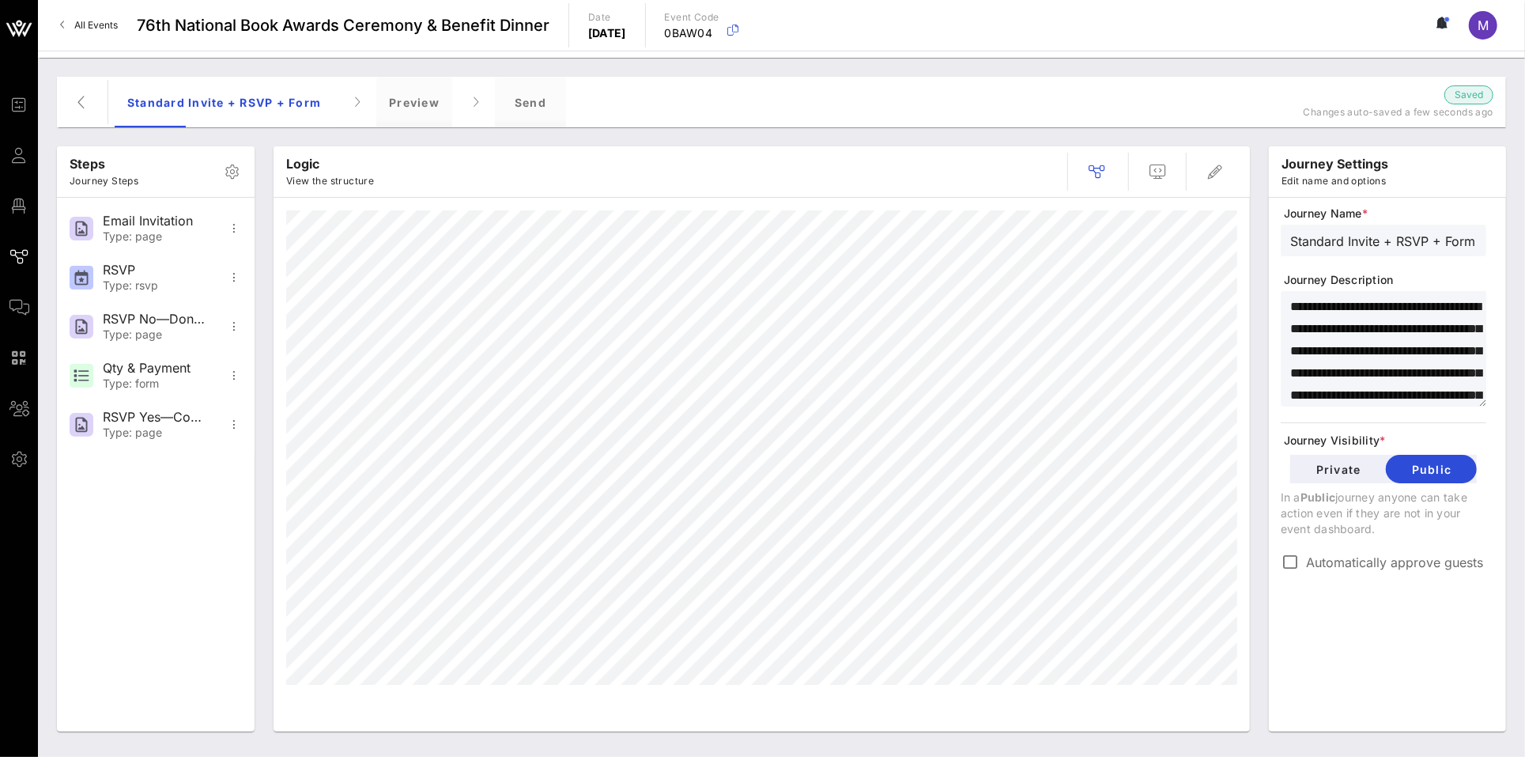
click at [1177, 499] on p "In a Public journey anyone can take action even if they are not in your event d…" at bounding box center [1384, 512] width 206 height 47
